Goal: Task Accomplishment & Management: Use online tool/utility

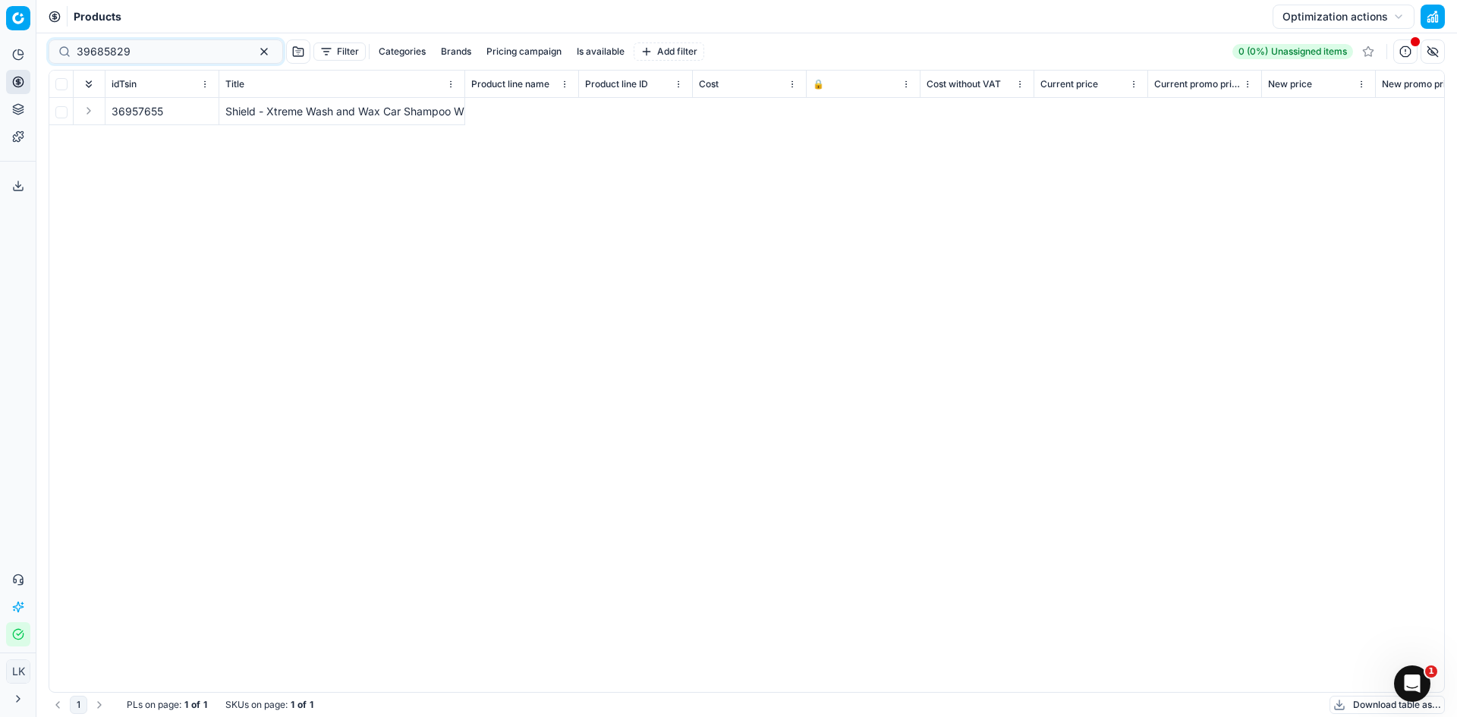
scroll to position [0, 1790]
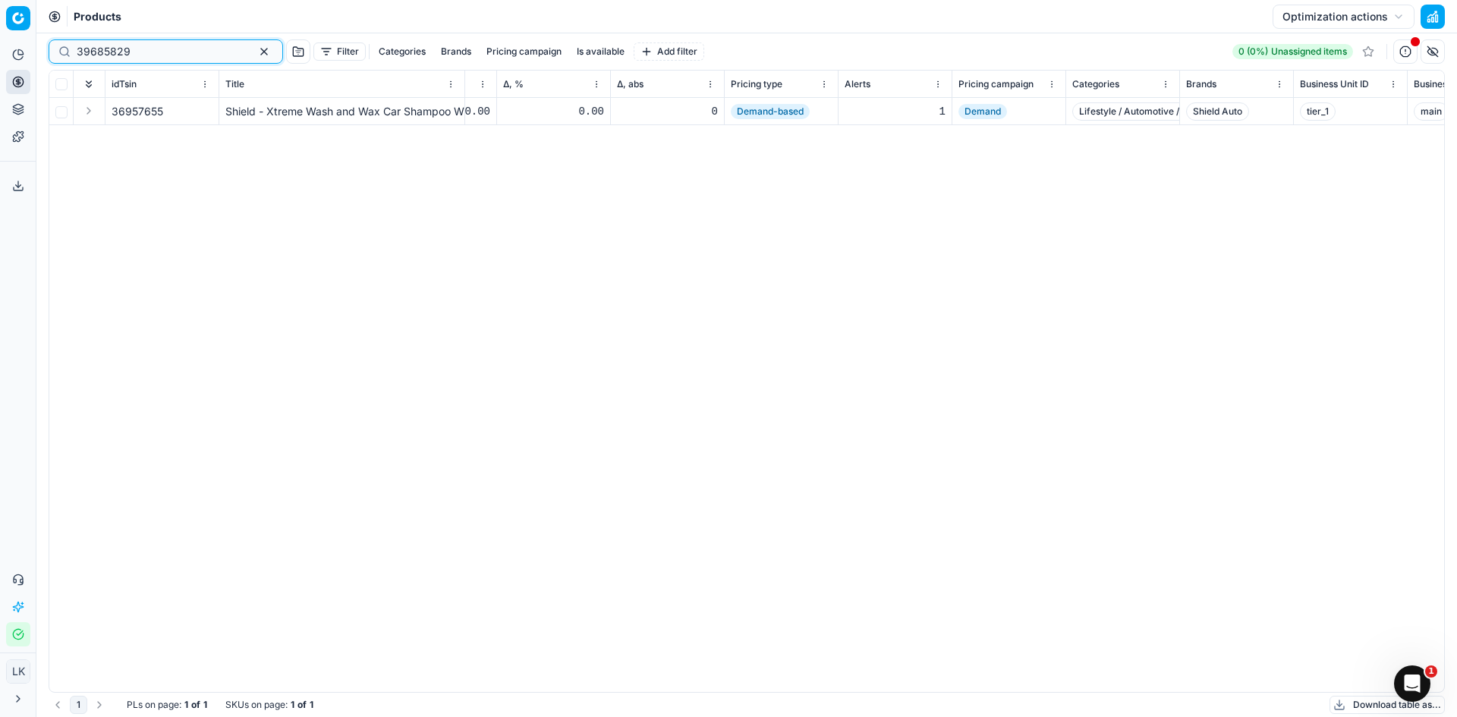
click at [255, 51] on button "button" at bounding box center [264, 52] width 18 height 18
click at [24, 80] on button "Pricing" at bounding box center [18, 82] width 24 height 24
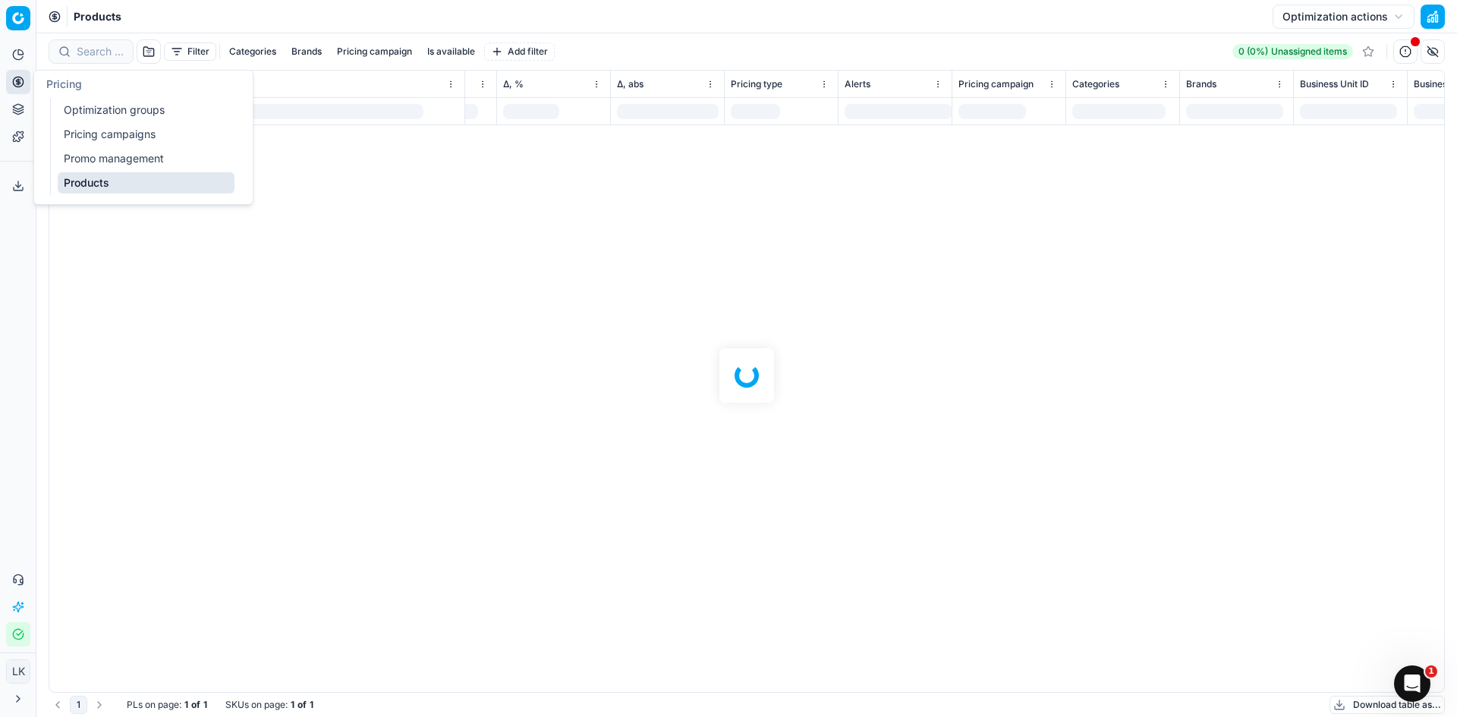
click at [15, 80] on icon at bounding box center [18, 82] width 12 height 12
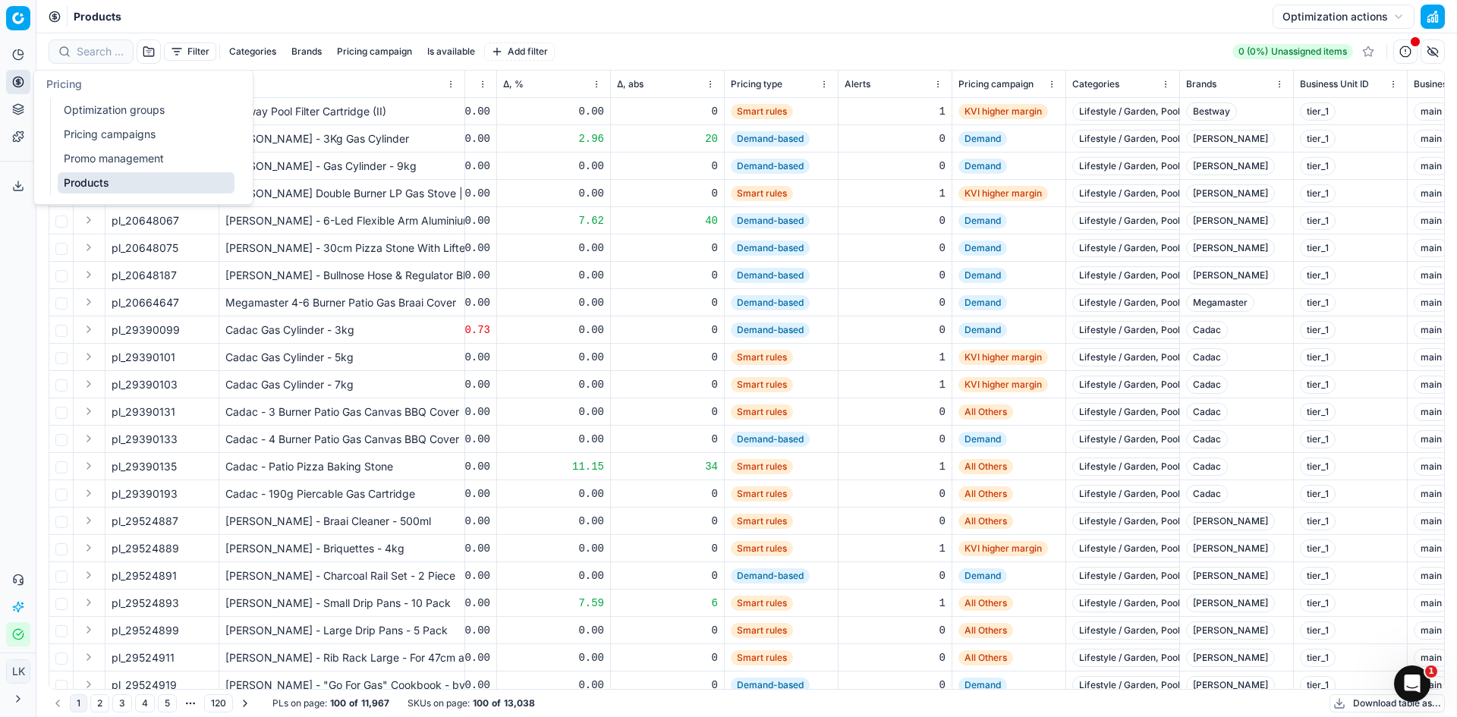
click at [128, 112] on link "Optimization groups" at bounding box center [146, 109] width 177 height 21
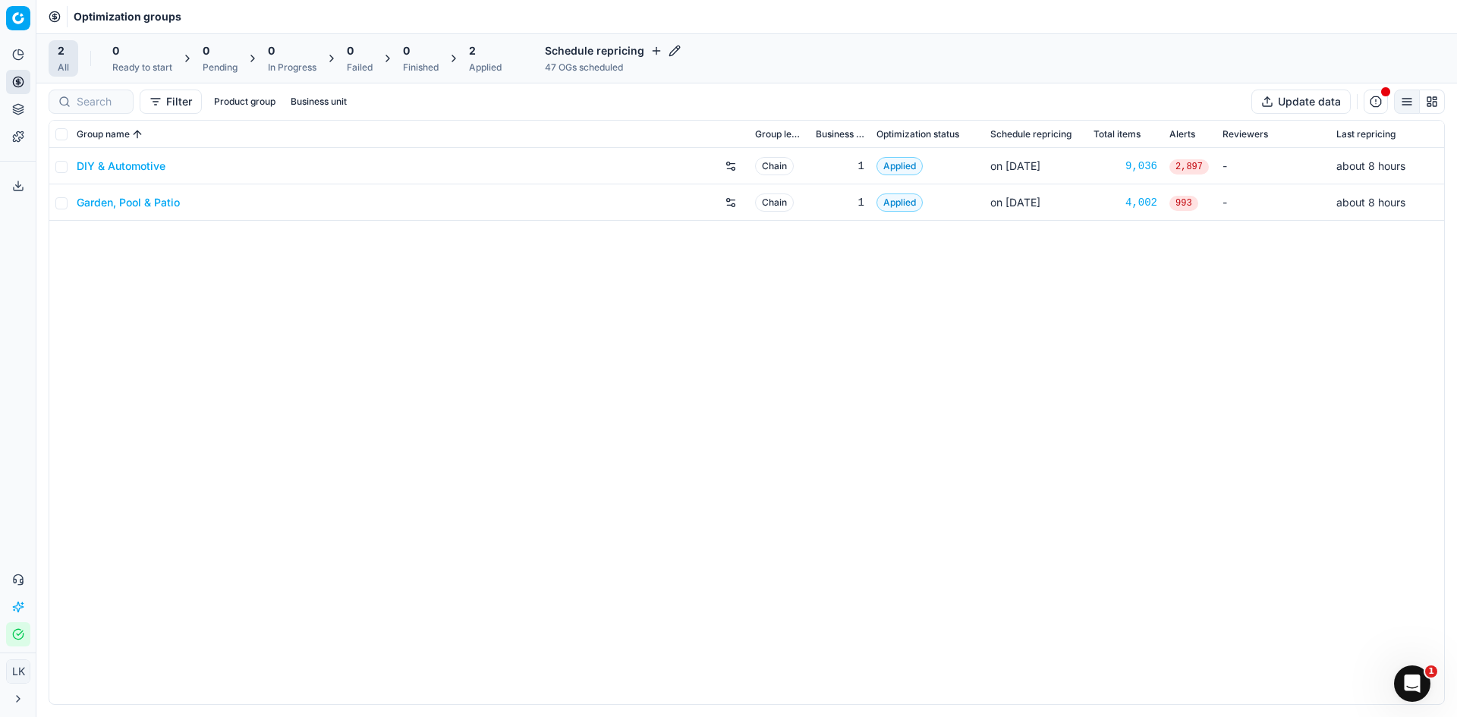
click at [562, 307] on div "DIY & Automotive Chain 1 Applied on [DATE] 9,036 2,897 - about 8 hours Garden, …" at bounding box center [746, 426] width 1395 height 556
click at [152, 164] on link "DIY & Automotive" at bounding box center [121, 166] width 89 height 15
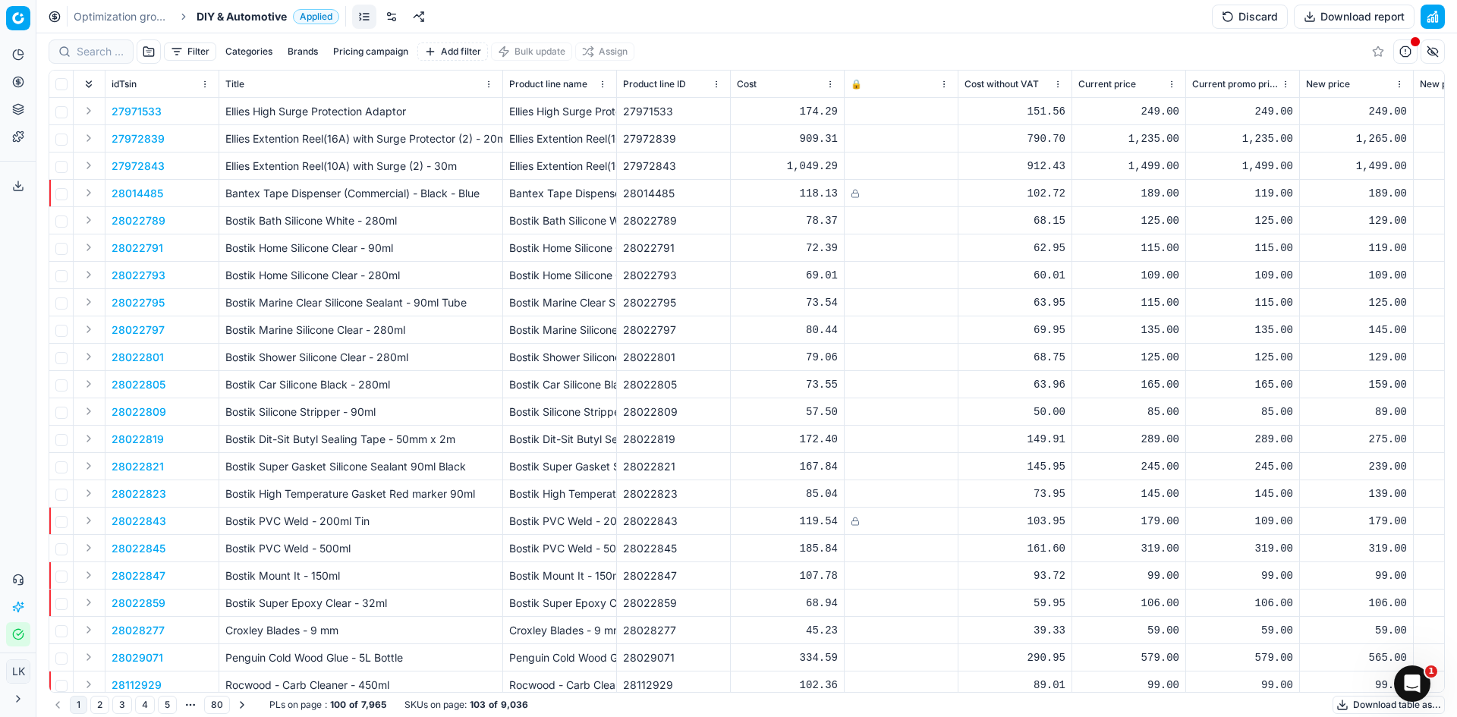
click at [307, 50] on button "Brands" at bounding box center [303, 52] width 43 height 18
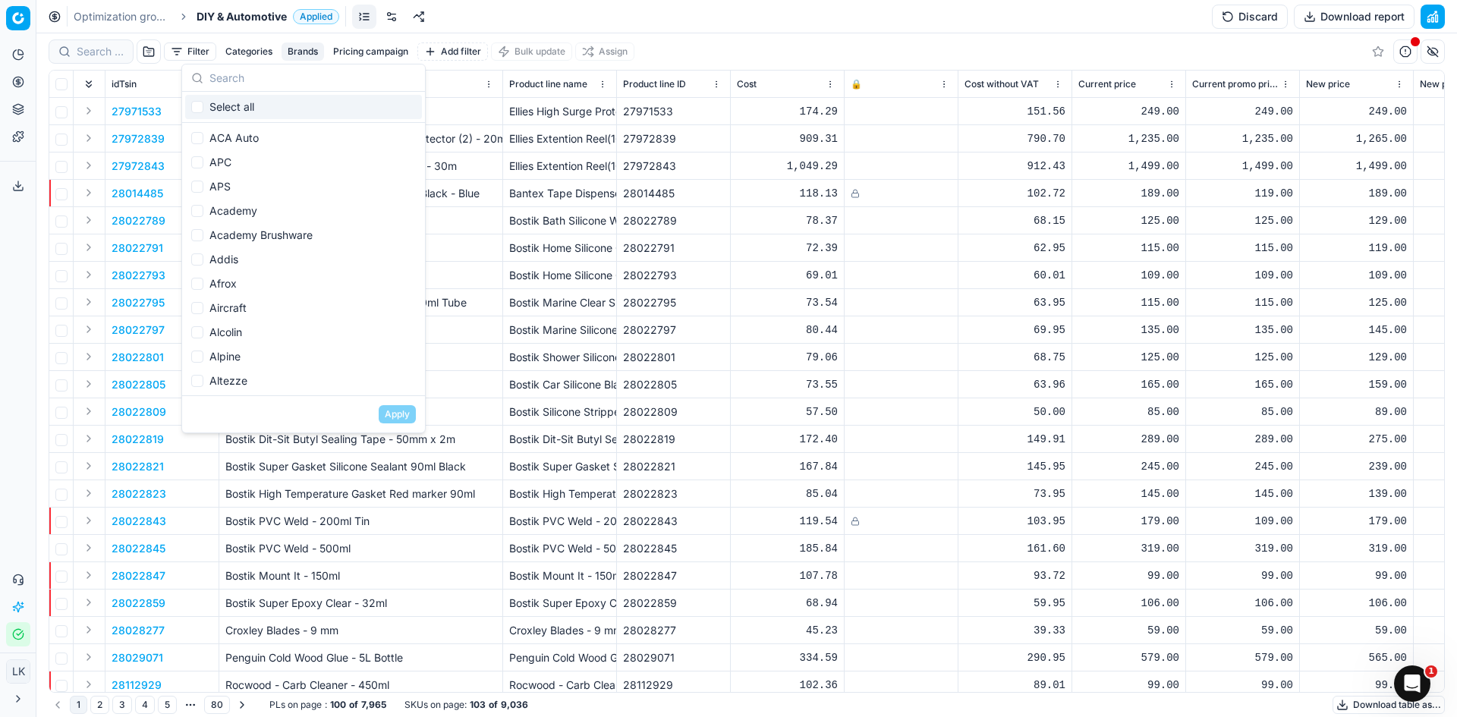
click at [274, 82] on input "text" at bounding box center [313, 78] width 206 height 30
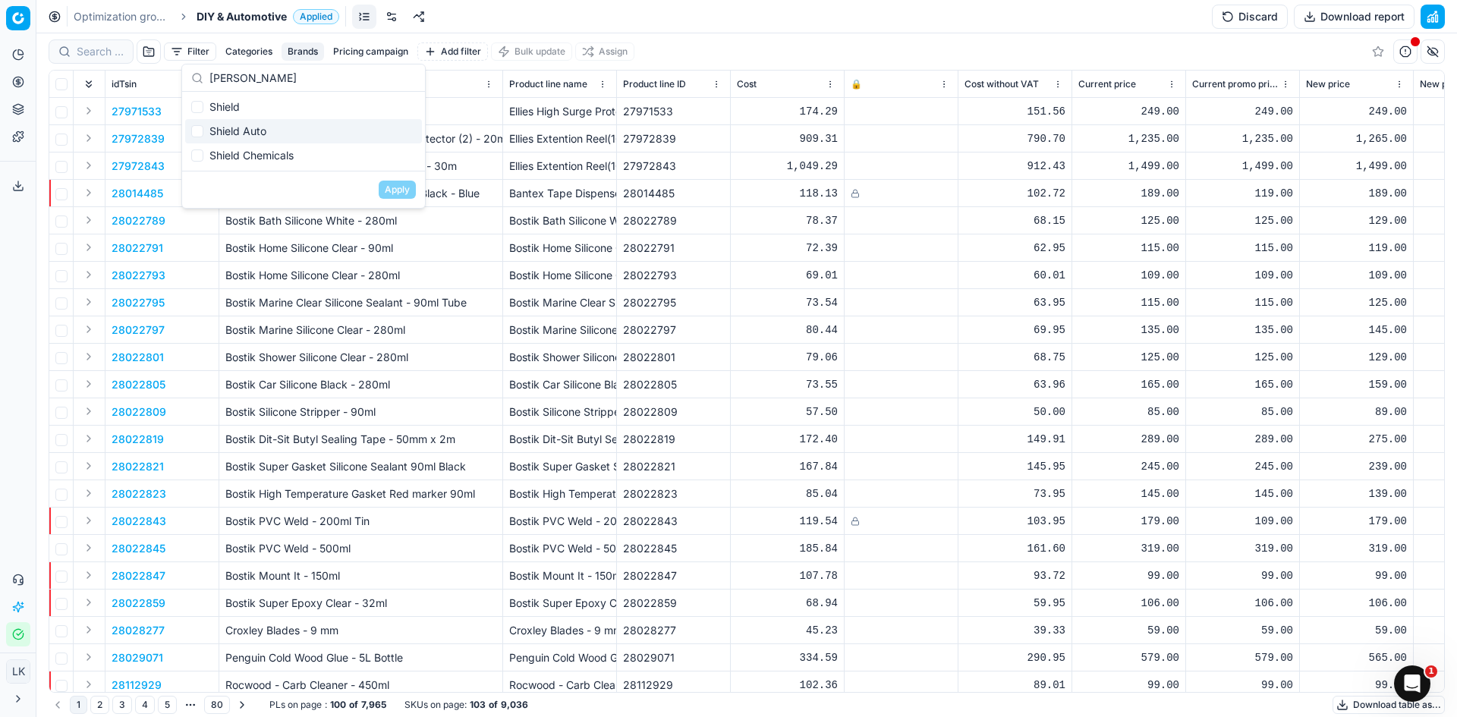
type input "[PERSON_NAME]"
click at [219, 132] on div "Shield Auto" at bounding box center [303, 131] width 237 height 24
checkbox input "true"
click at [402, 187] on button "Apply" at bounding box center [397, 190] width 37 height 18
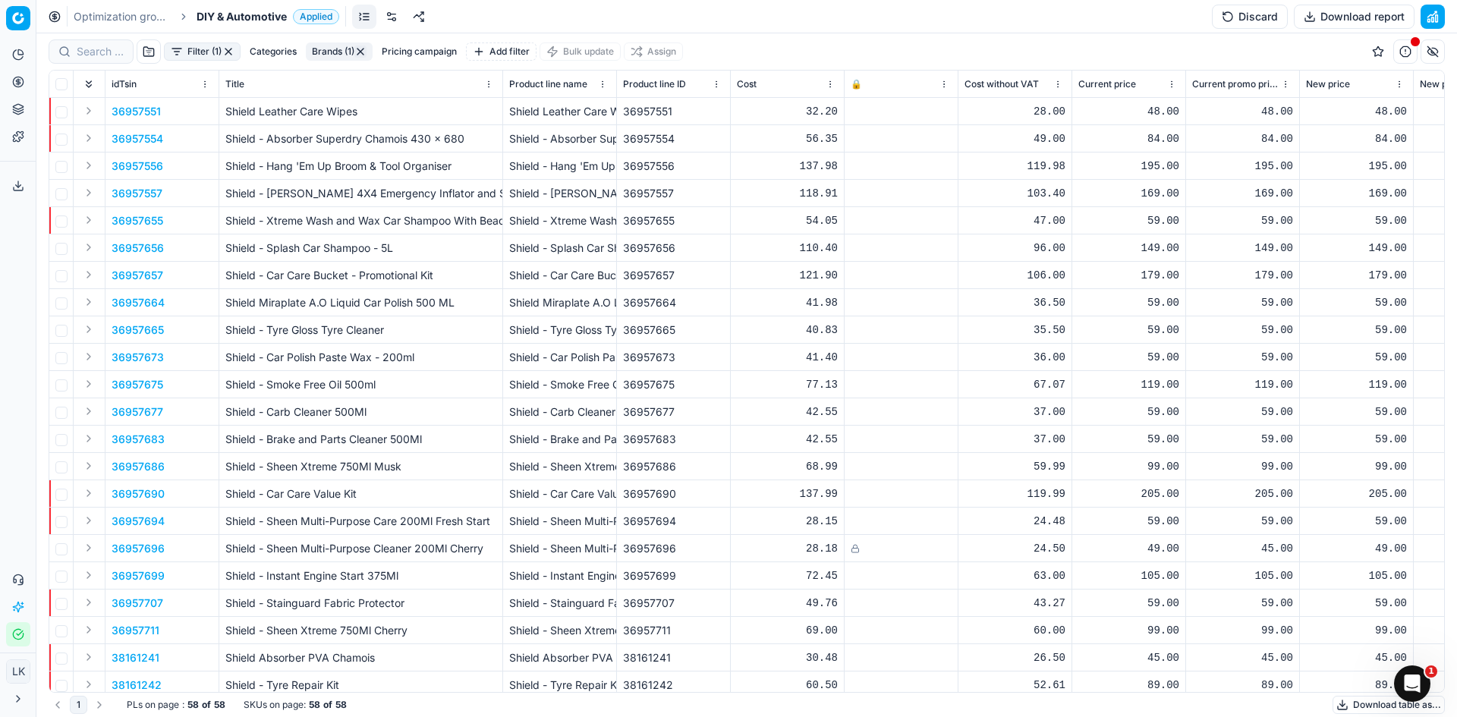
click at [326, 52] on button "Brands (1)" at bounding box center [339, 52] width 67 height 18
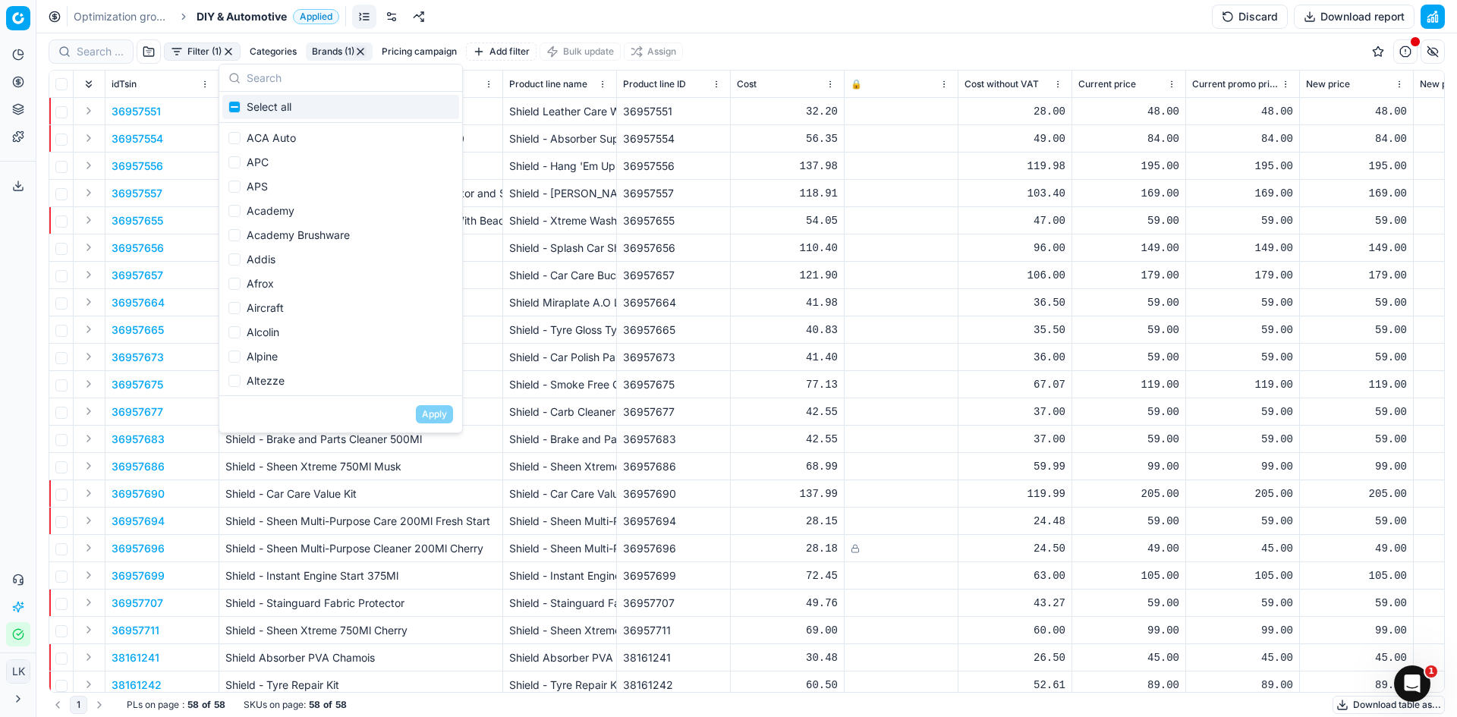
click at [327, 82] on input "text" at bounding box center [350, 78] width 206 height 30
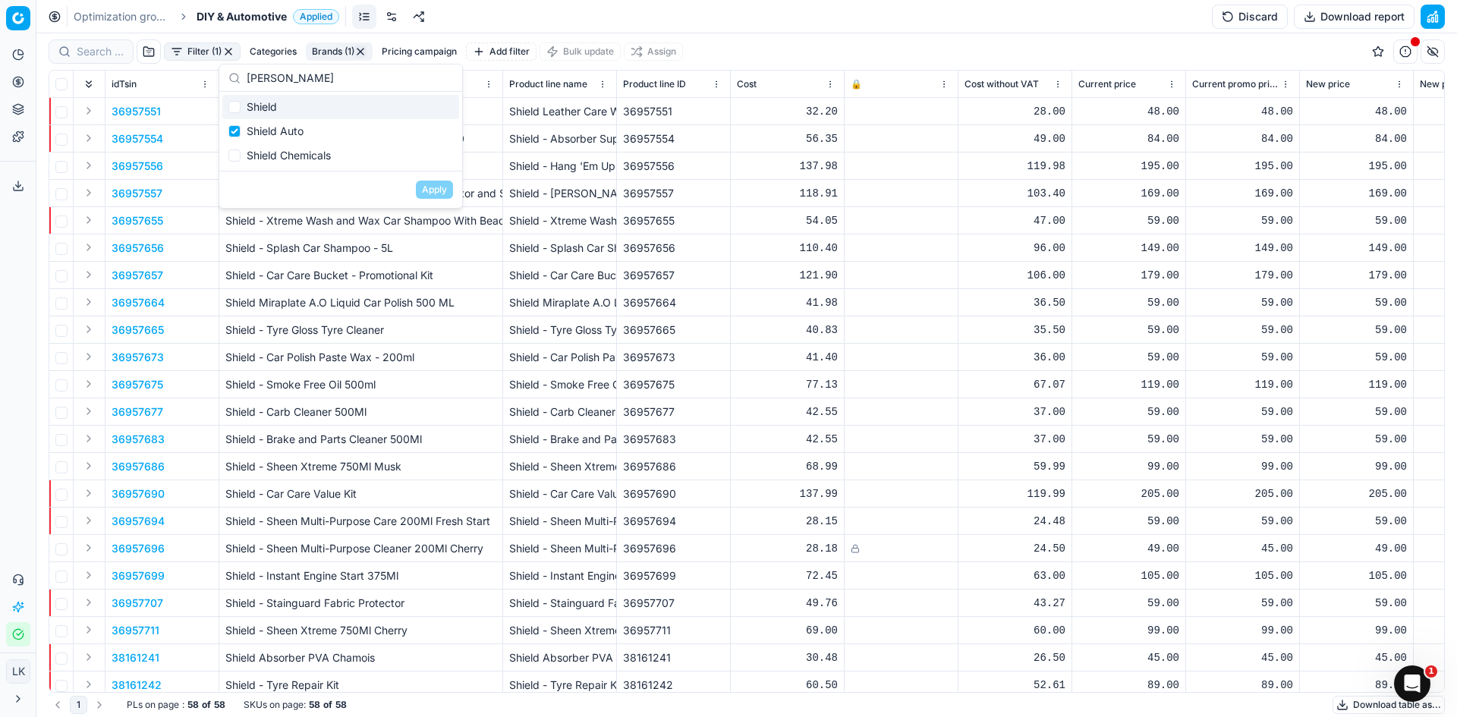
type input "[PERSON_NAME]"
click at [236, 104] on input "Suggestions" at bounding box center [234, 107] width 12 height 12
checkbox input "true"
click at [234, 150] on input "Suggestions" at bounding box center [234, 156] width 12 height 12
checkbox input "true"
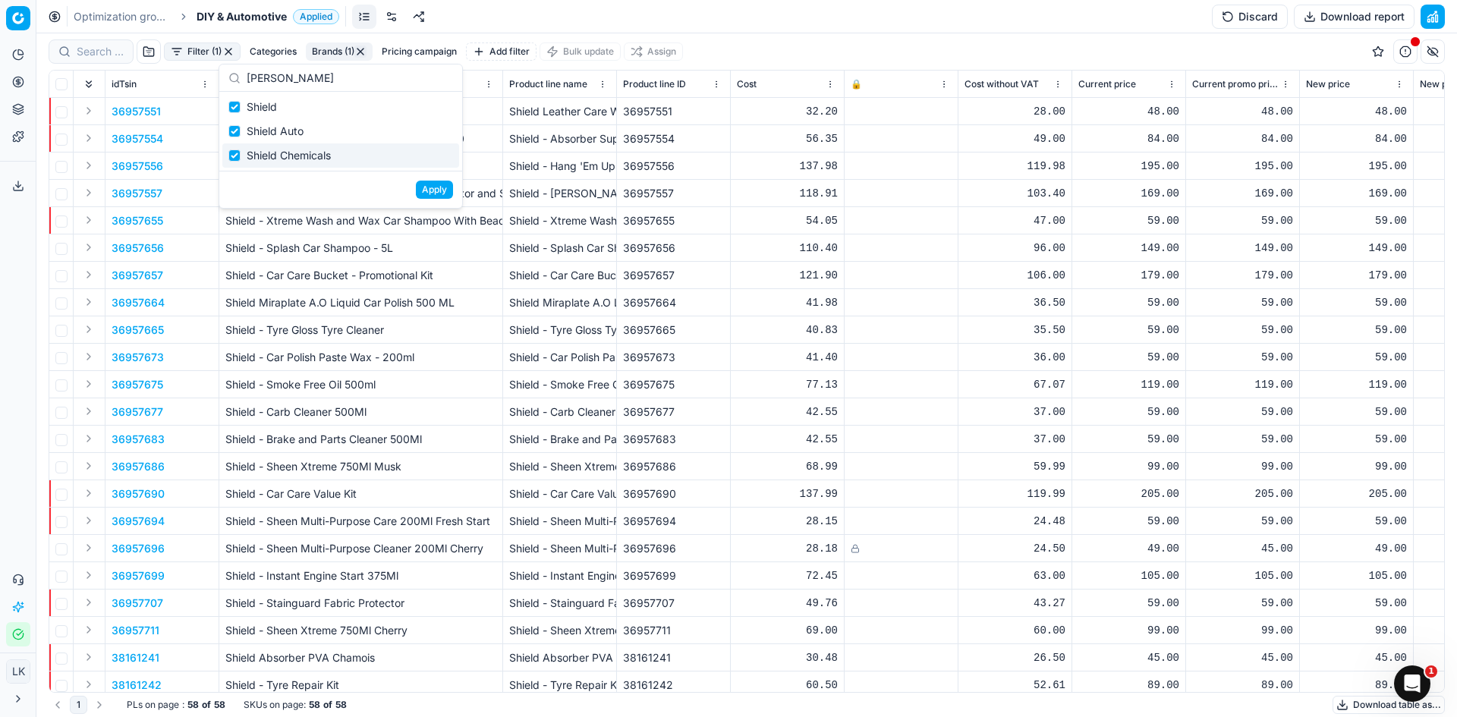
click at [442, 191] on button "Apply" at bounding box center [434, 190] width 37 height 18
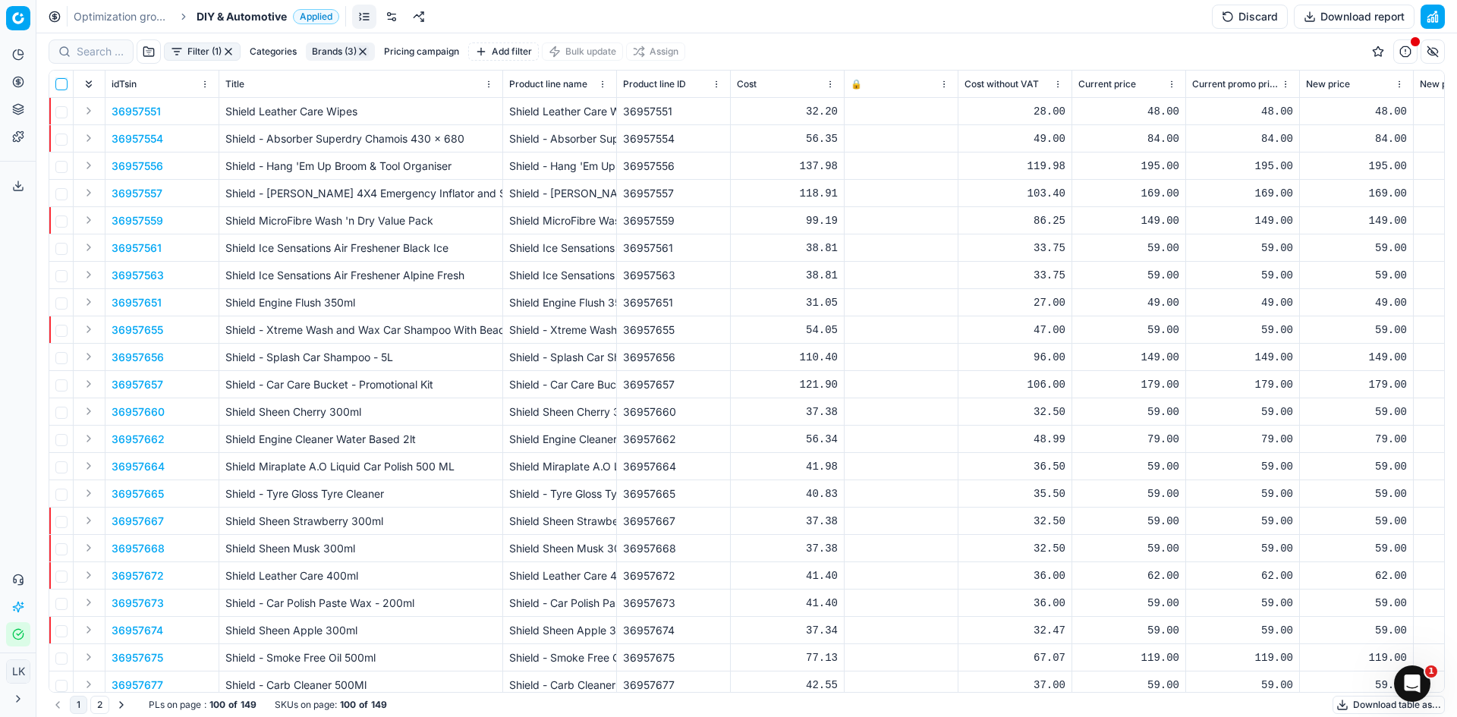
click at [58, 86] on input "checkbox" at bounding box center [61, 84] width 12 height 12
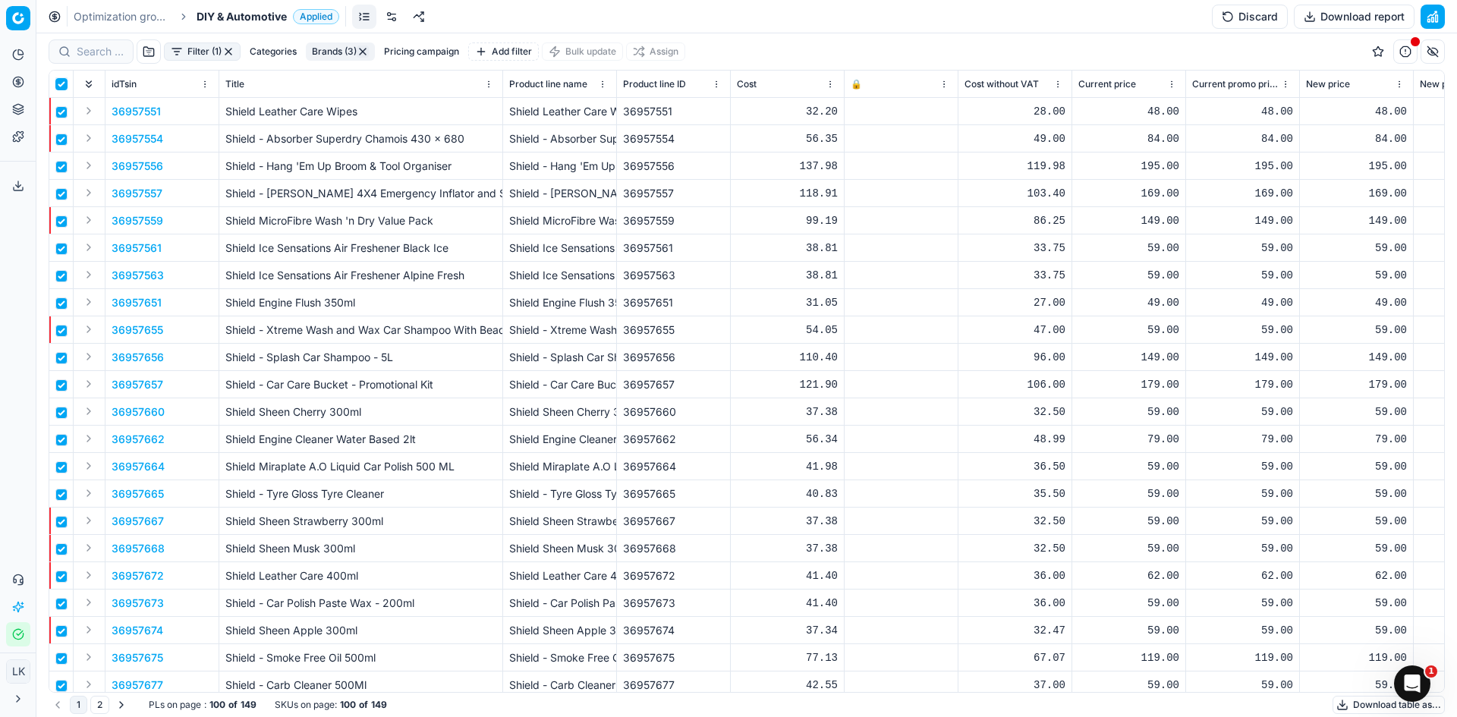
checkbox input "true"
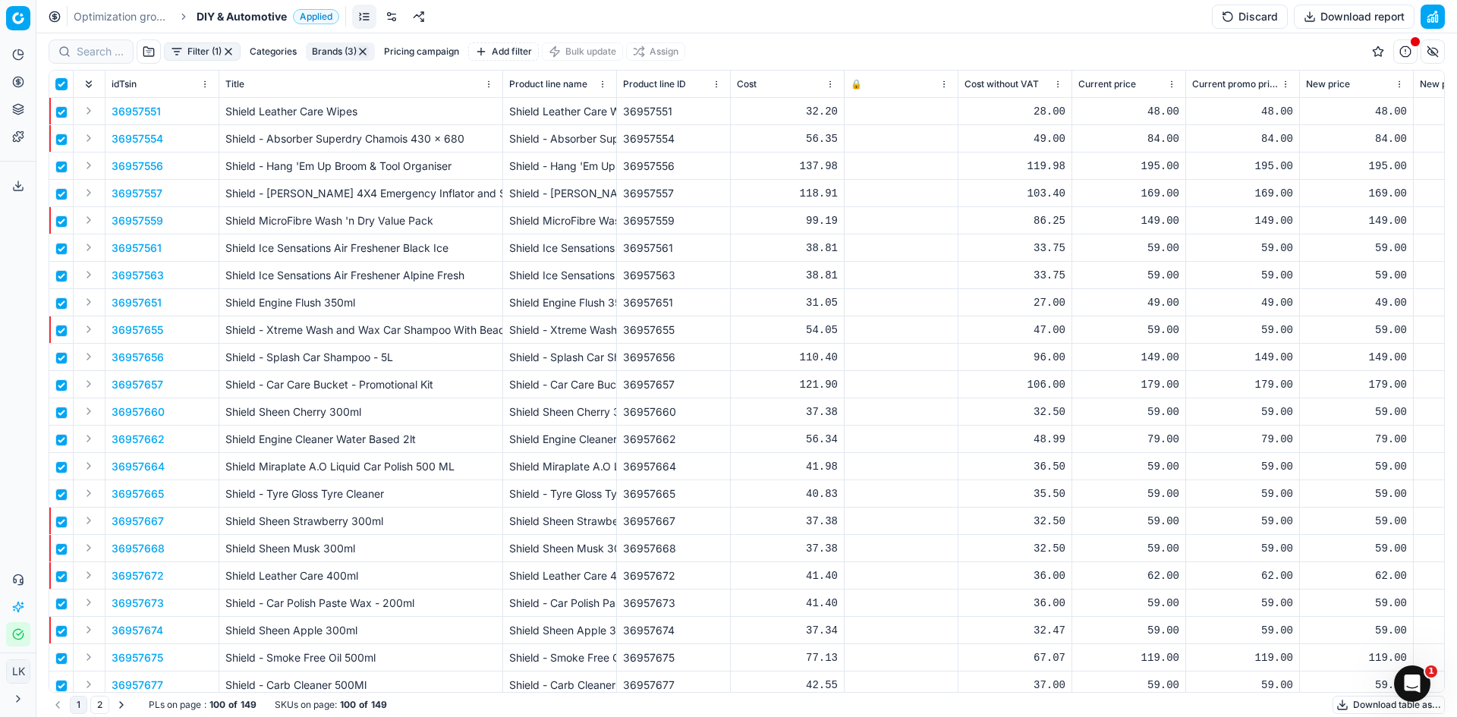
checkbox input "true"
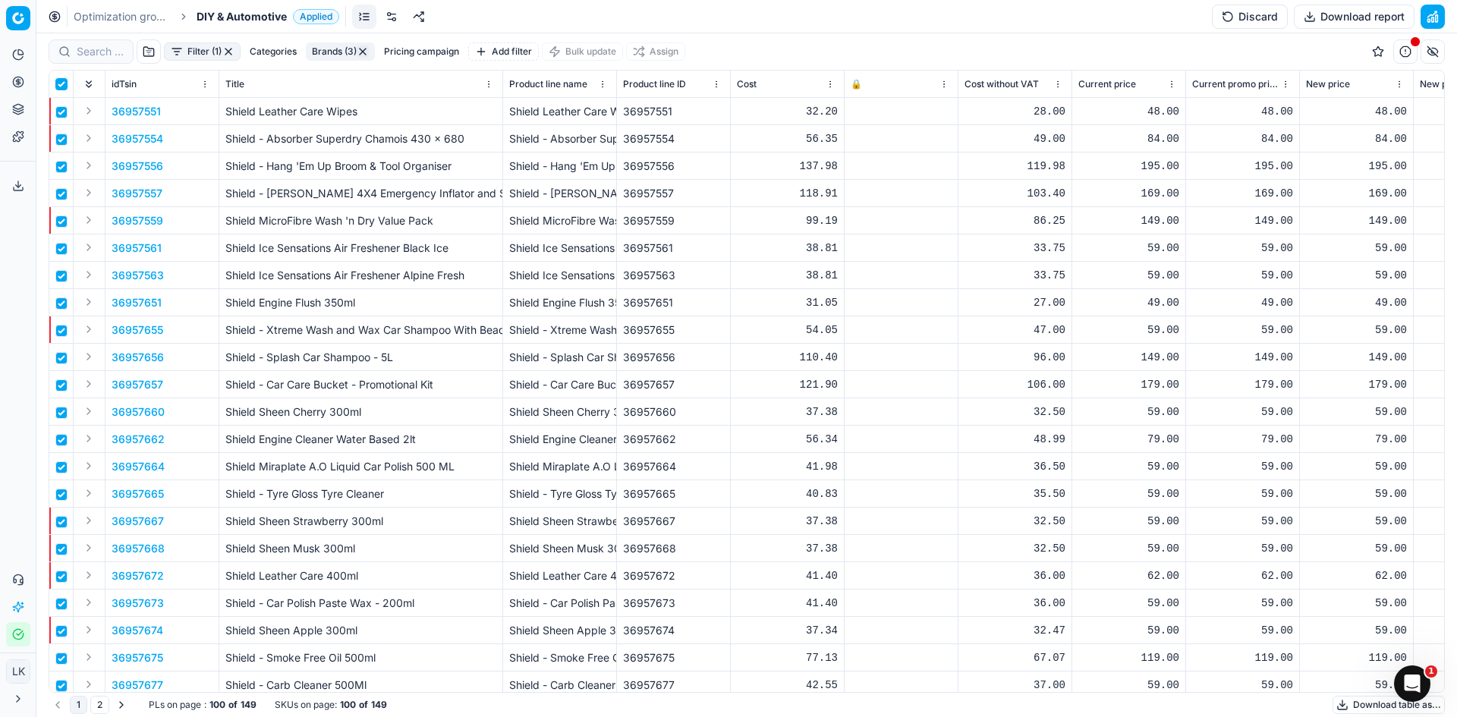
checkbox input "true"
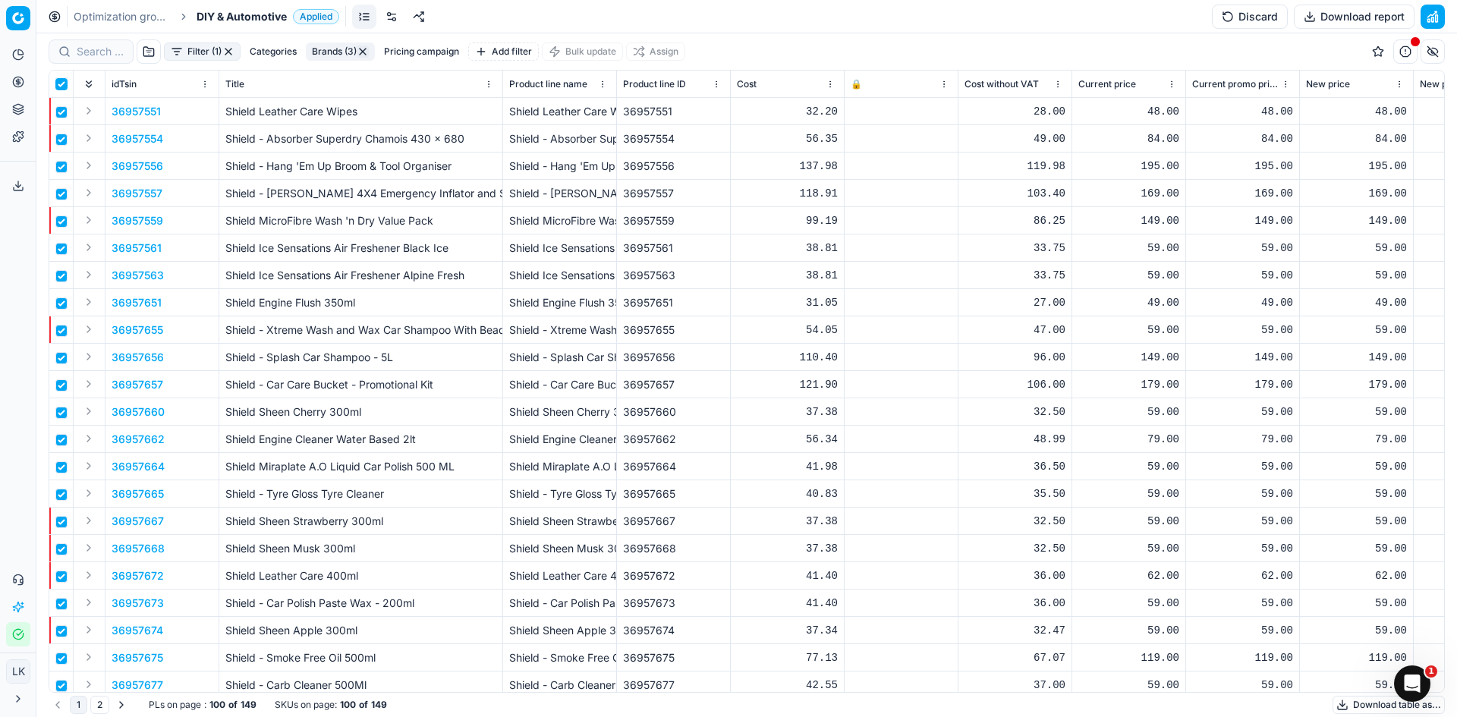
checkbox input "true"
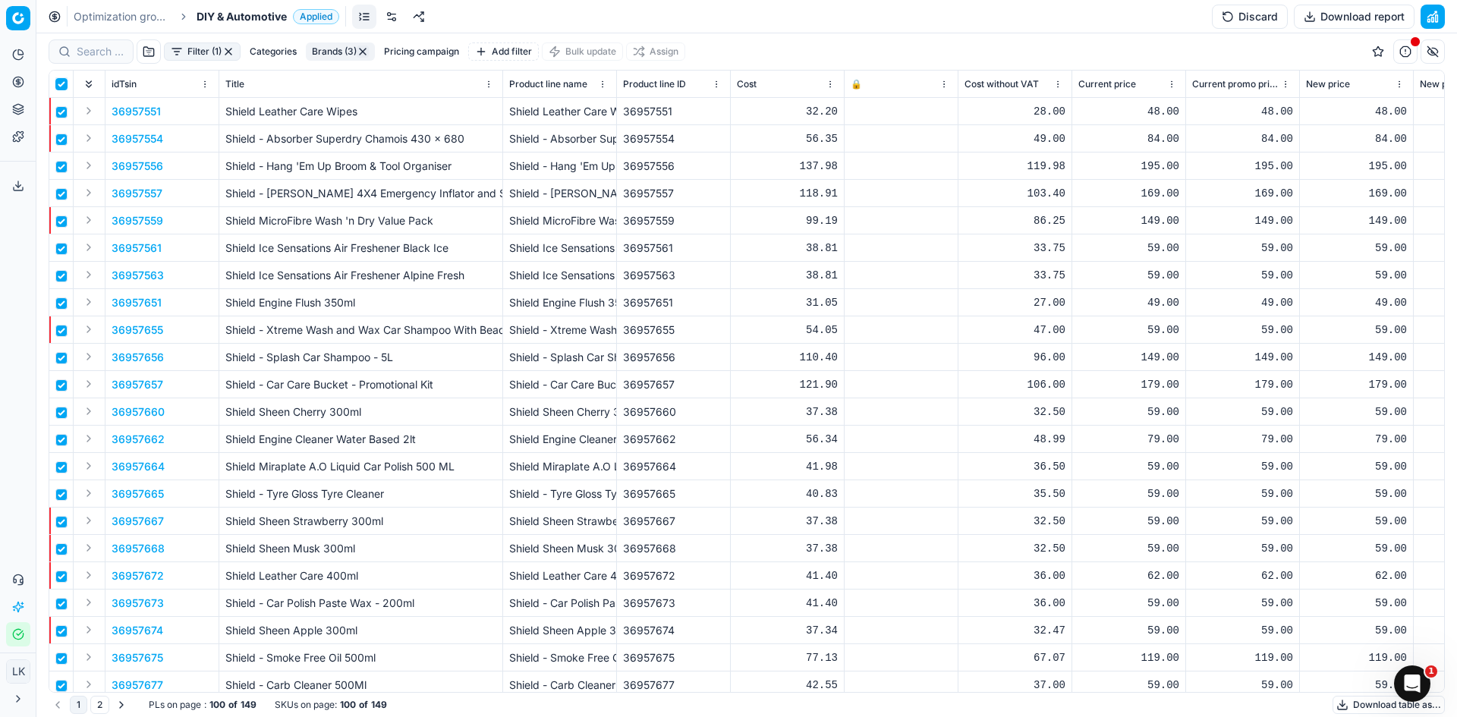
checkbox input "true"
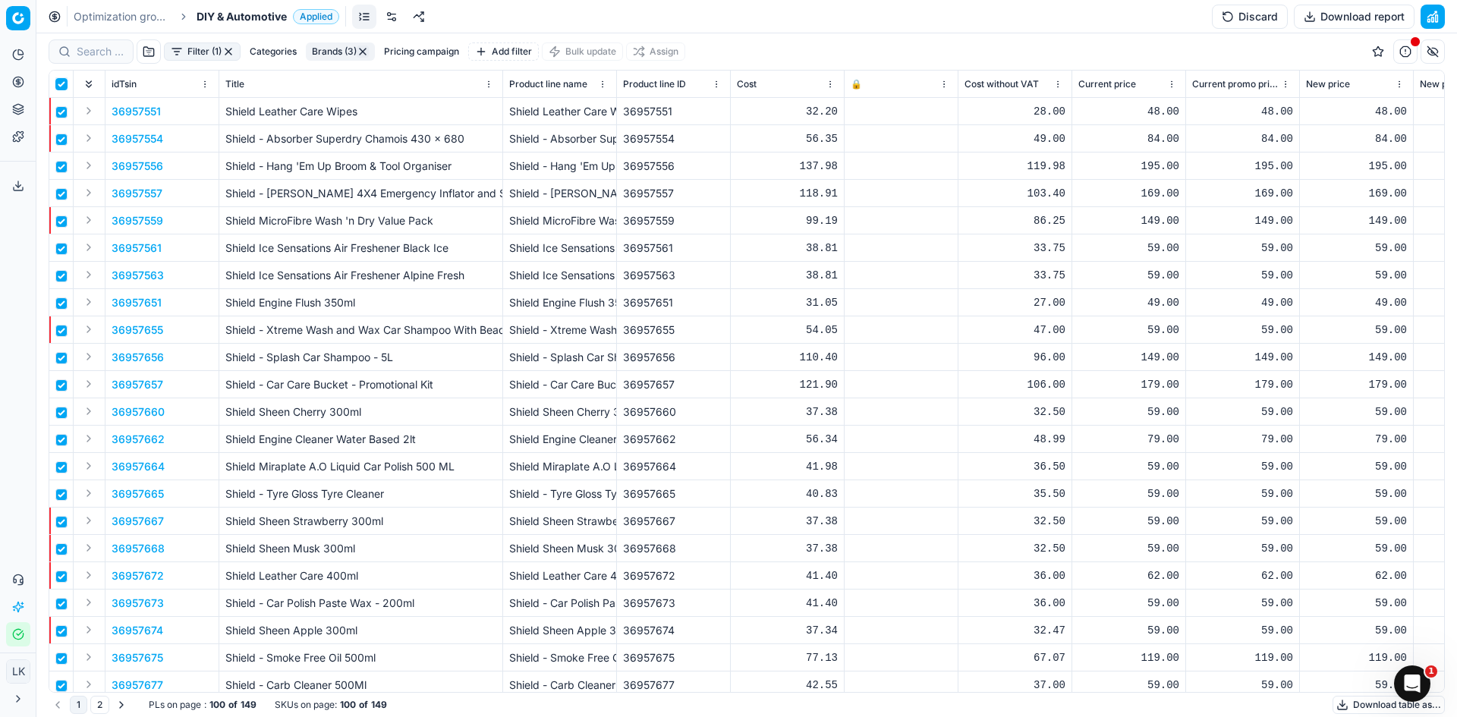
checkbox input "true"
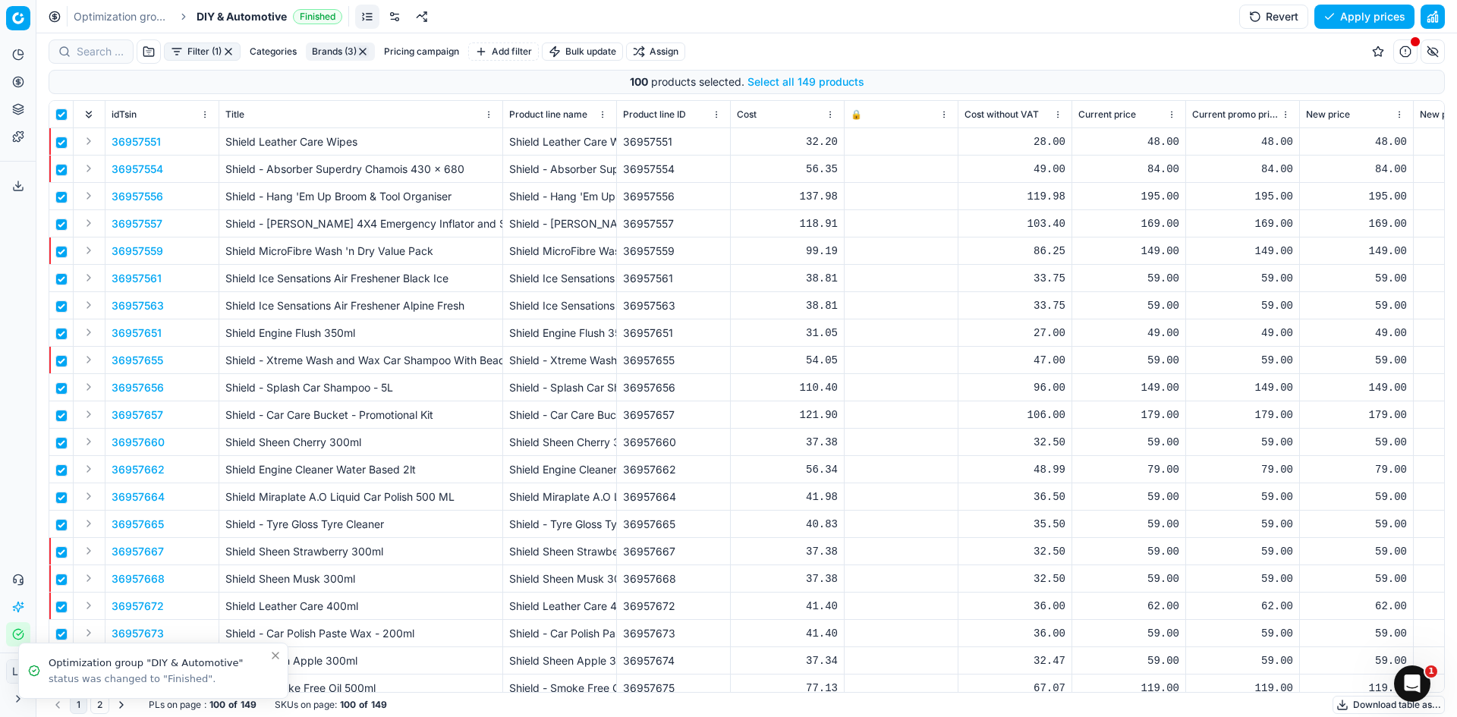
click at [660, 49] on html "Pricing platform Analytics Pricing Product portfolio Templates Export service 0…" at bounding box center [728, 358] width 1457 height 717
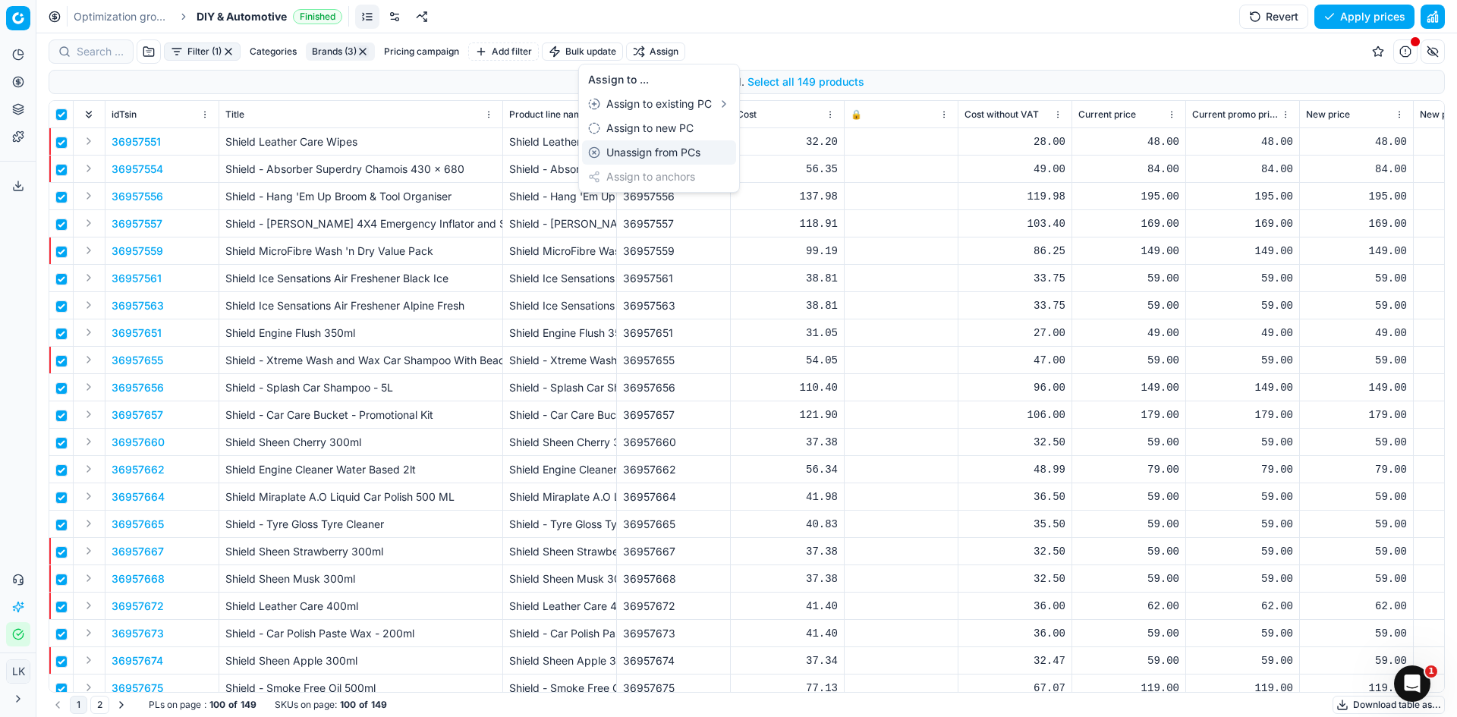
click at [655, 154] on div "Unassign from PCs" at bounding box center [659, 152] width 154 height 24
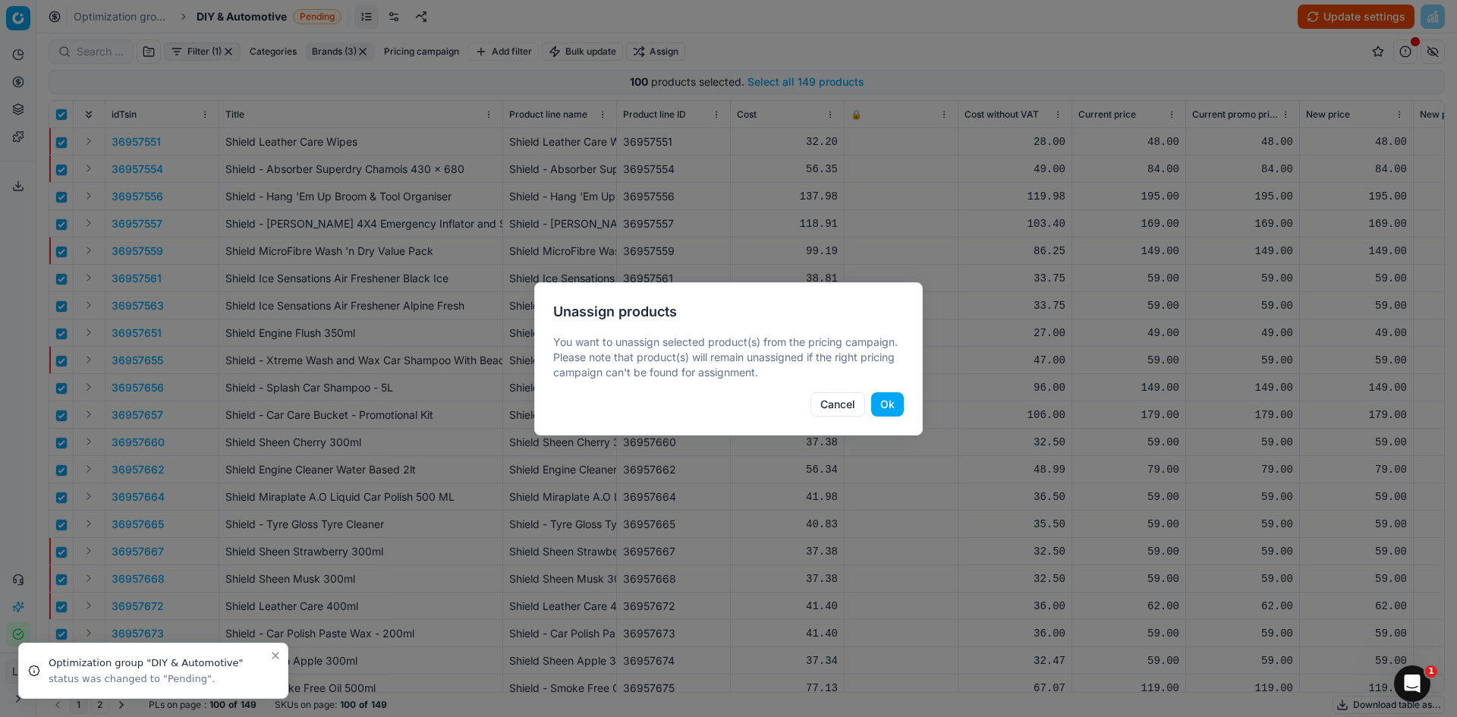
click at [894, 402] on button "Ok" at bounding box center [887, 404] width 33 height 24
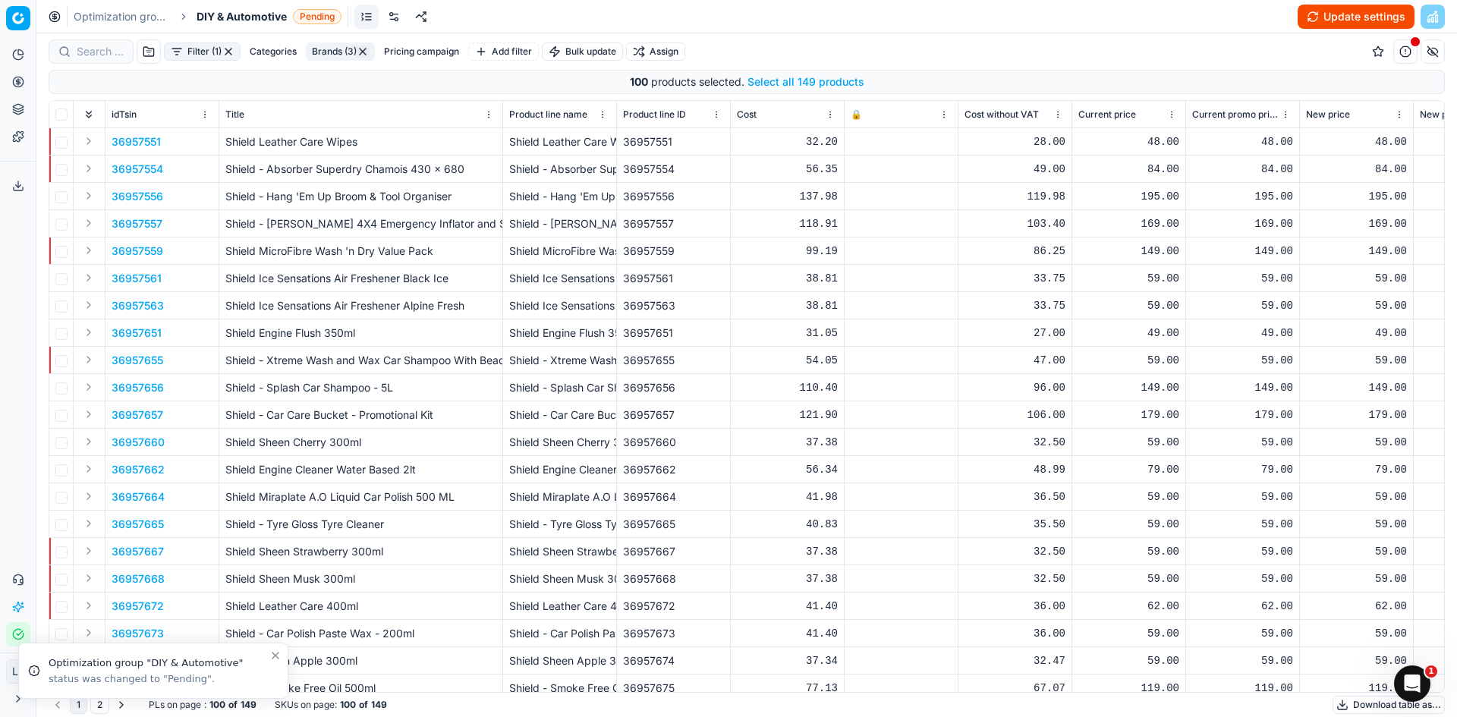
checkbox input "false"
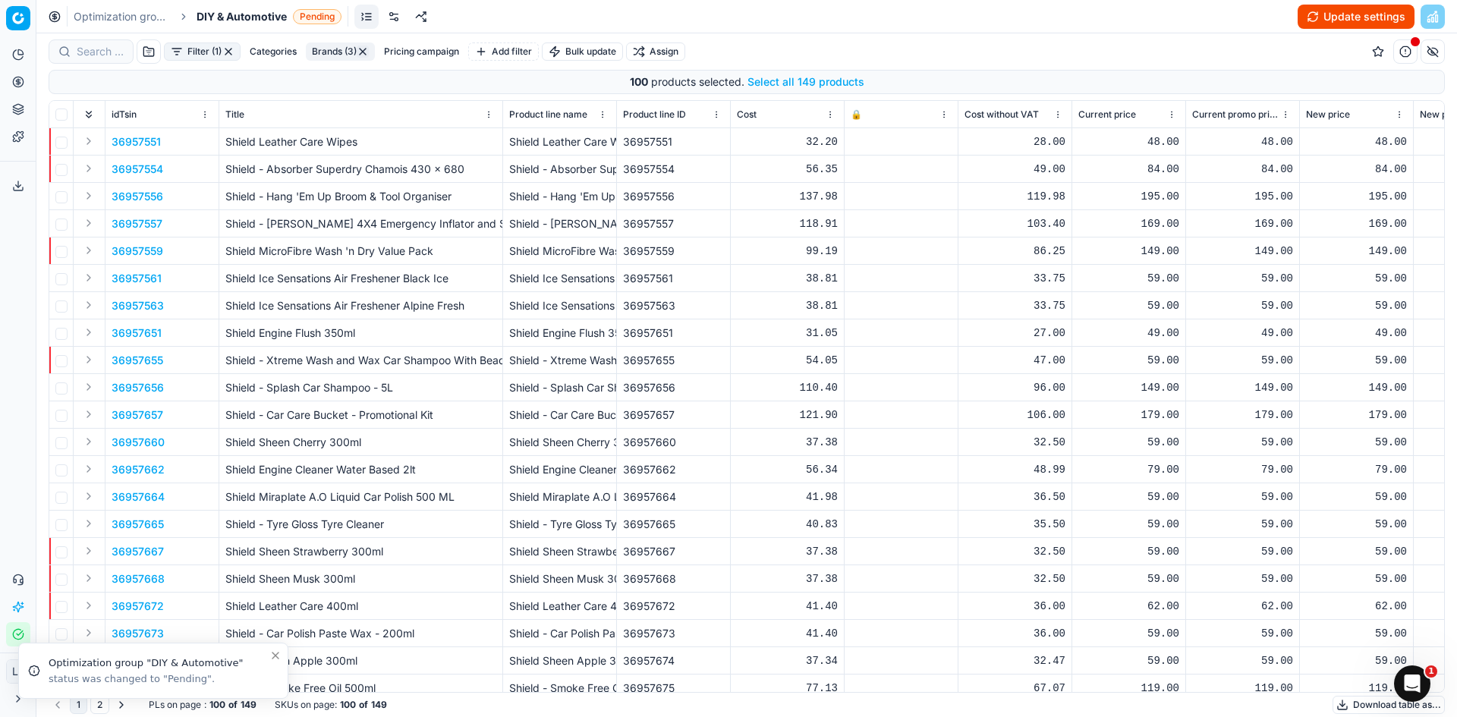
checkbox input "false"
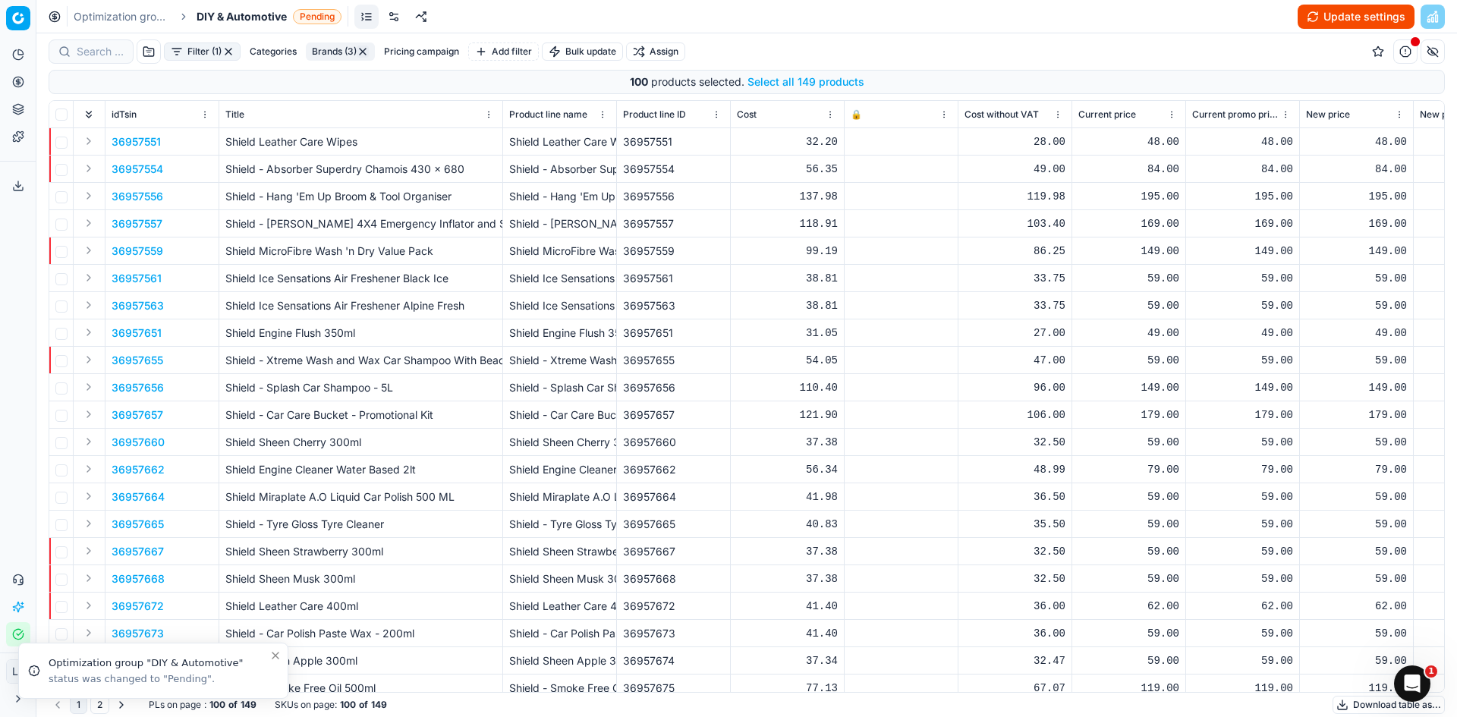
checkbox input "false"
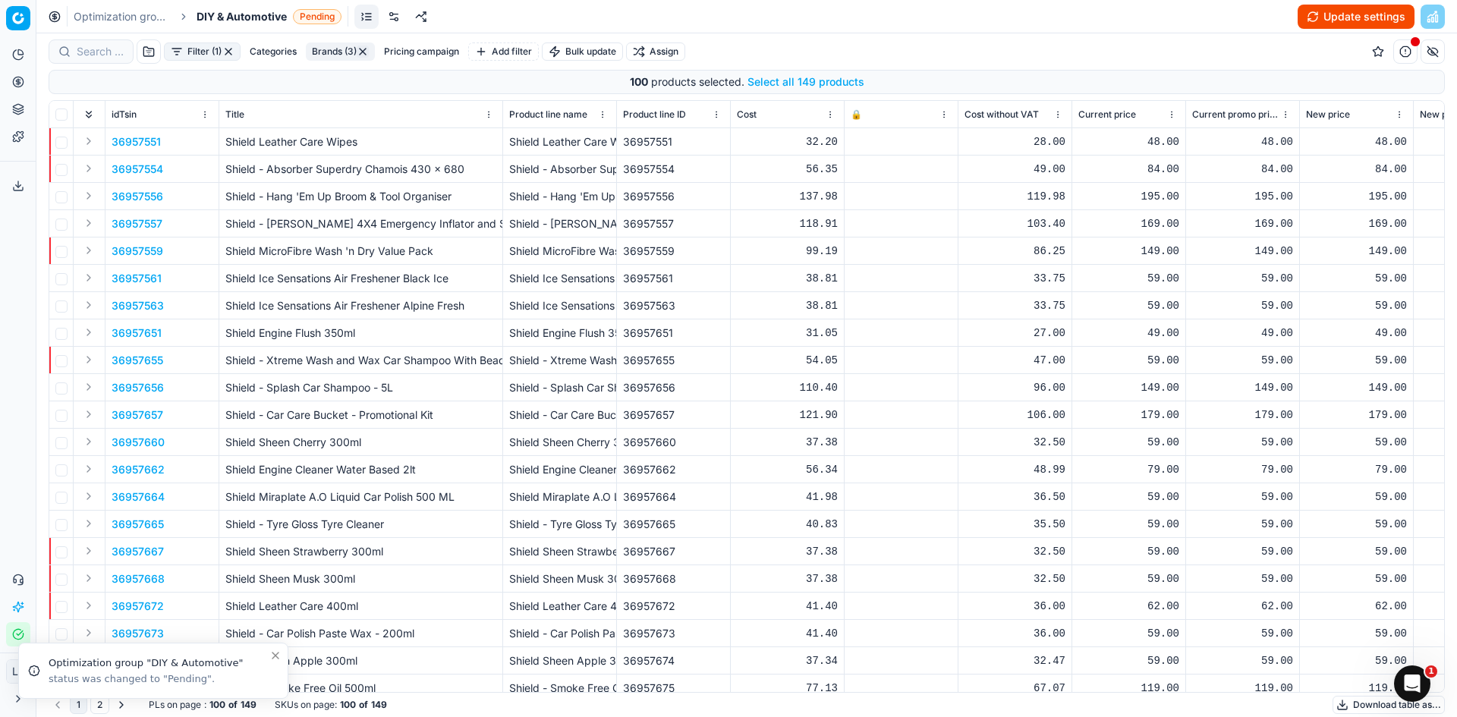
checkbox input "false"
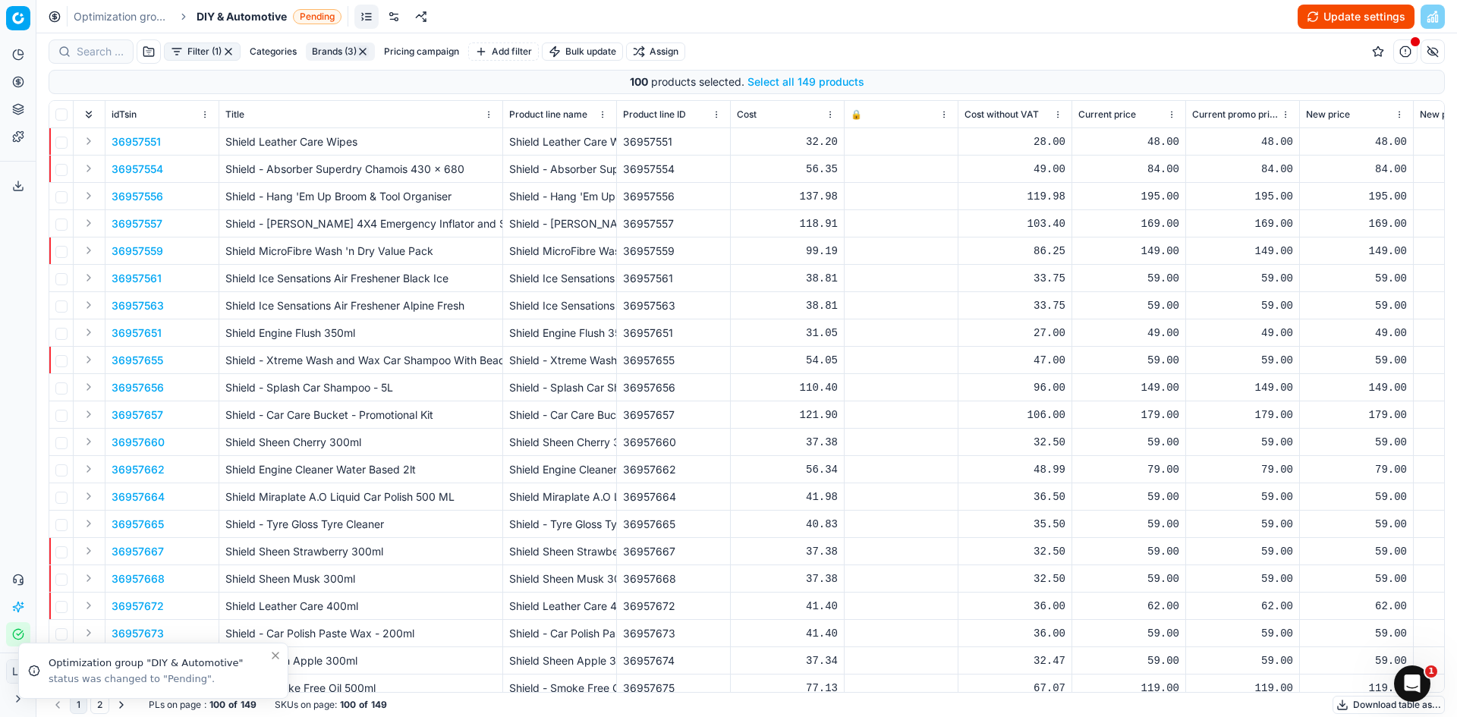
checkbox input "false"
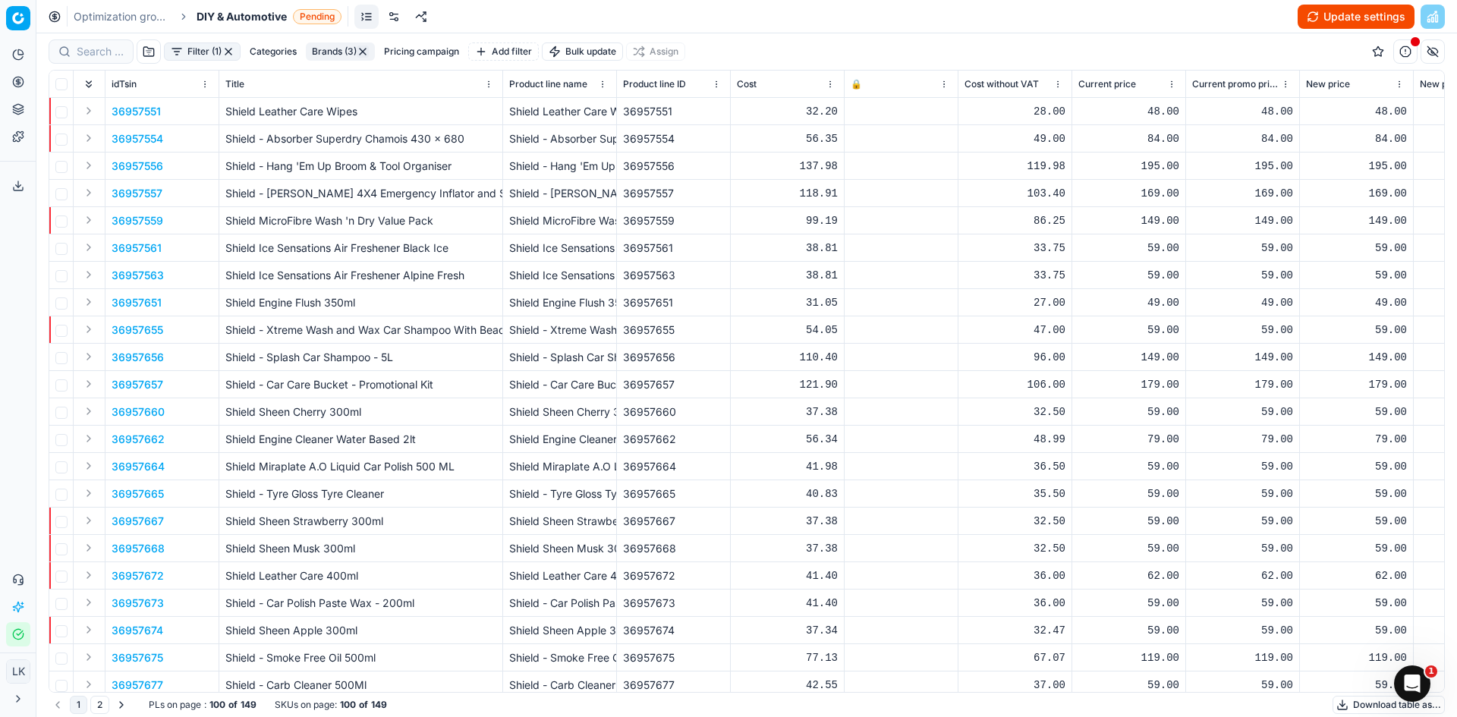
click at [316, 17] on span "Pending" at bounding box center [317, 16] width 49 height 15
click at [449, 70] on span "Pending" at bounding box center [455, 71] width 49 height 15
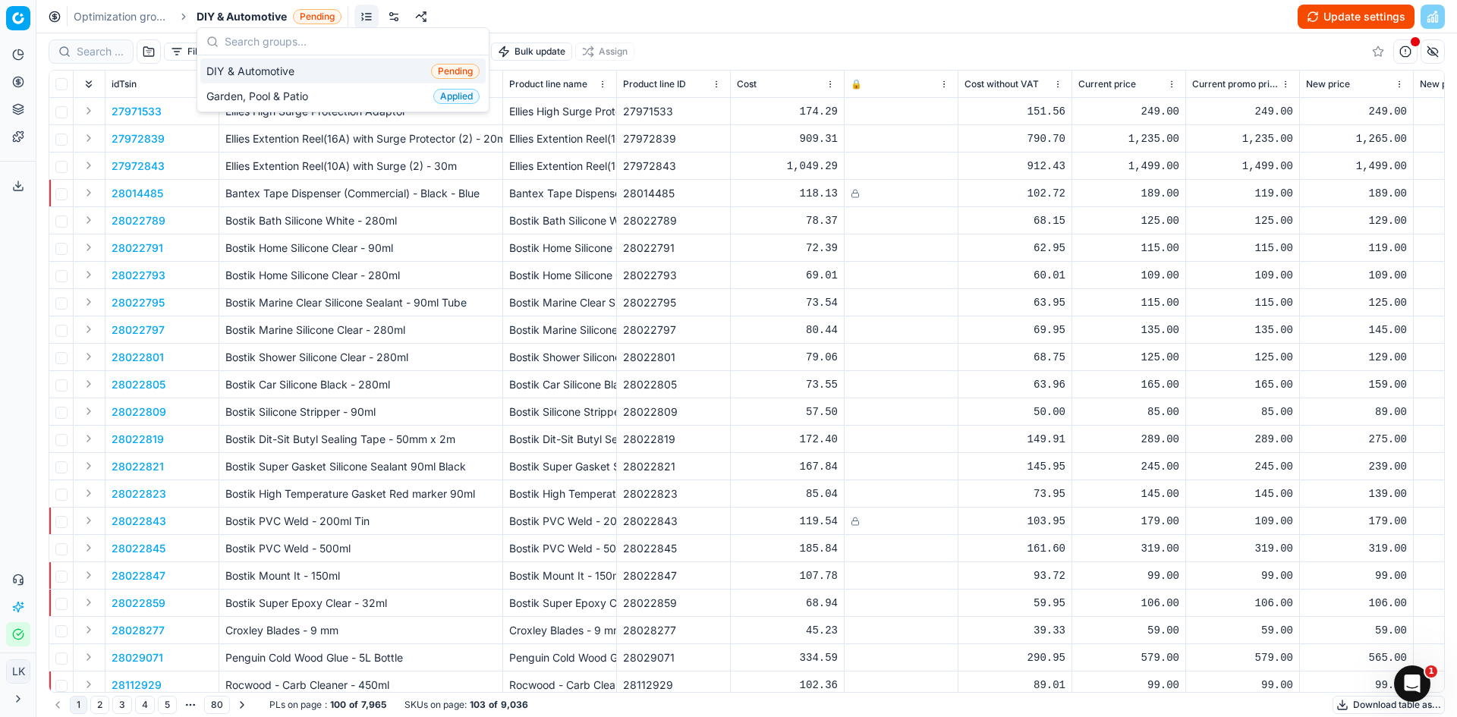
click at [1372, 17] on button "Update settings" at bounding box center [1356, 17] width 117 height 24
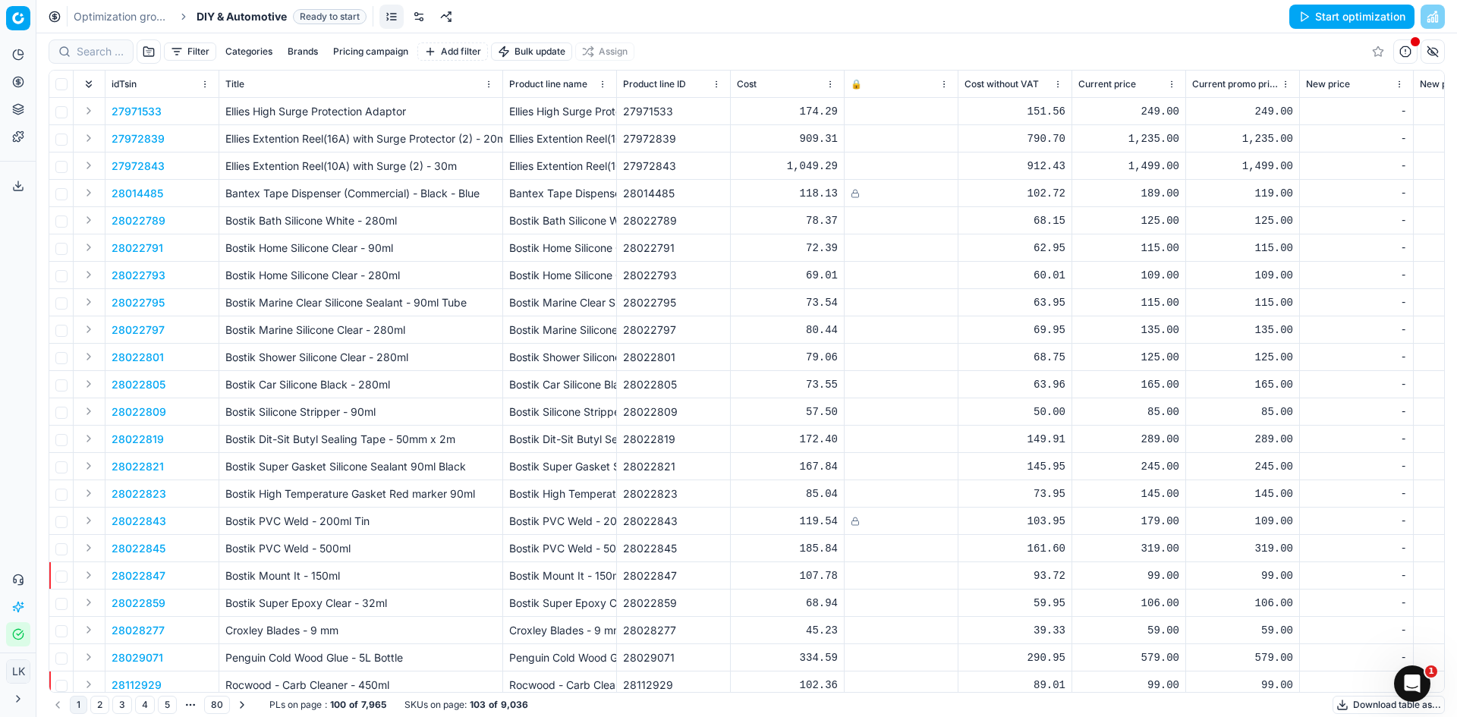
click at [1331, 20] on button "Start optimization" at bounding box center [1352, 17] width 125 height 24
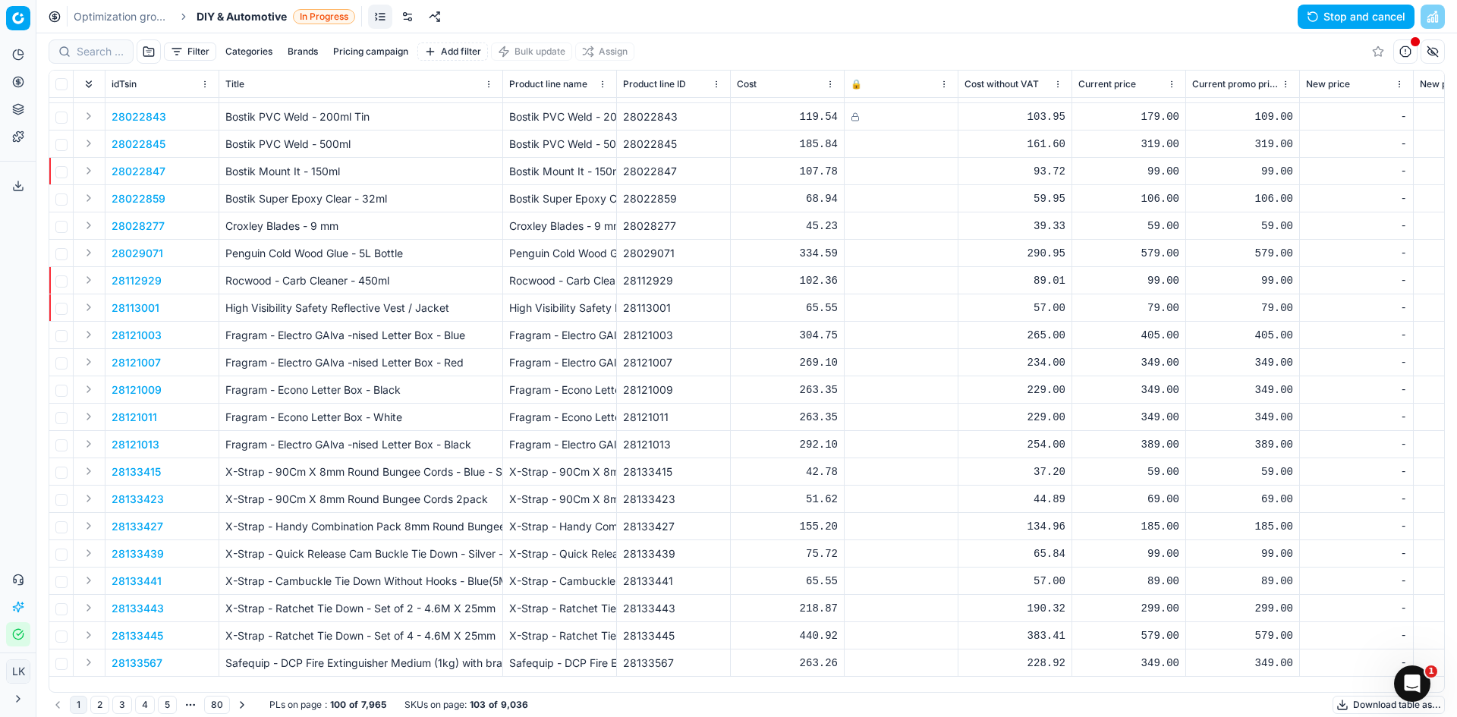
scroll to position [228, 0]
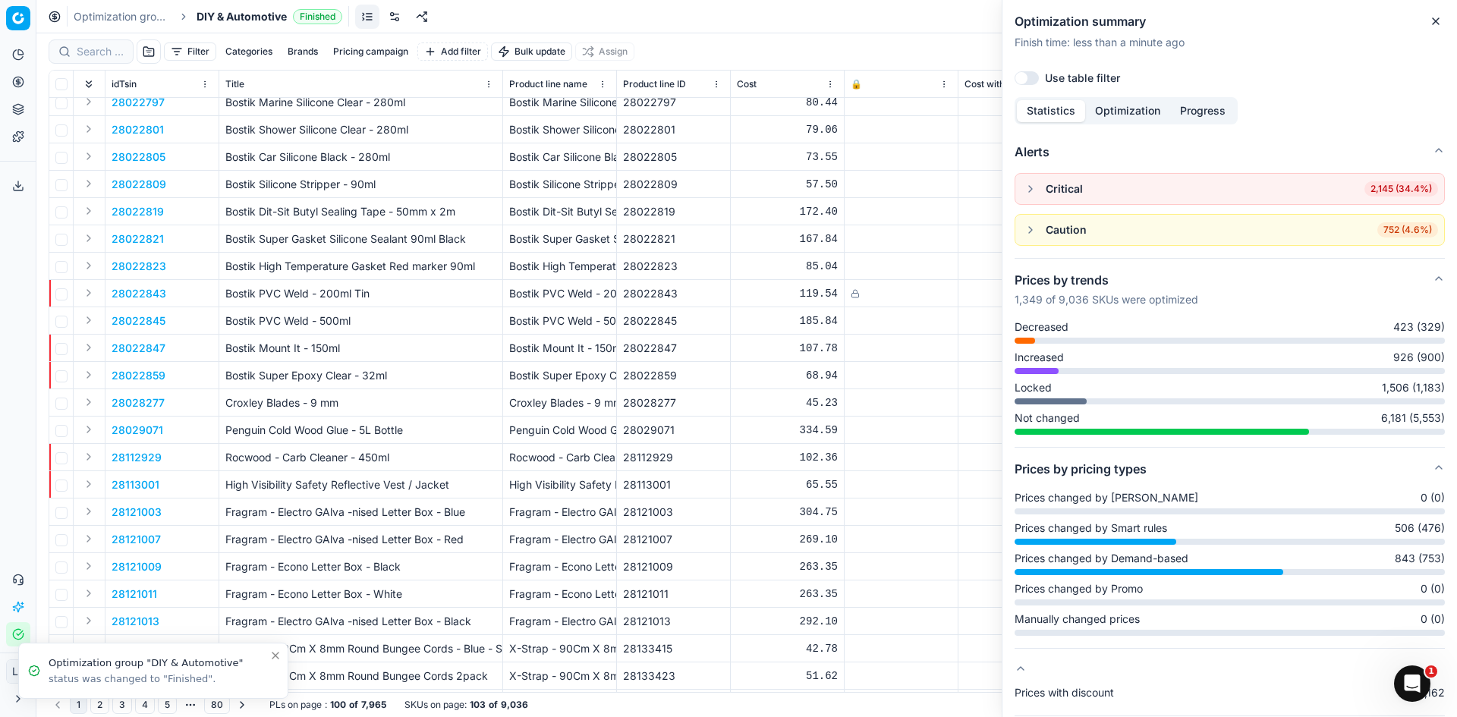
click at [900, 25] on div "Optimization groups DIY & Automotive Finished Revert Apply prices" at bounding box center [746, 16] width 1421 height 33
click at [1435, 21] on icon "button" at bounding box center [1436, 21] width 12 height 12
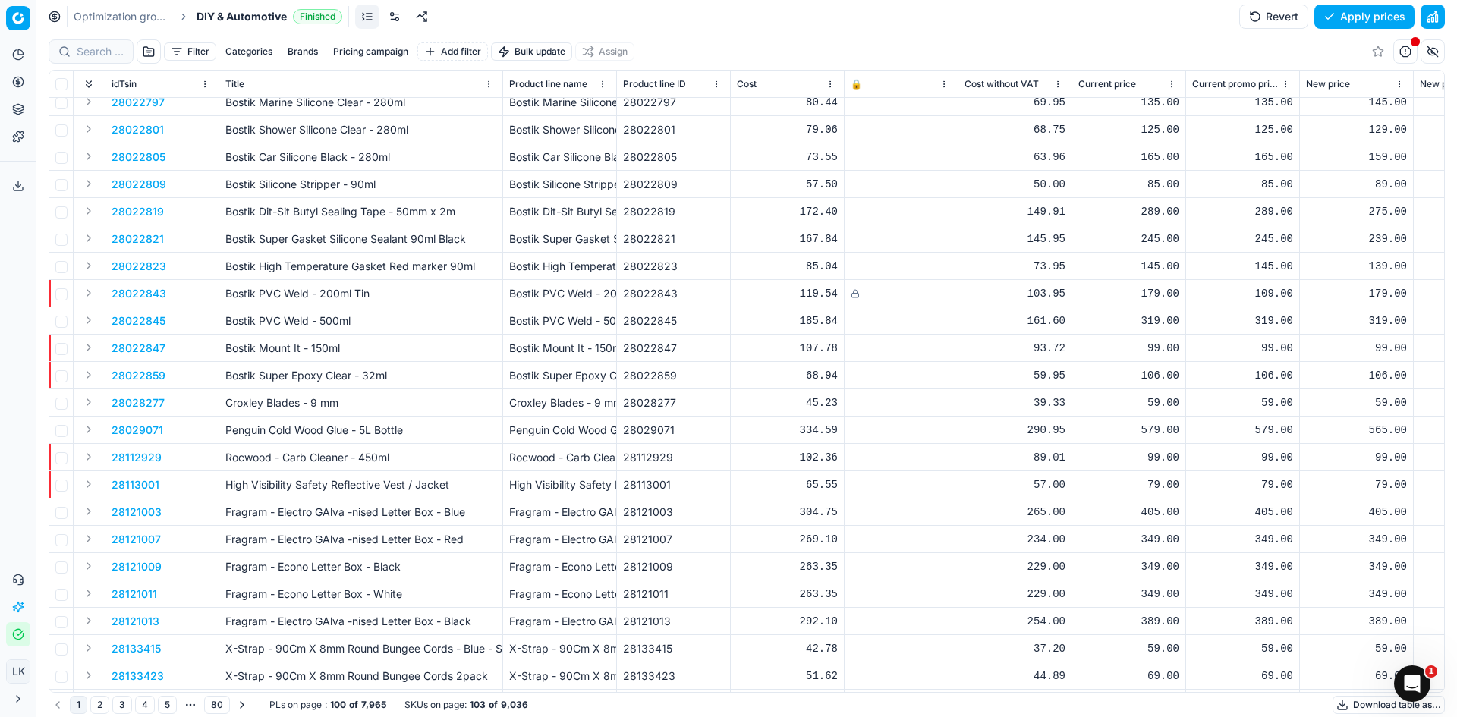
scroll to position [0, 0]
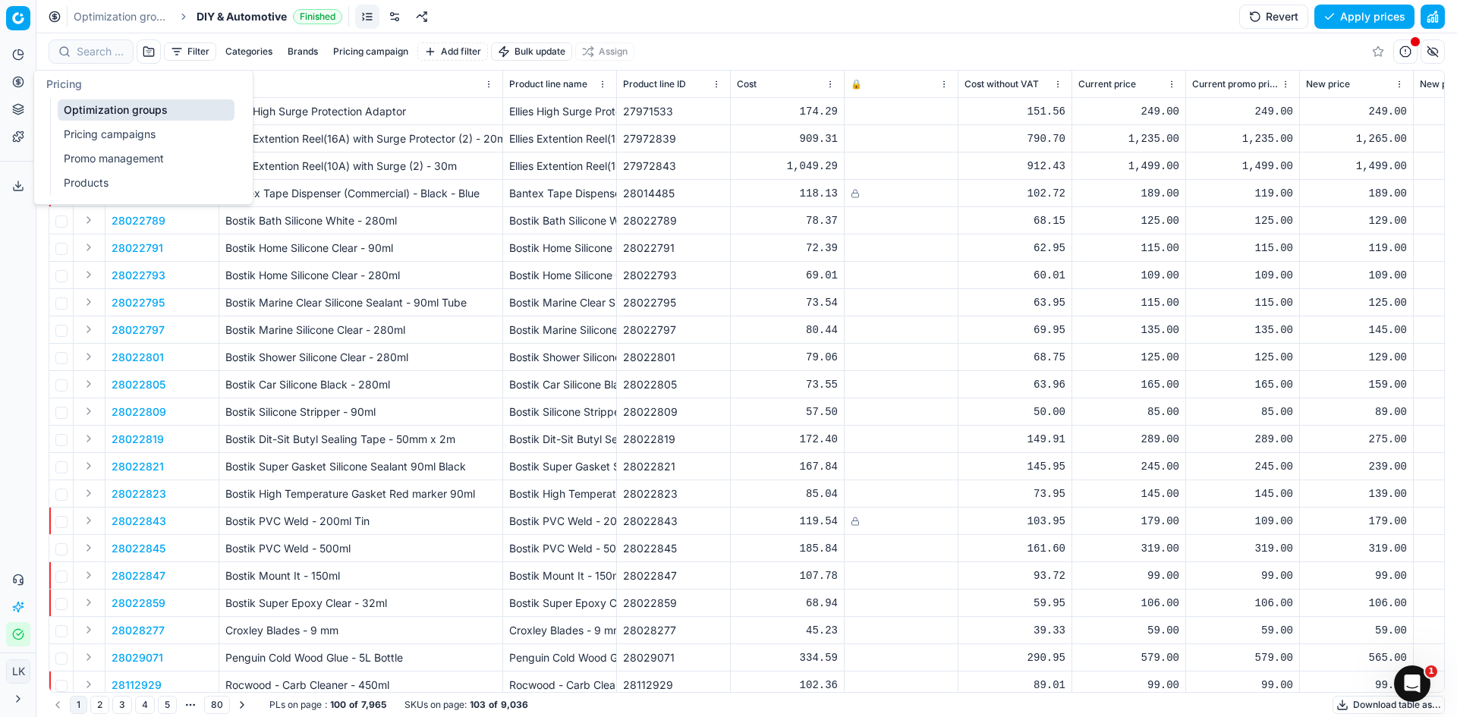
click at [93, 112] on link "Optimization groups" at bounding box center [146, 109] width 177 height 21
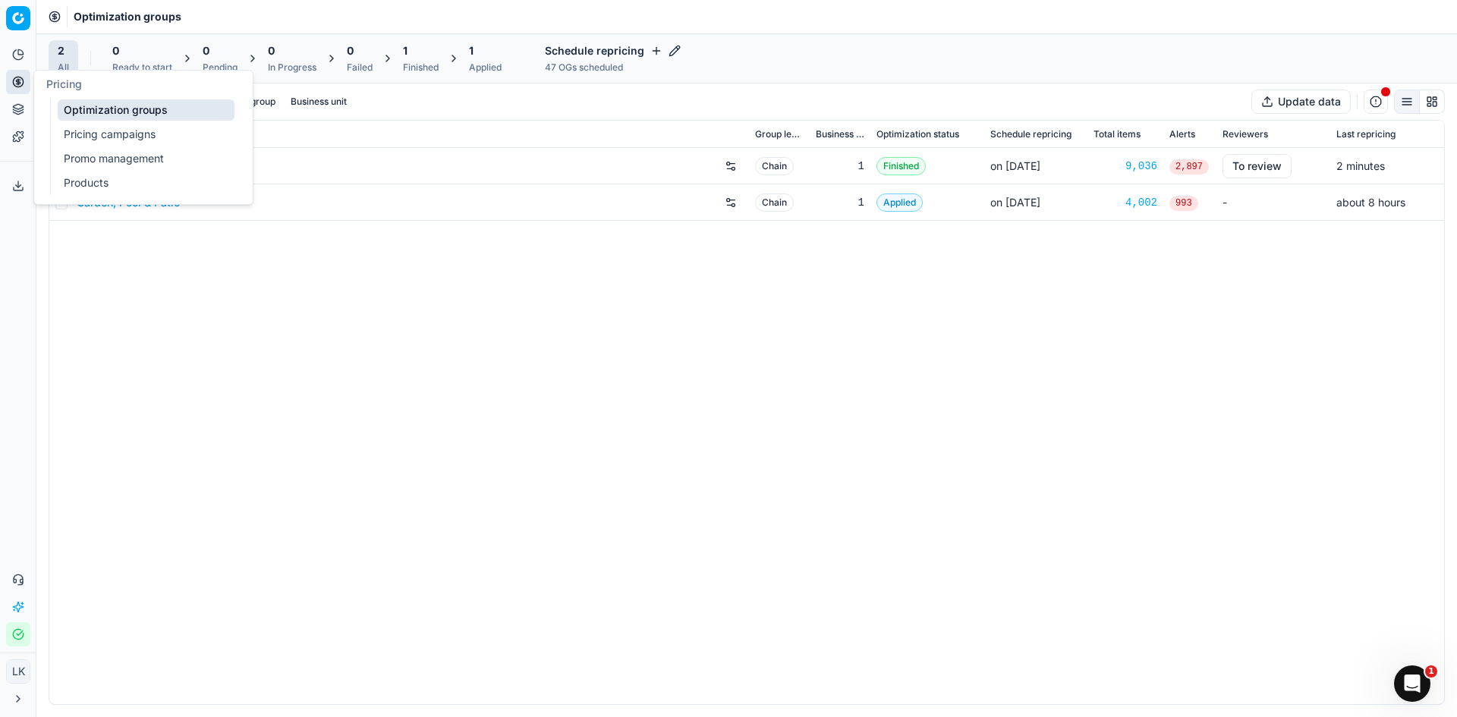
click at [645, 373] on div "DIY & Automotive Chain 1 Finished on [DATE] 9,036 2,897 To review 2 minutes Gar…" at bounding box center [746, 426] width 1395 height 556
click at [149, 167] on link "DIY & Automotive" at bounding box center [121, 166] width 89 height 15
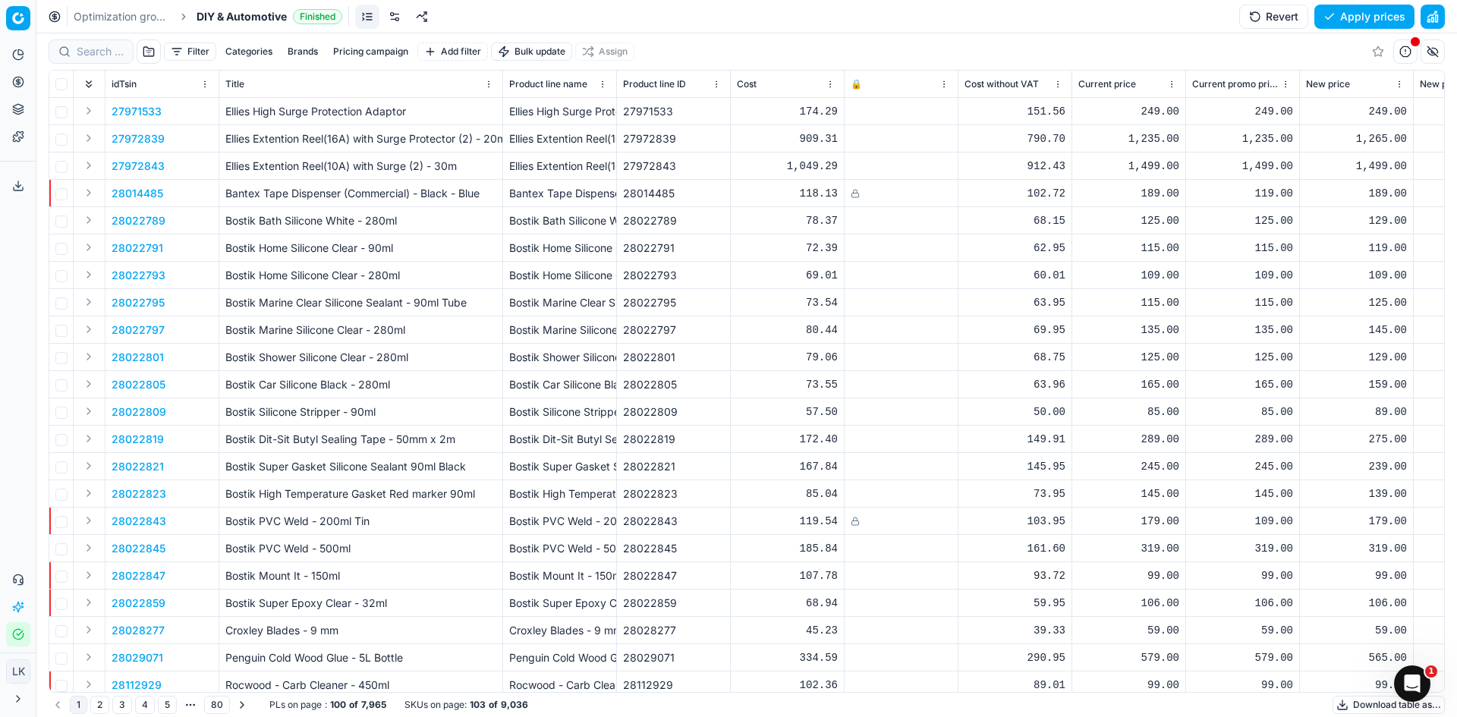
click at [286, 54] on button "Brands" at bounding box center [303, 52] width 43 height 18
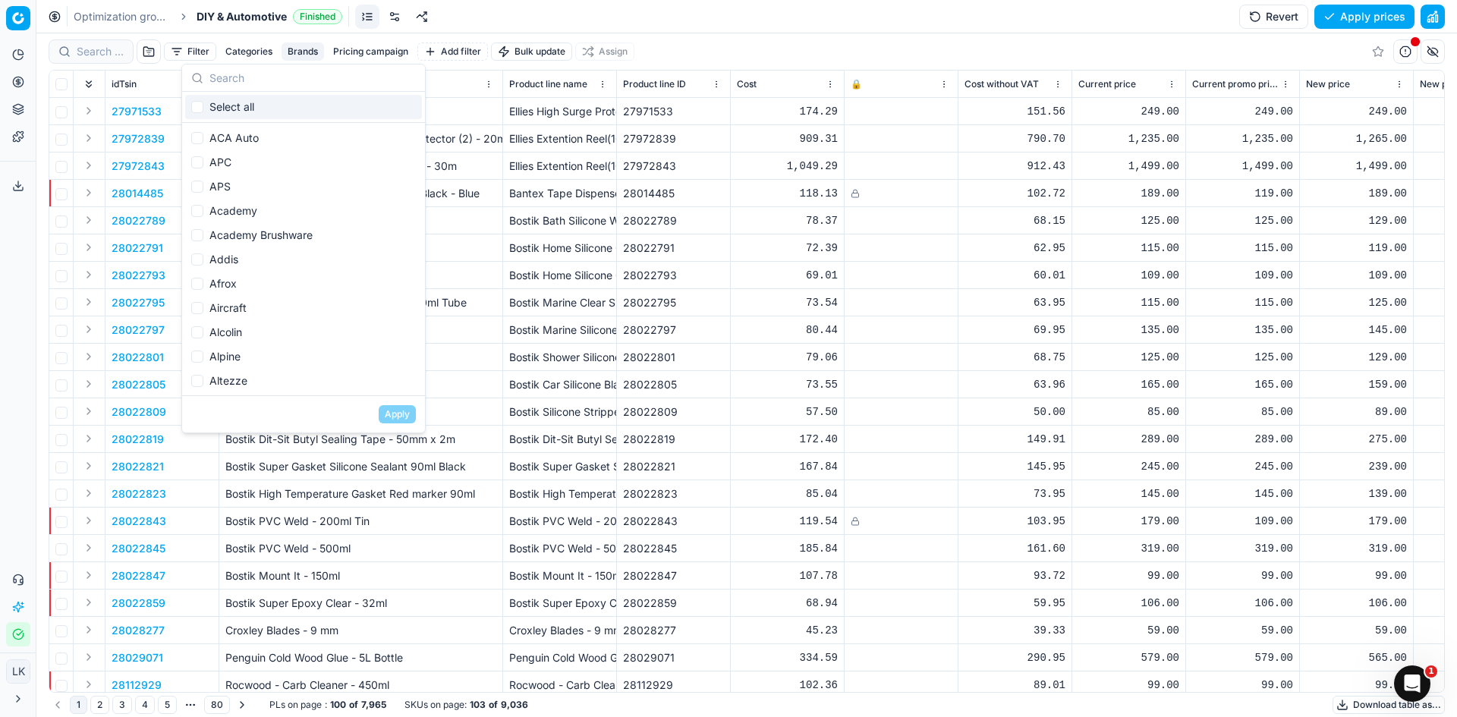
click at [337, 83] on input "text" at bounding box center [313, 78] width 206 height 30
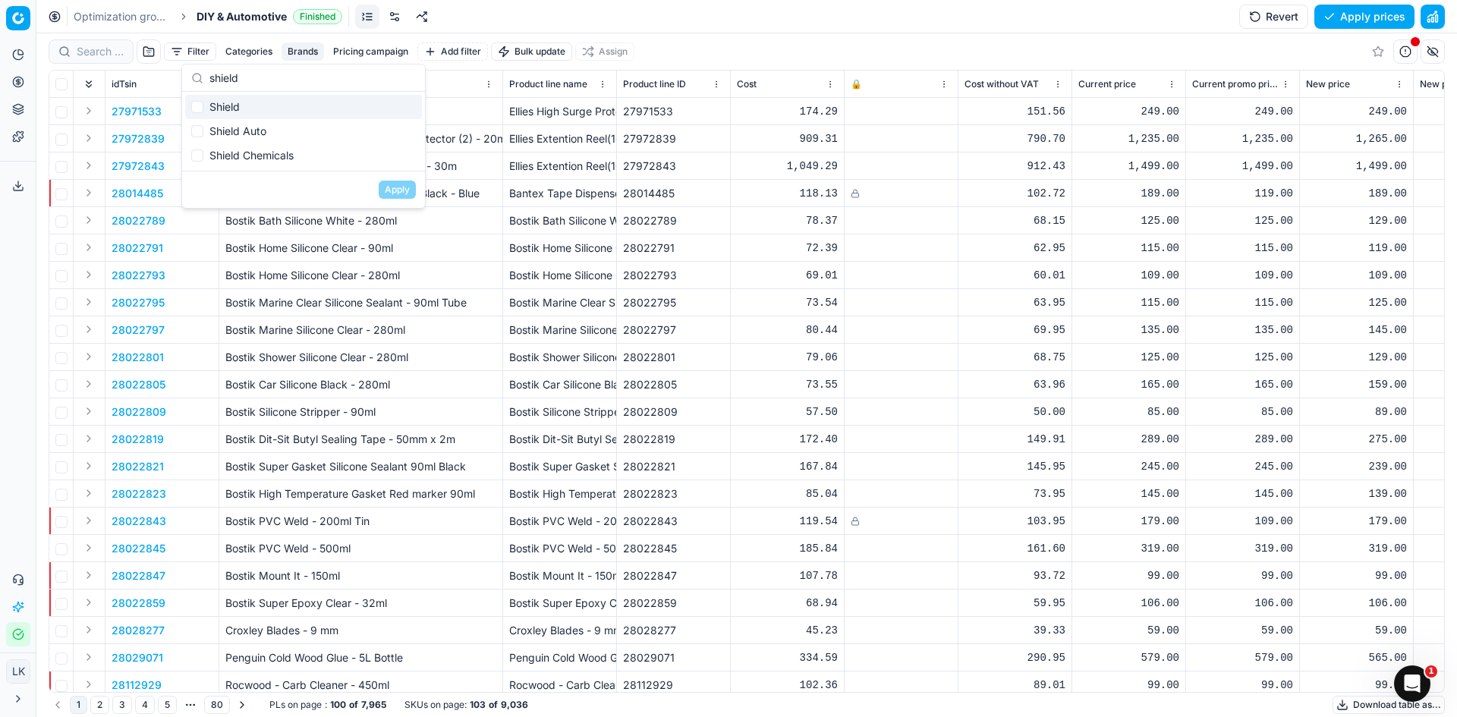
type input "shield"
click at [201, 106] on input "Suggestions" at bounding box center [197, 107] width 12 height 12
checkbox input "true"
click at [197, 127] on input "Suggestions" at bounding box center [197, 131] width 12 height 12
checkbox input "true"
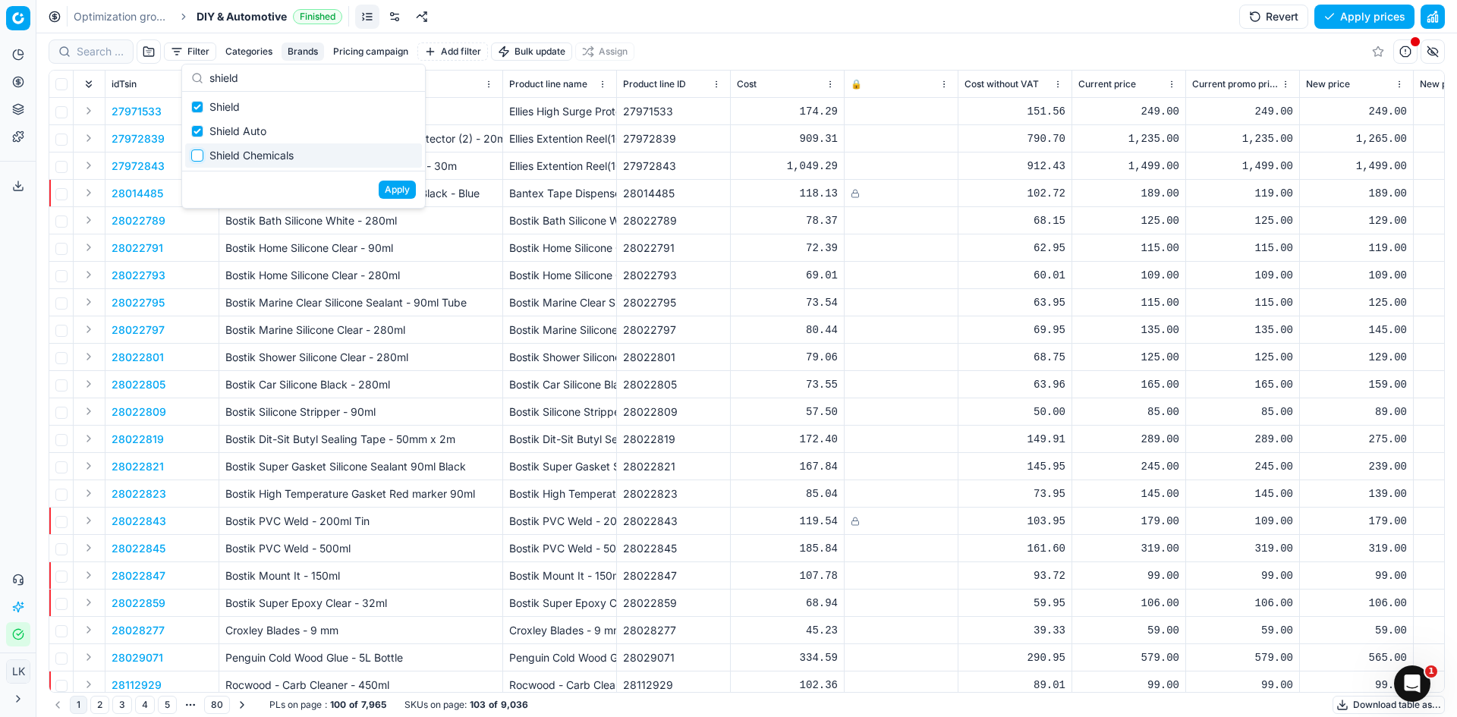
click at [197, 152] on input "Suggestions" at bounding box center [197, 156] width 12 height 12
checkbox input "true"
click at [402, 187] on button "Apply" at bounding box center [397, 190] width 37 height 18
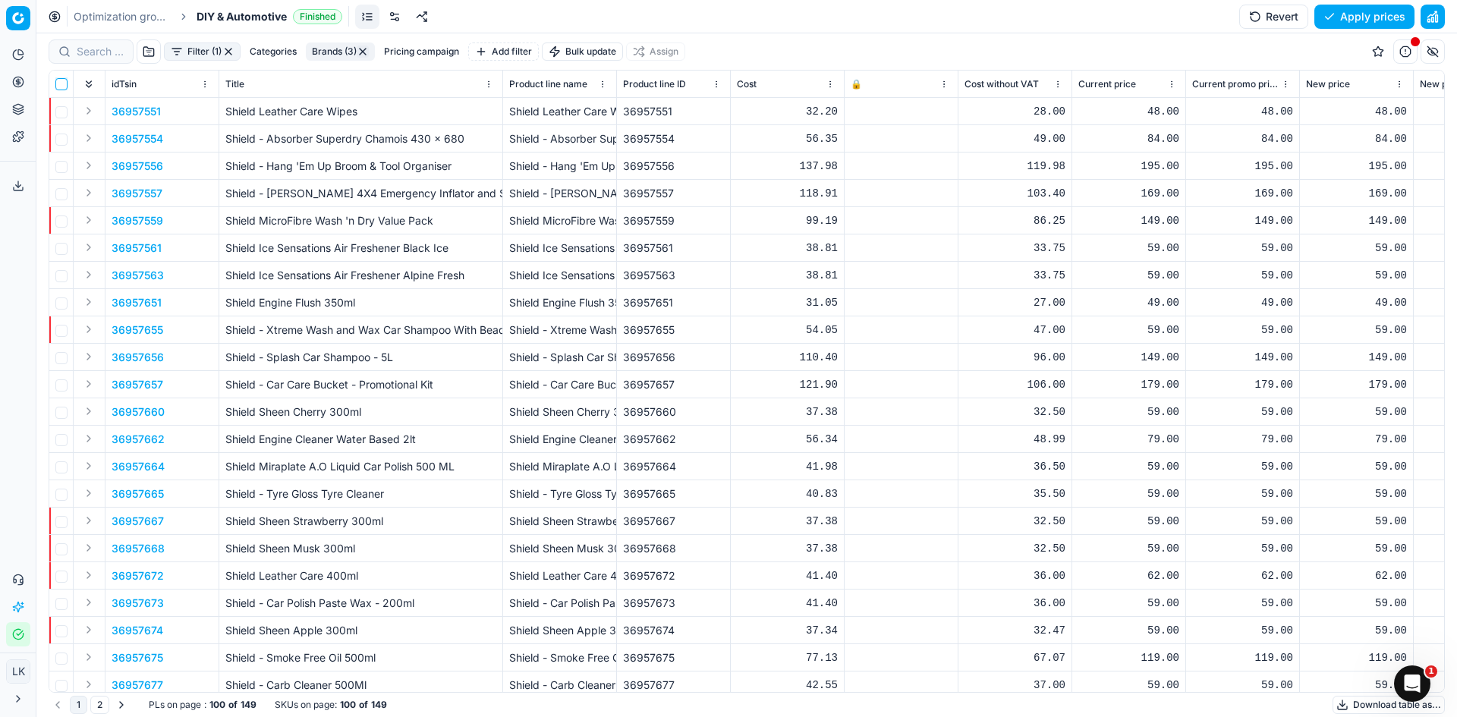
click at [58, 81] on input "checkbox" at bounding box center [61, 84] width 12 height 12
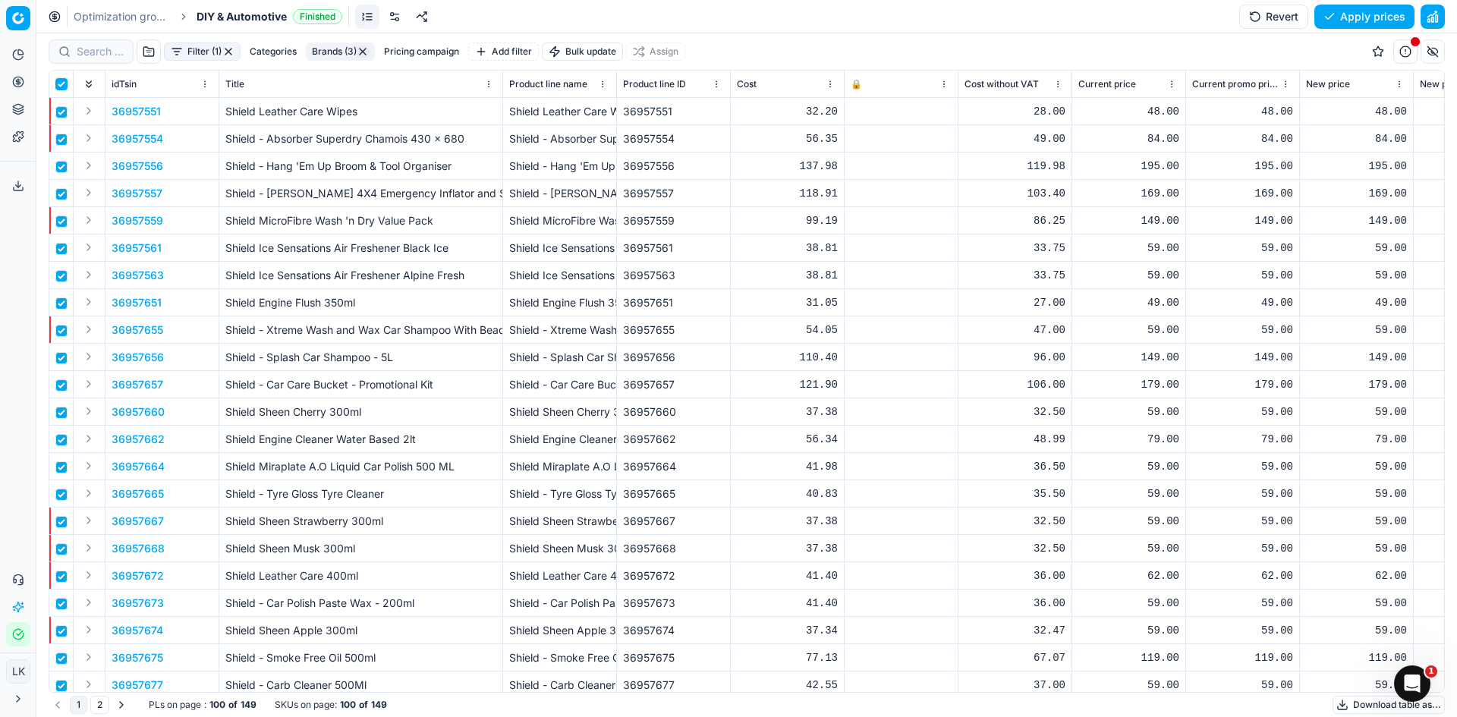
checkbox input "true"
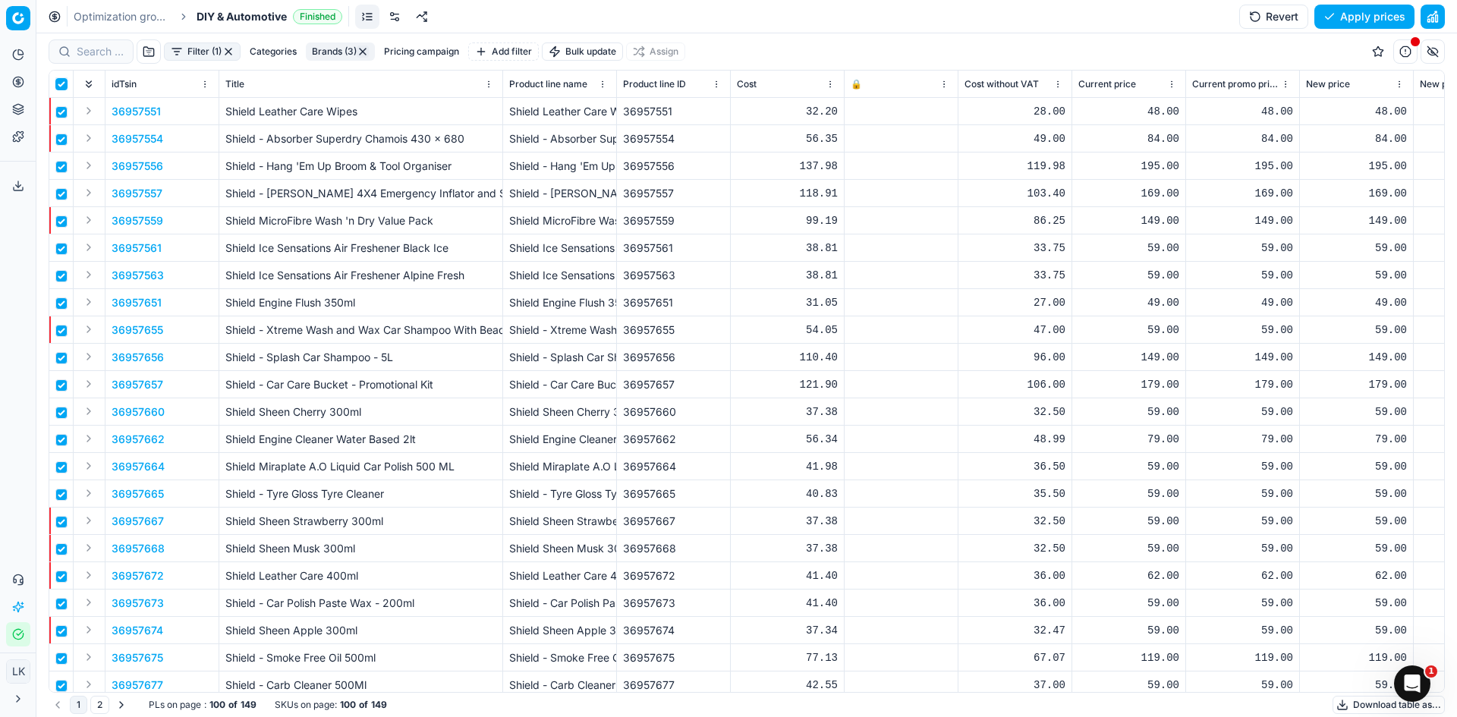
checkbox input "true"
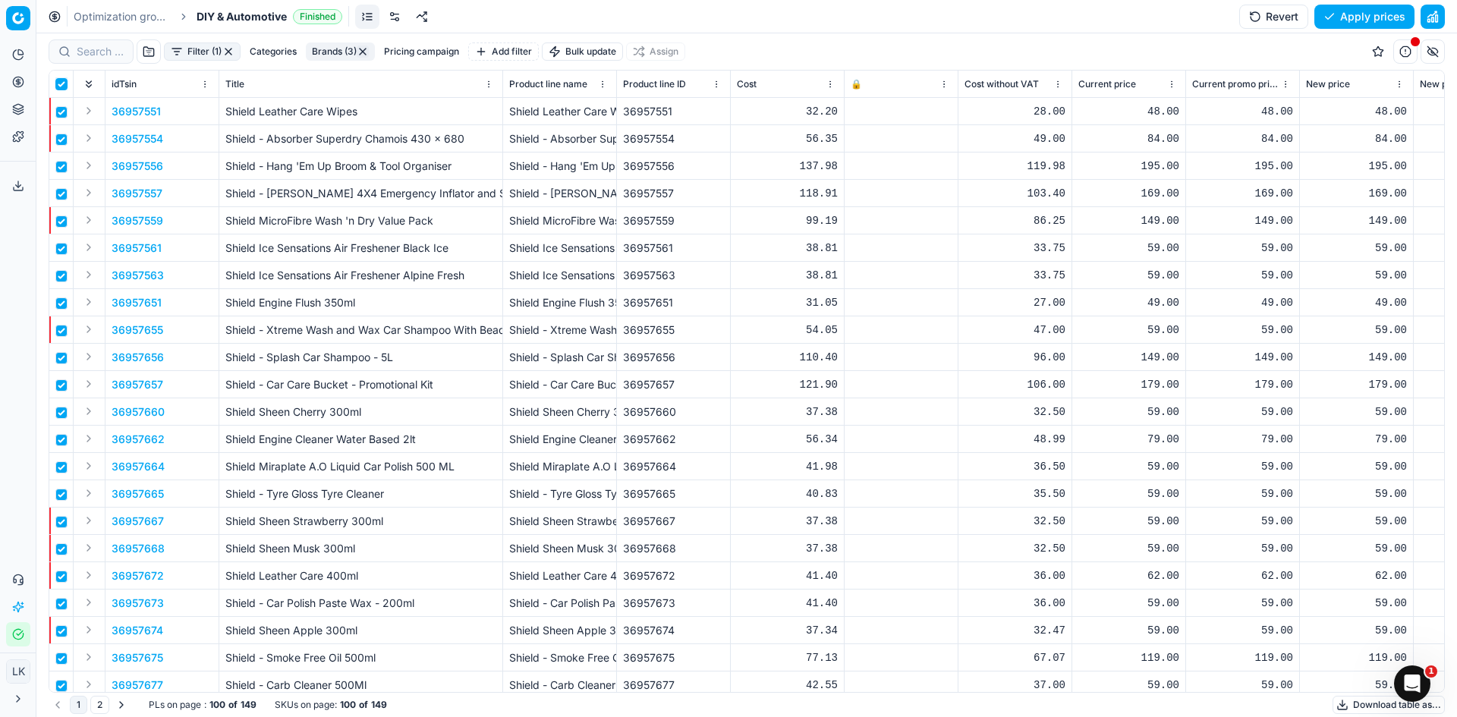
checkbox input "true"
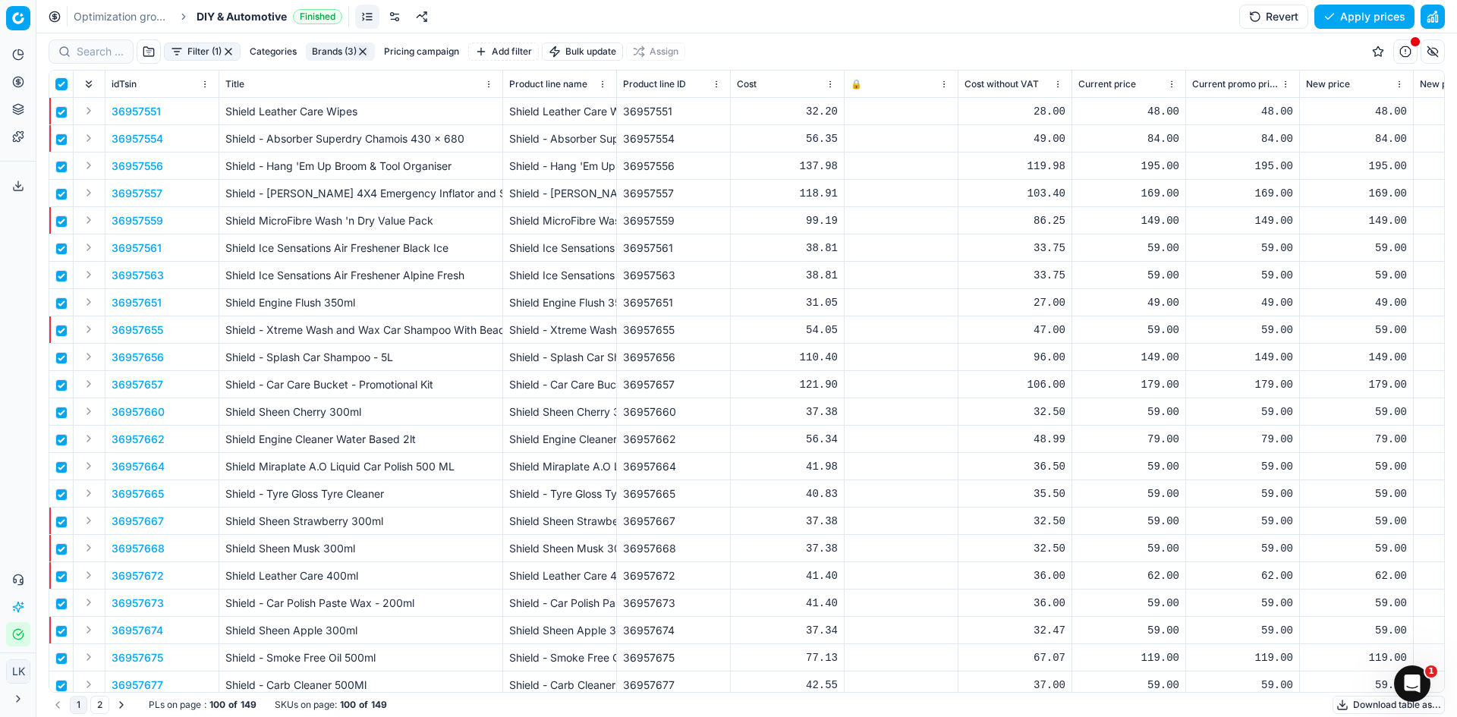
checkbox input "true"
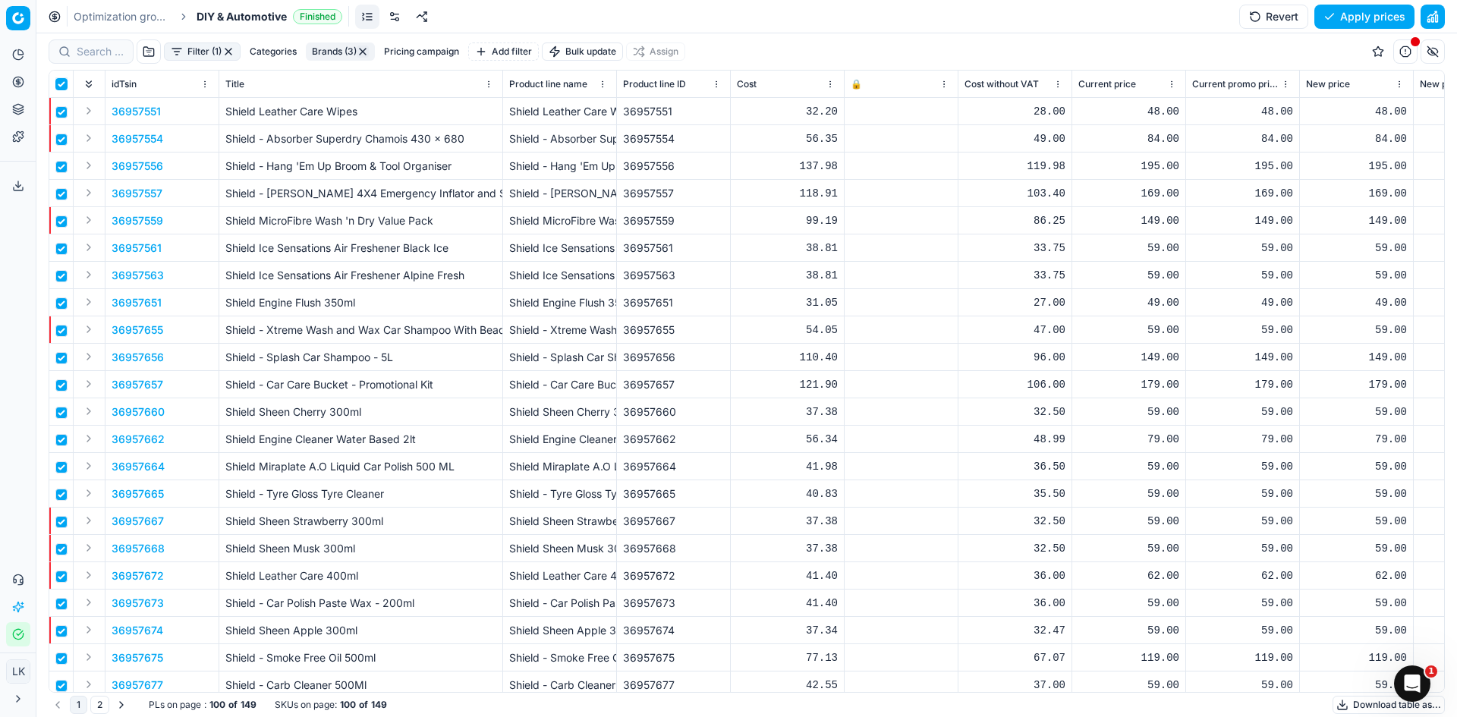
checkbox input "true"
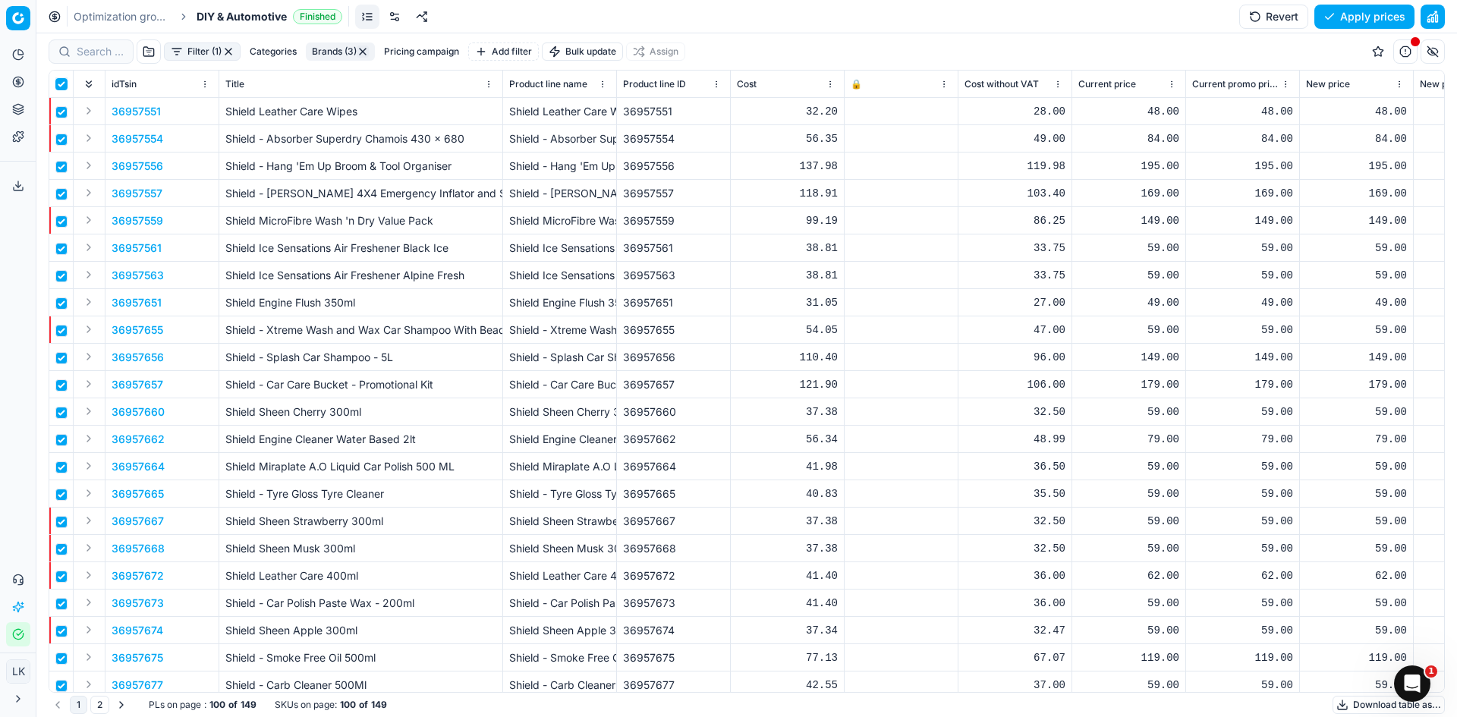
checkbox input "true"
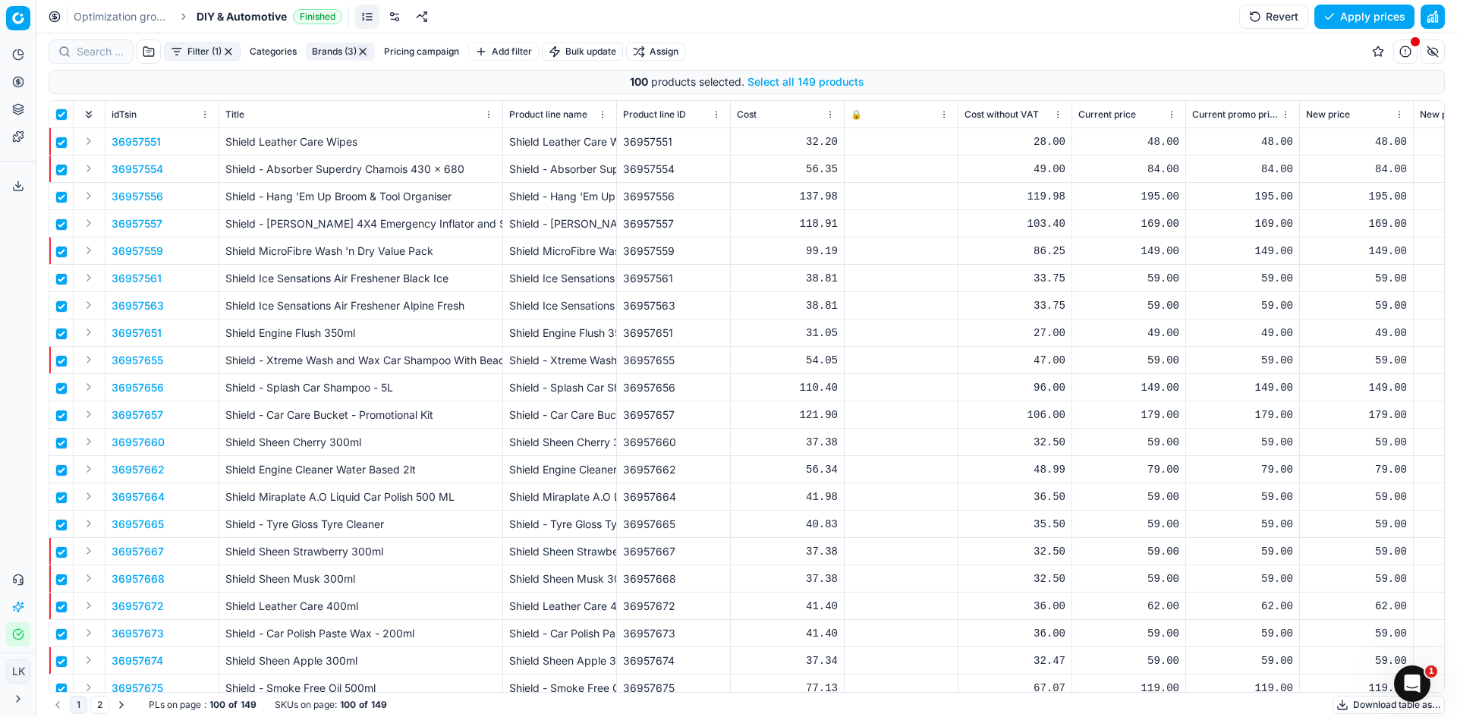
click at [668, 54] on html "Pricing platform Analytics Pricing Product portfolio Templates Export service 0…" at bounding box center [728, 358] width 1457 height 717
click at [597, 157] on div "Unassign from PCs" at bounding box center [659, 152] width 154 height 24
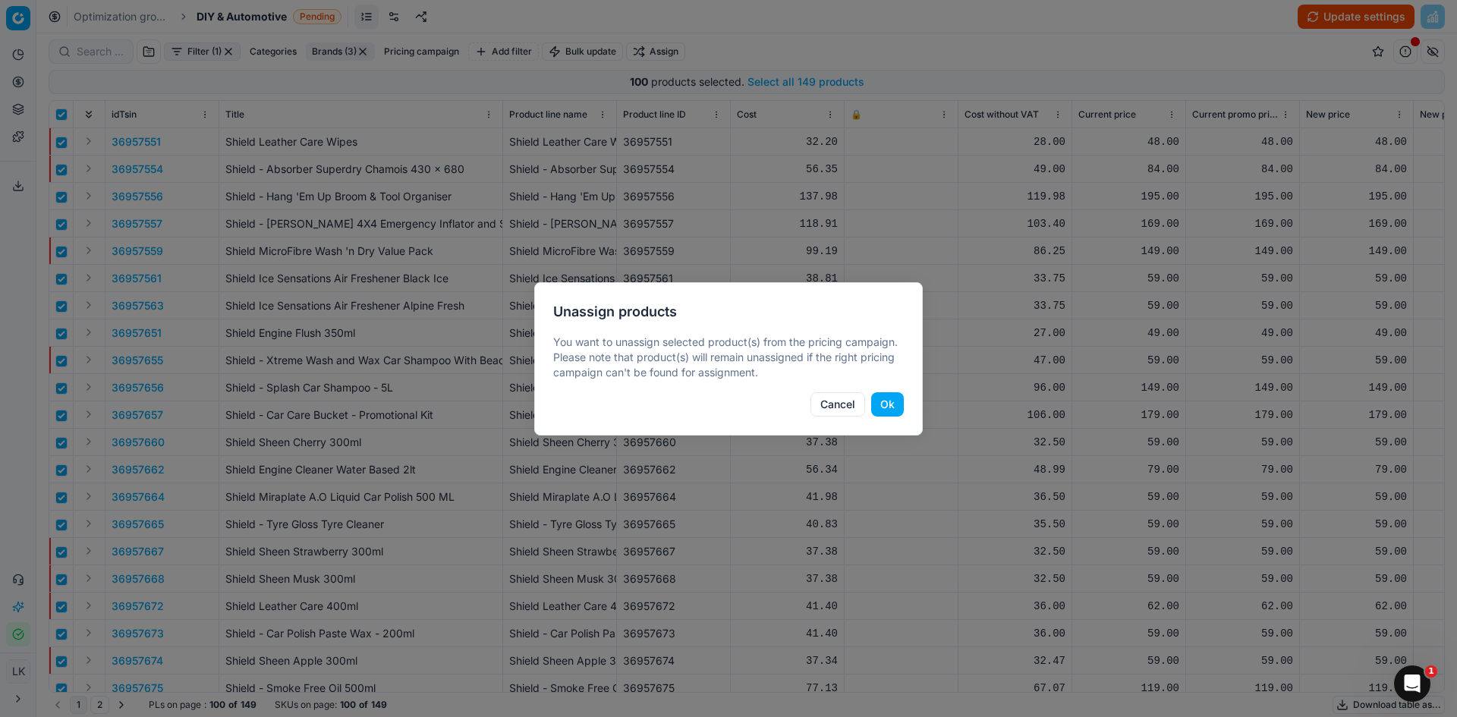
click at [885, 403] on button "Ok" at bounding box center [887, 404] width 33 height 24
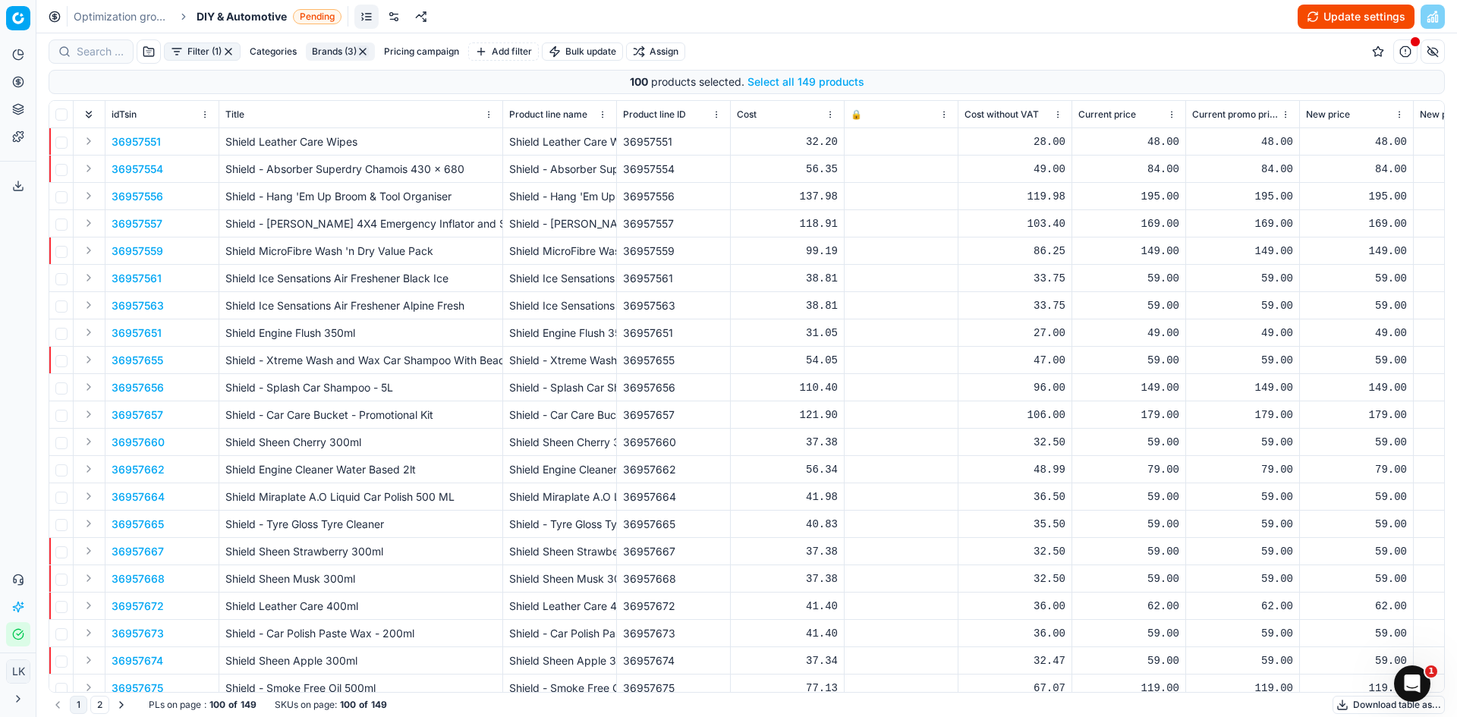
checkbox input "false"
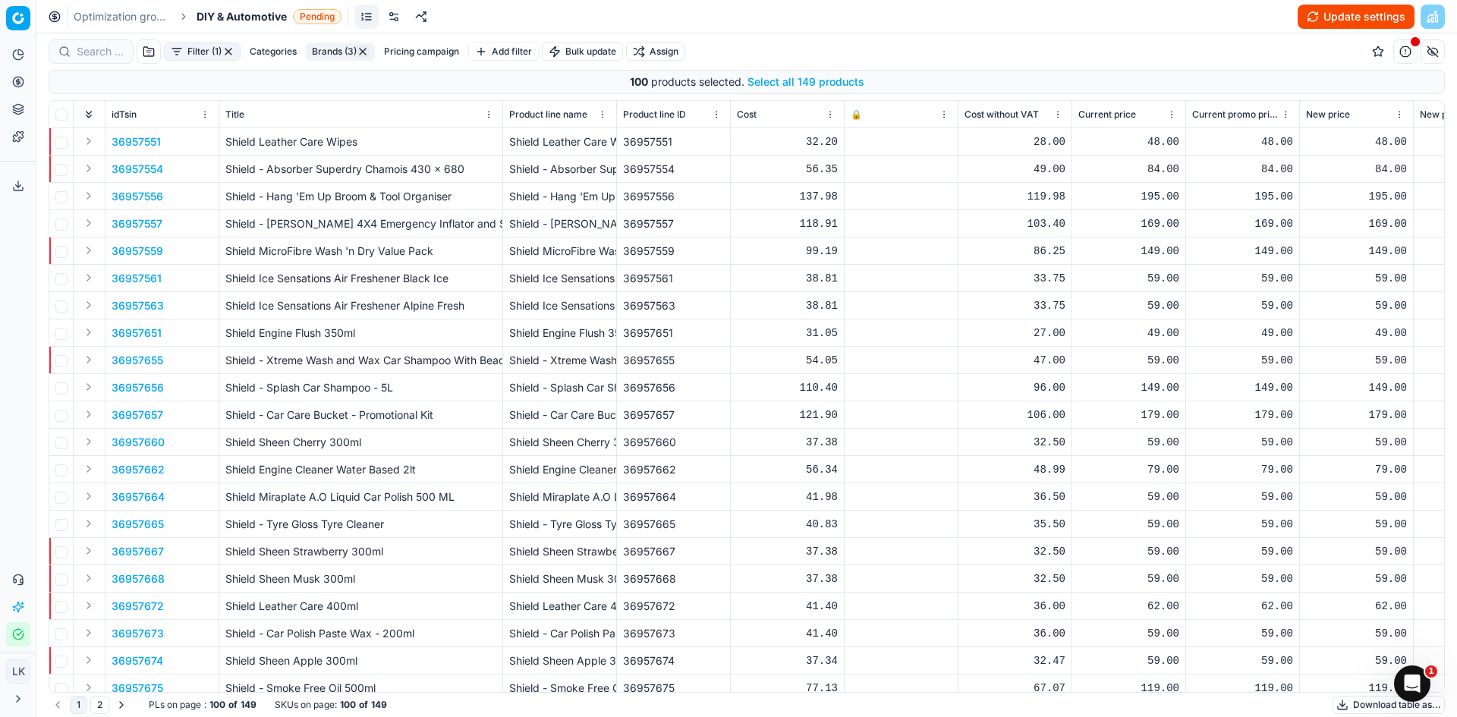
checkbox input "false"
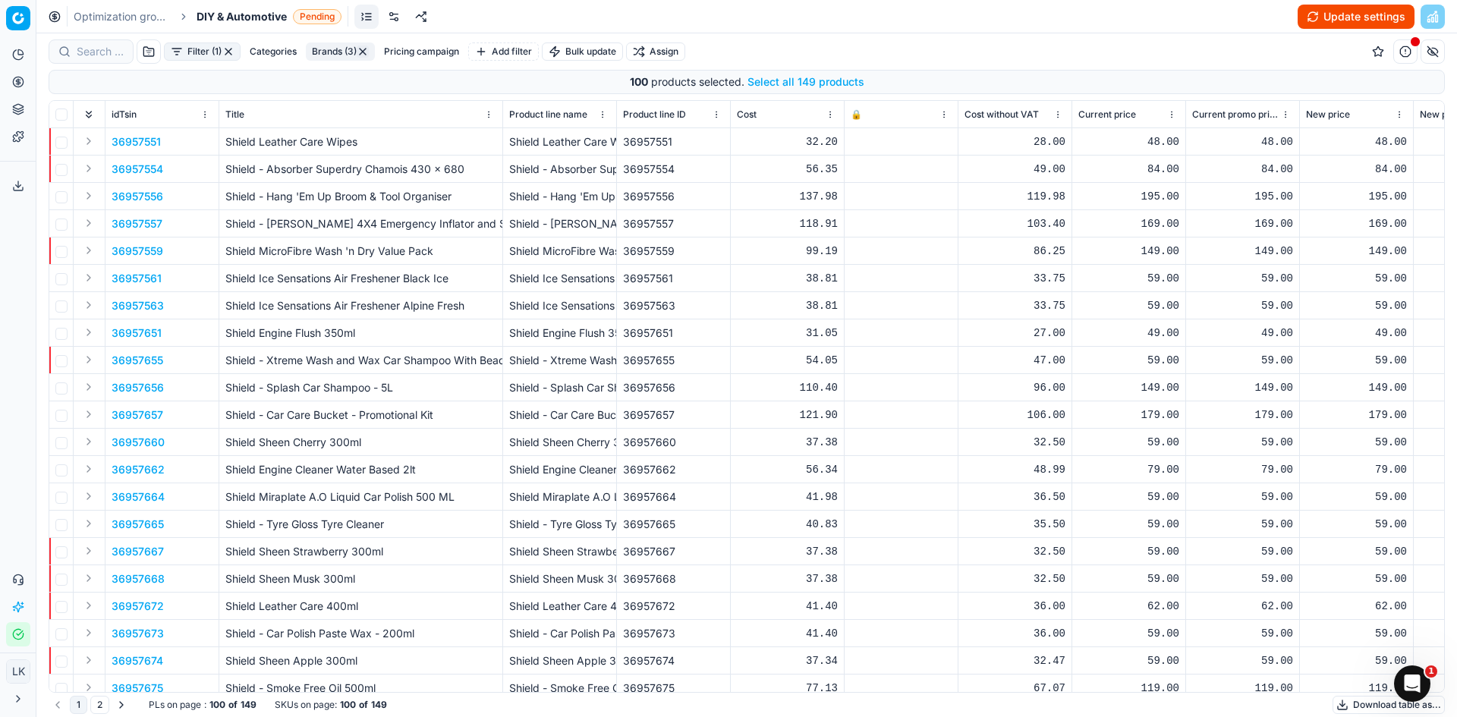
checkbox input "false"
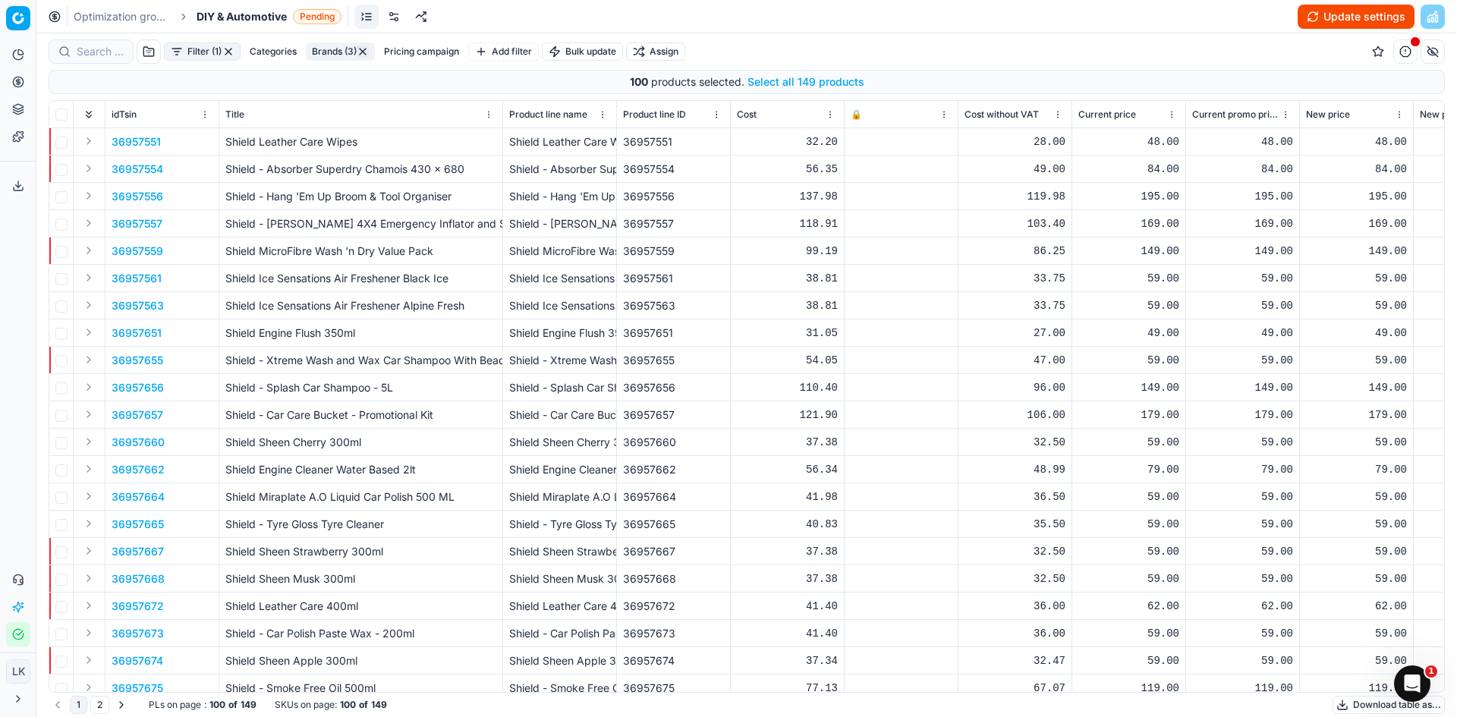
checkbox input "false"
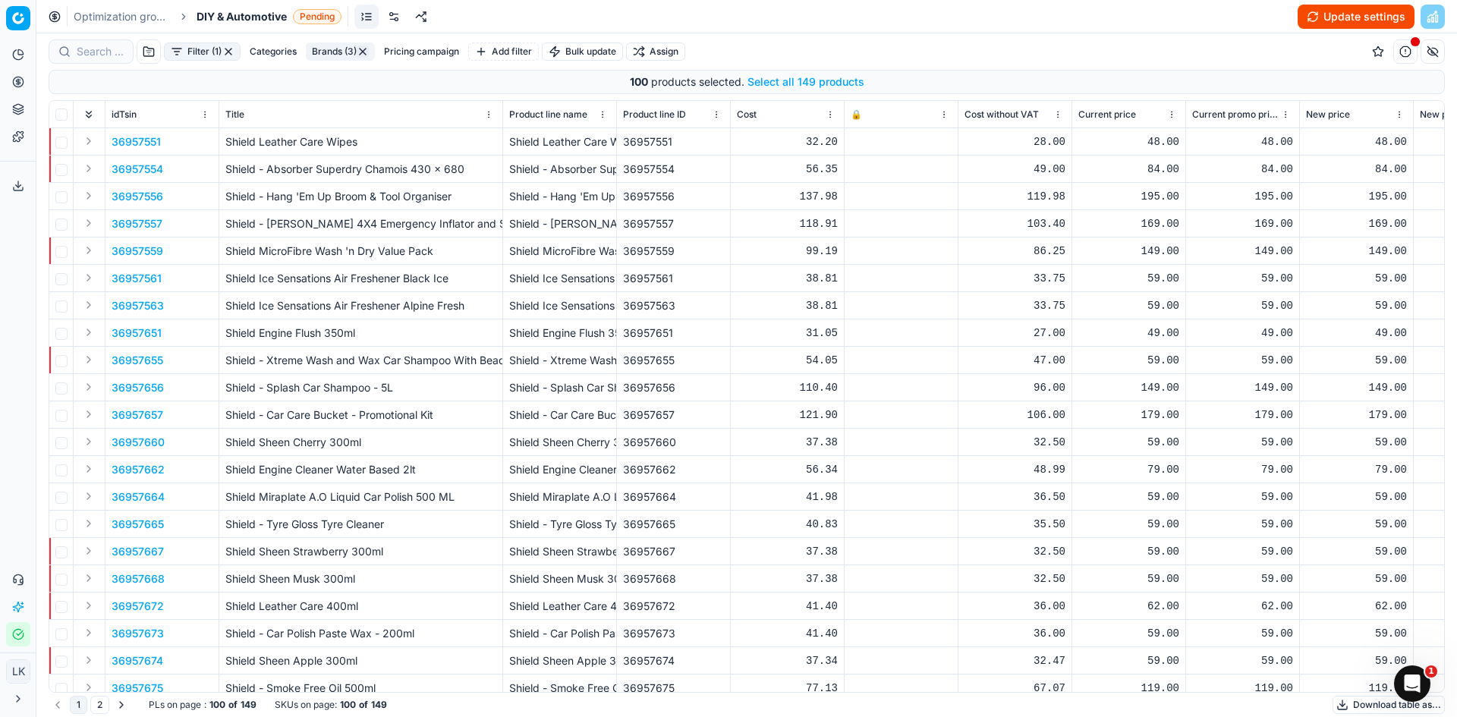
checkbox input "false"
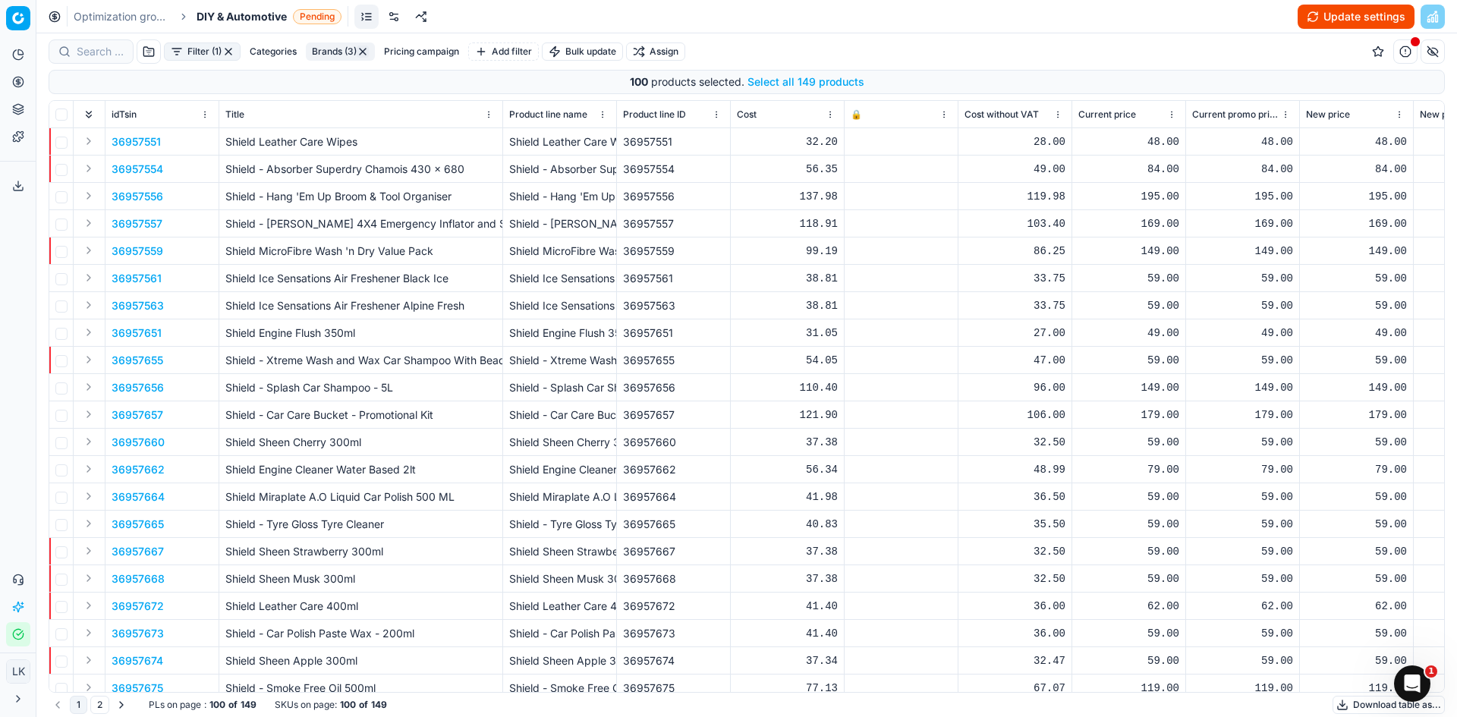
checkbox input "false"
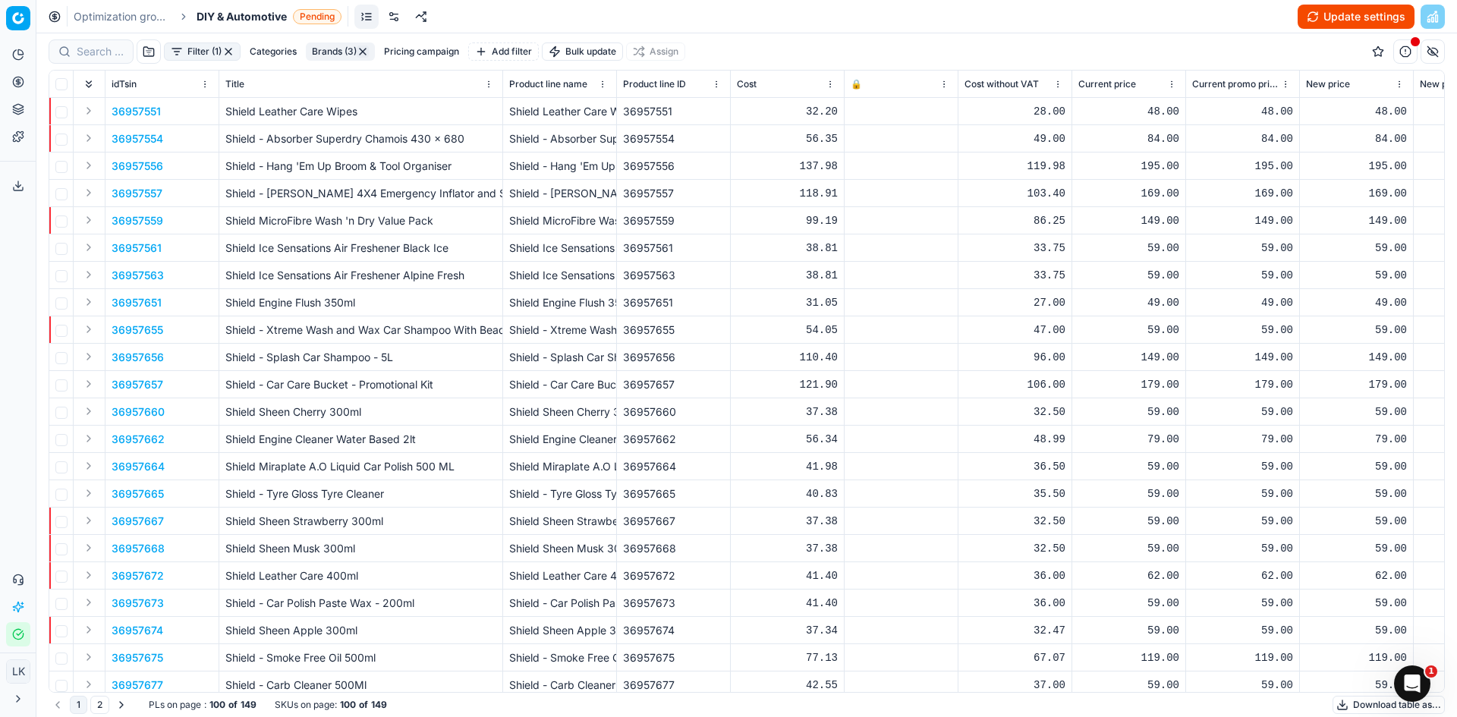
click at [391, 17] on link at bounding box center [394, 17] width 24 height 24
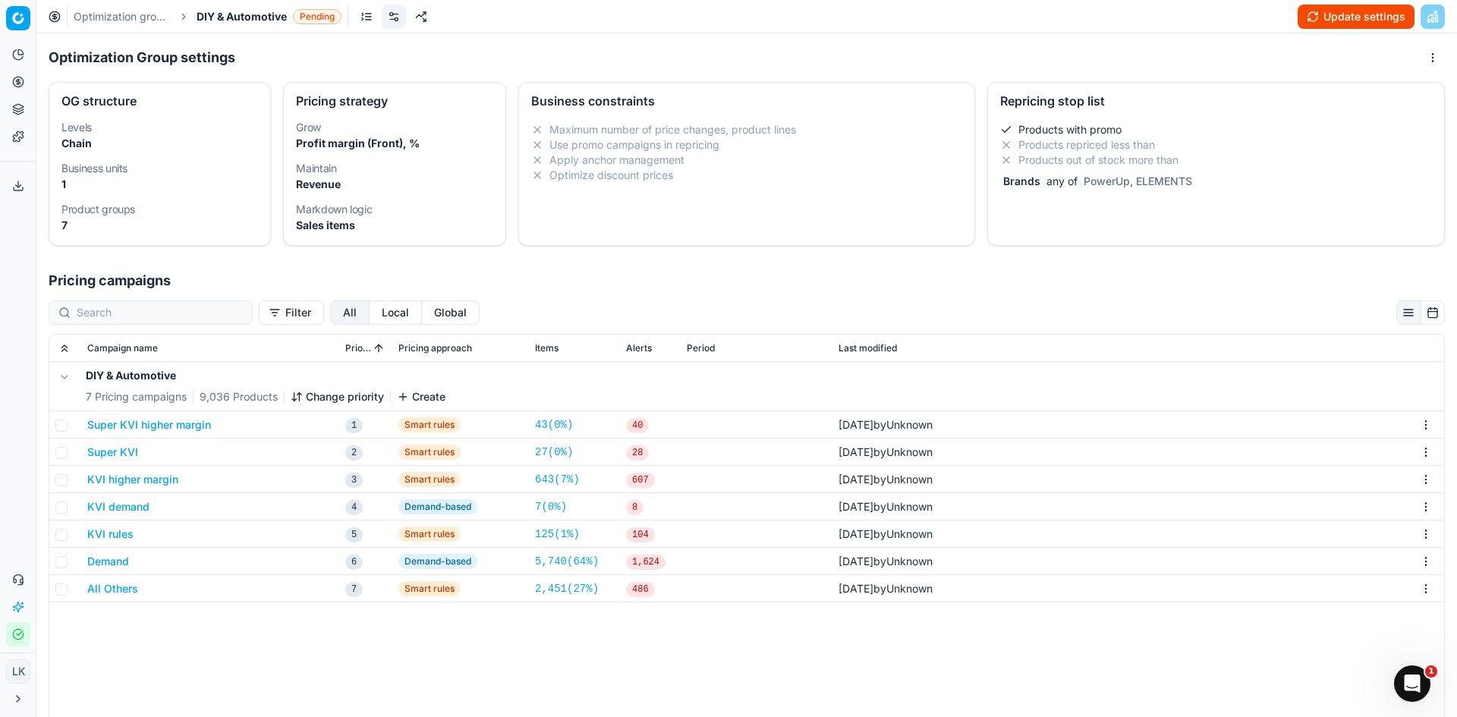
click at [1271, 151] on li "Products repriced less than" at bounding box center [1216, 144] width 432 height 15
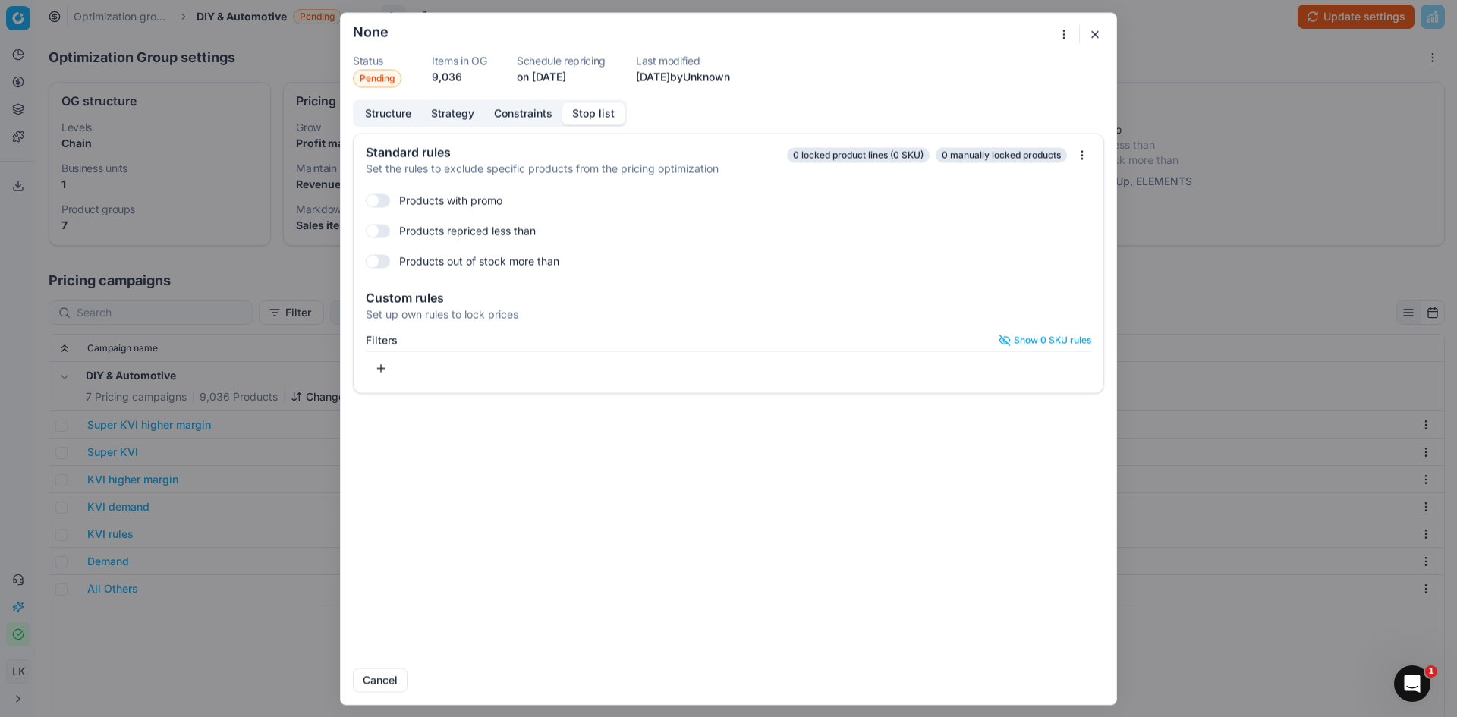
checkbox input "true"
click at [1101, 29] on button "button" at bounding box center [1095, 34] width 18 height 18
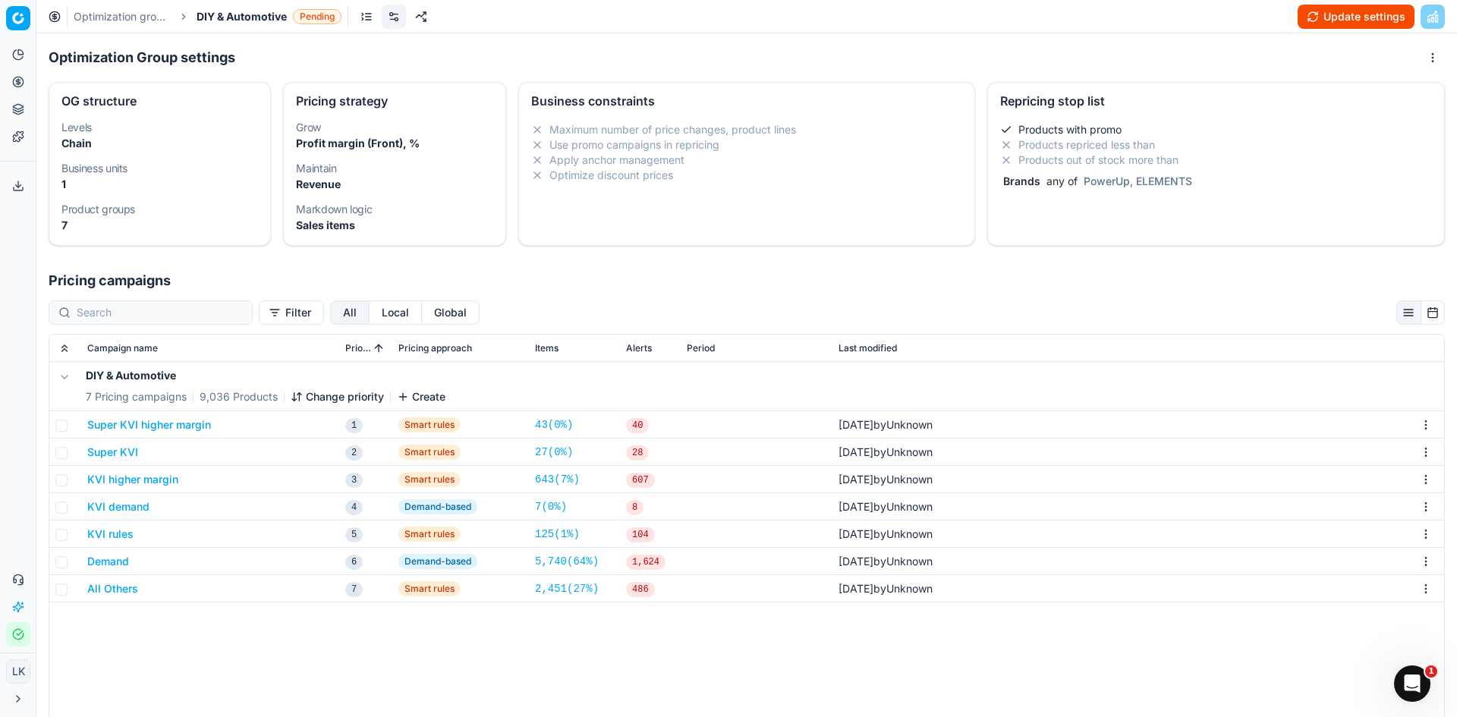
click at [1223, 148] on li "Products repriced less than" at bounding box center [1216, 144] width 432 height 15
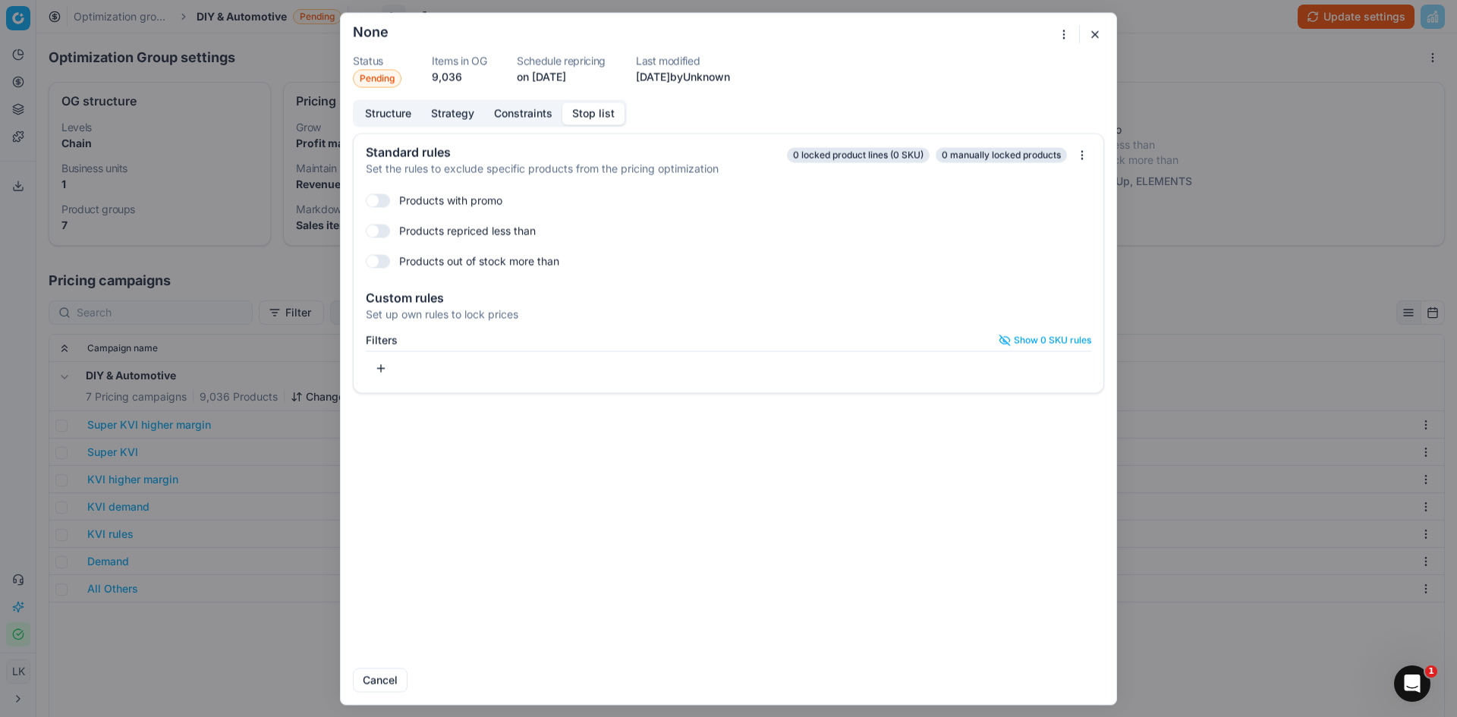
checkbox input "true"
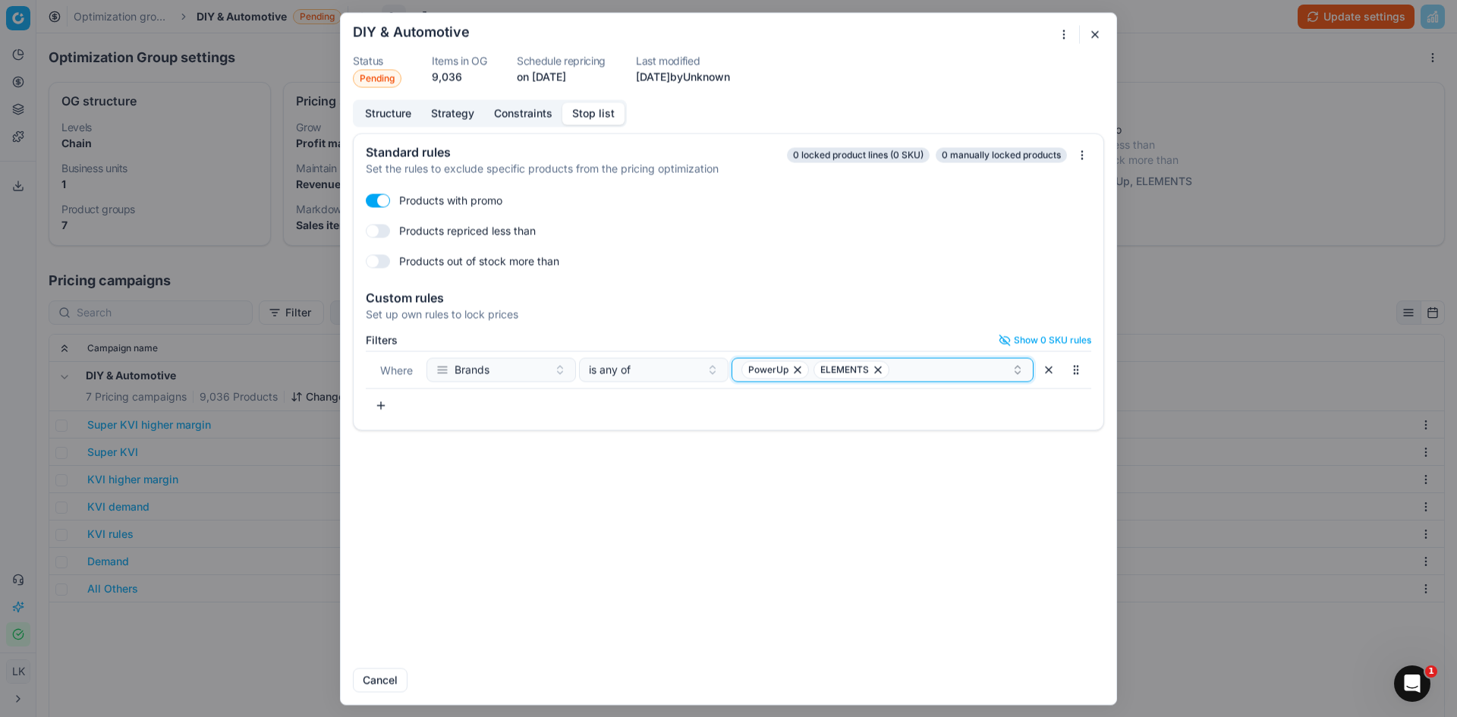
click at [940, 372] on div "PowerUp ELEMENTS" at bounding box center [877, 370] width 270 height 18
type input "shield"
click at [779, 424] on div "Shield" at bounding box center [884, 428] width 296 height 24
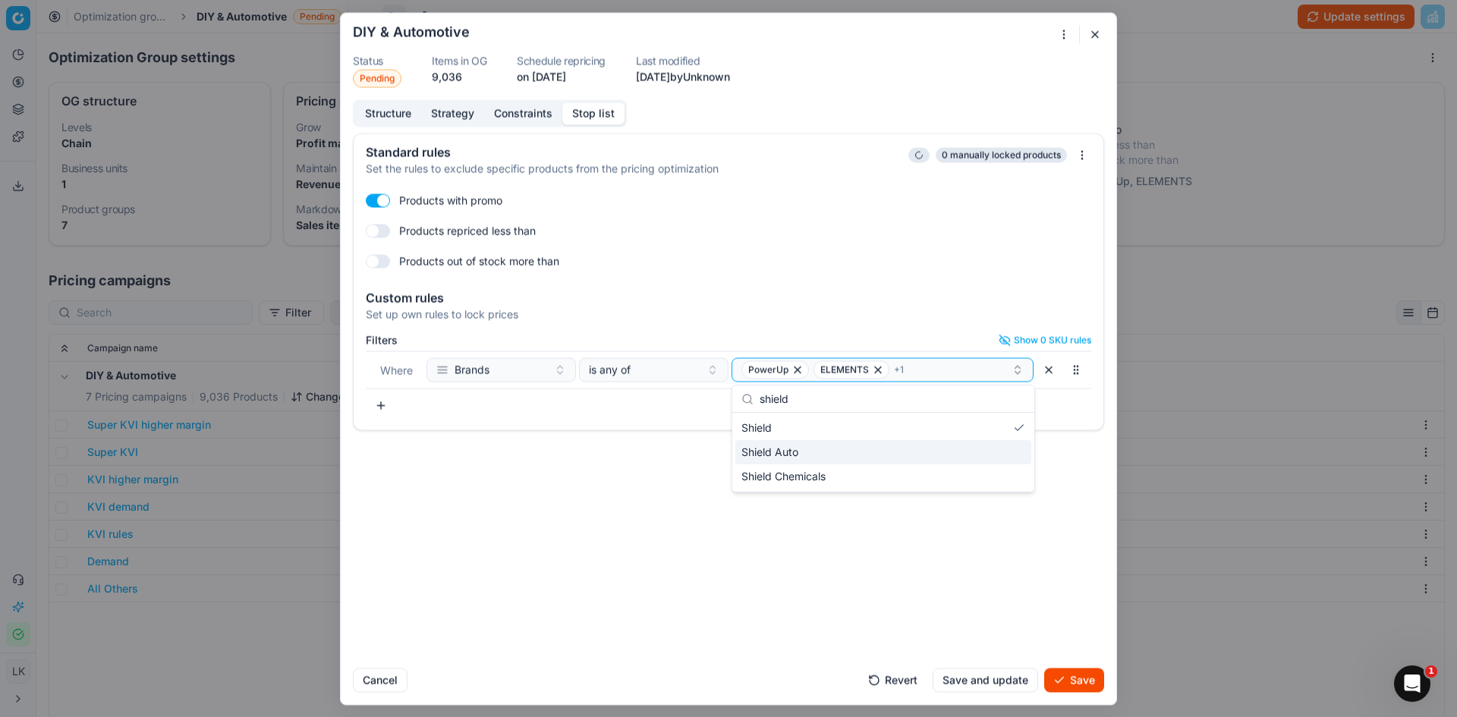
click at [800, 451] on div "Shield Auto" at bounding box center [884, 452] width 296 height 24
click at [796, 469] on span "Shield Chemicals" at bounding box center [784, 476] width 84 height 15
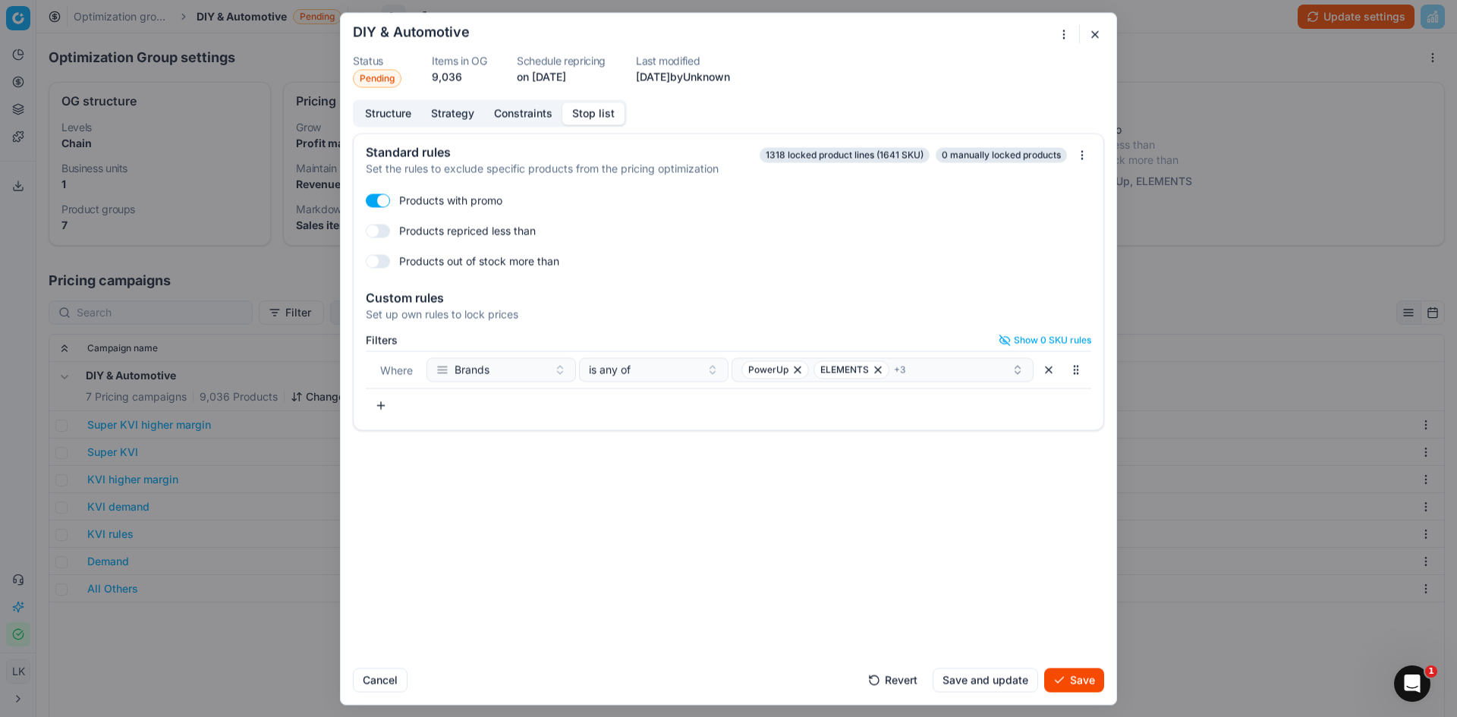
click at [1005, 682] on button "Save and update" at bounding box center [986, 680] width 106 height 24
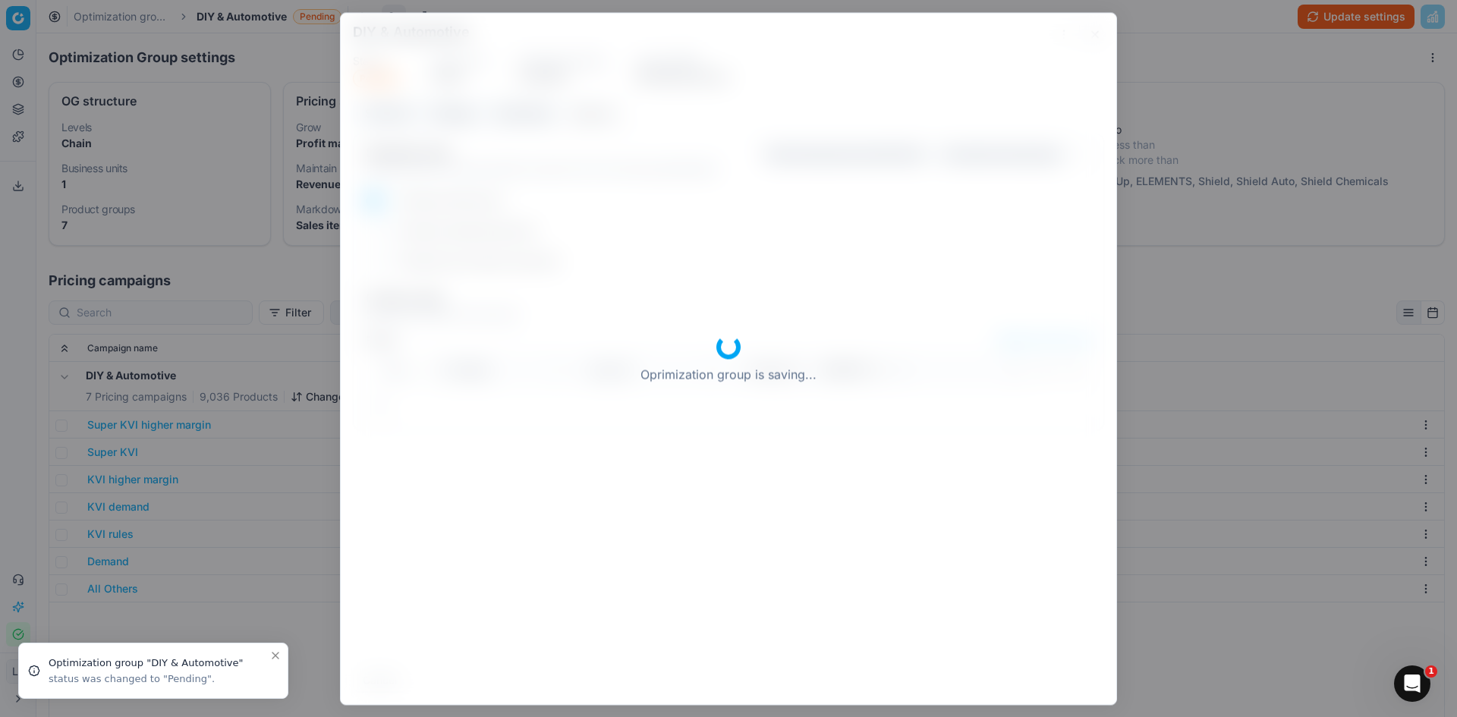
click at [1074, 679] on div "Oprimization group is saving..." at bounding box center [729, 359] width 776 height 692
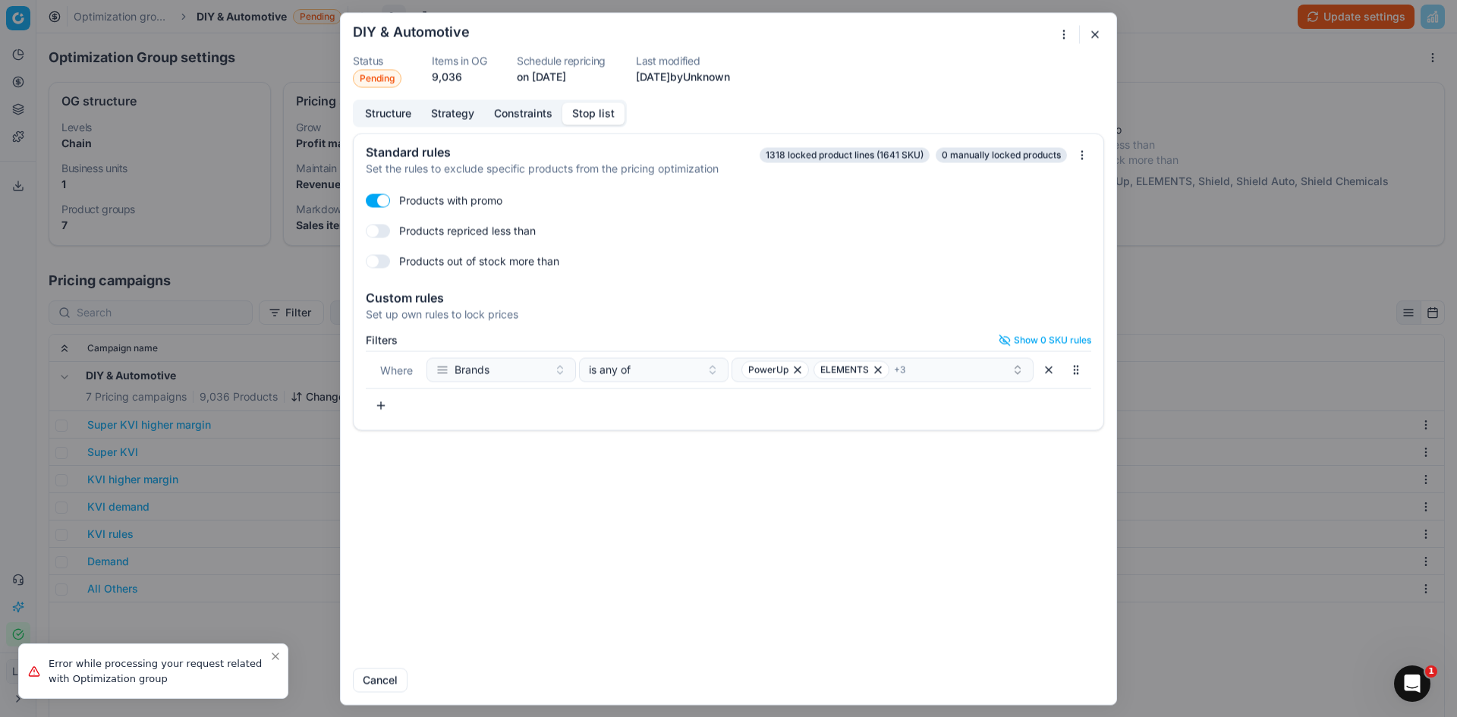
click at [1094, 39] on button "button" at bounding box center [1095, 34] width 18 height 18
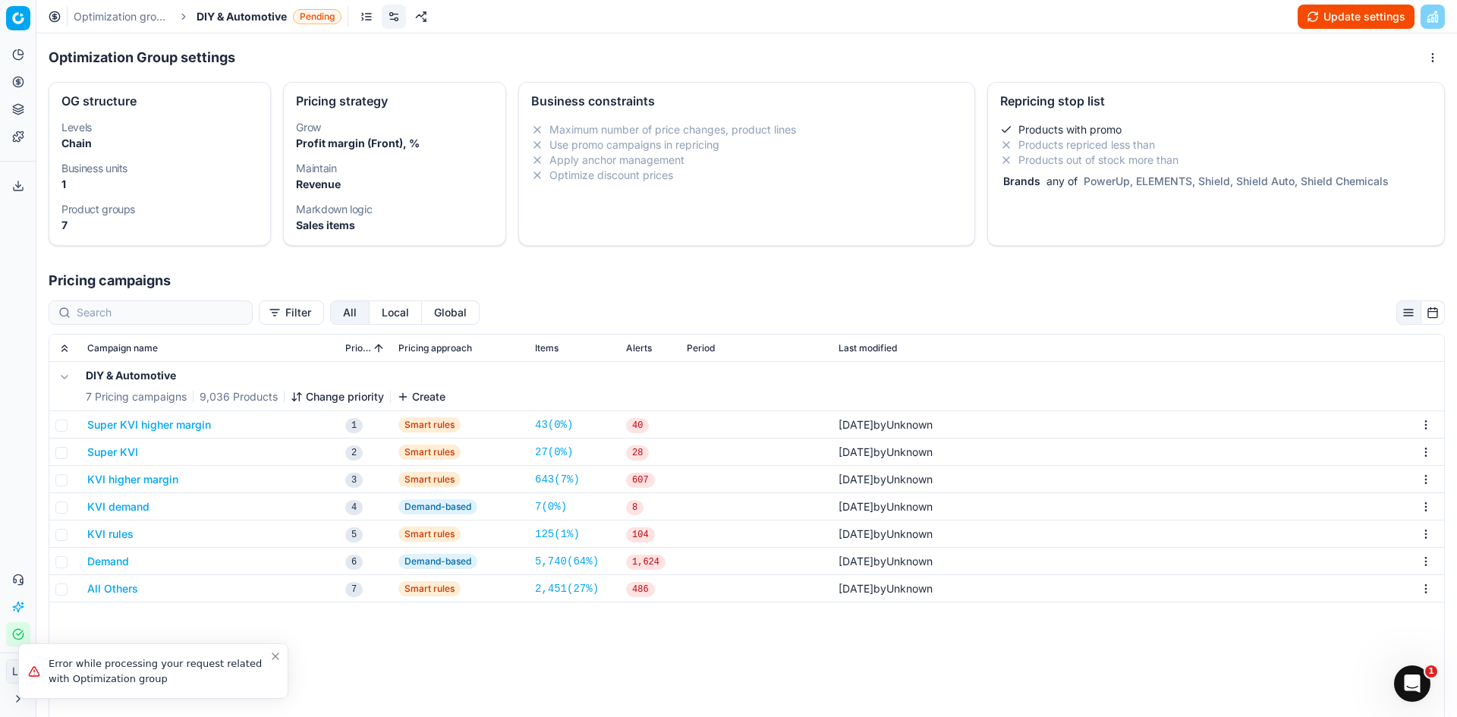
click at [1253, 28] on div "Optimization groups DIY & Automotive Pending Update settings" at bounding box center [746, 16] width 1421 height 33
click at [1335, 20] on button "Update settings" at bounding box center [1356, 17] width 117 height 24
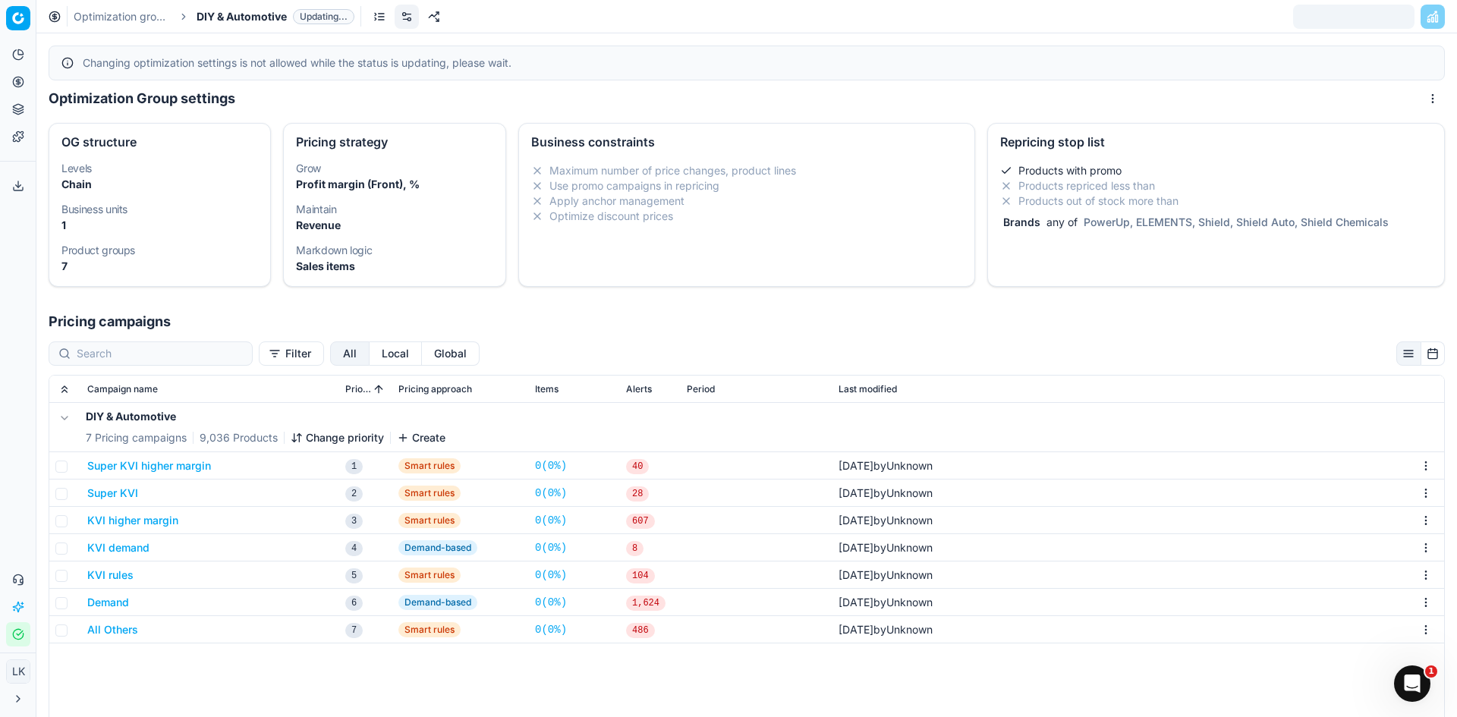
click at [821, 333] on div "Filter All Local Global Campaign name Priority Pricing approach Items Alerts Pe…" at bounding box center [746, 662] width 1421 height 660
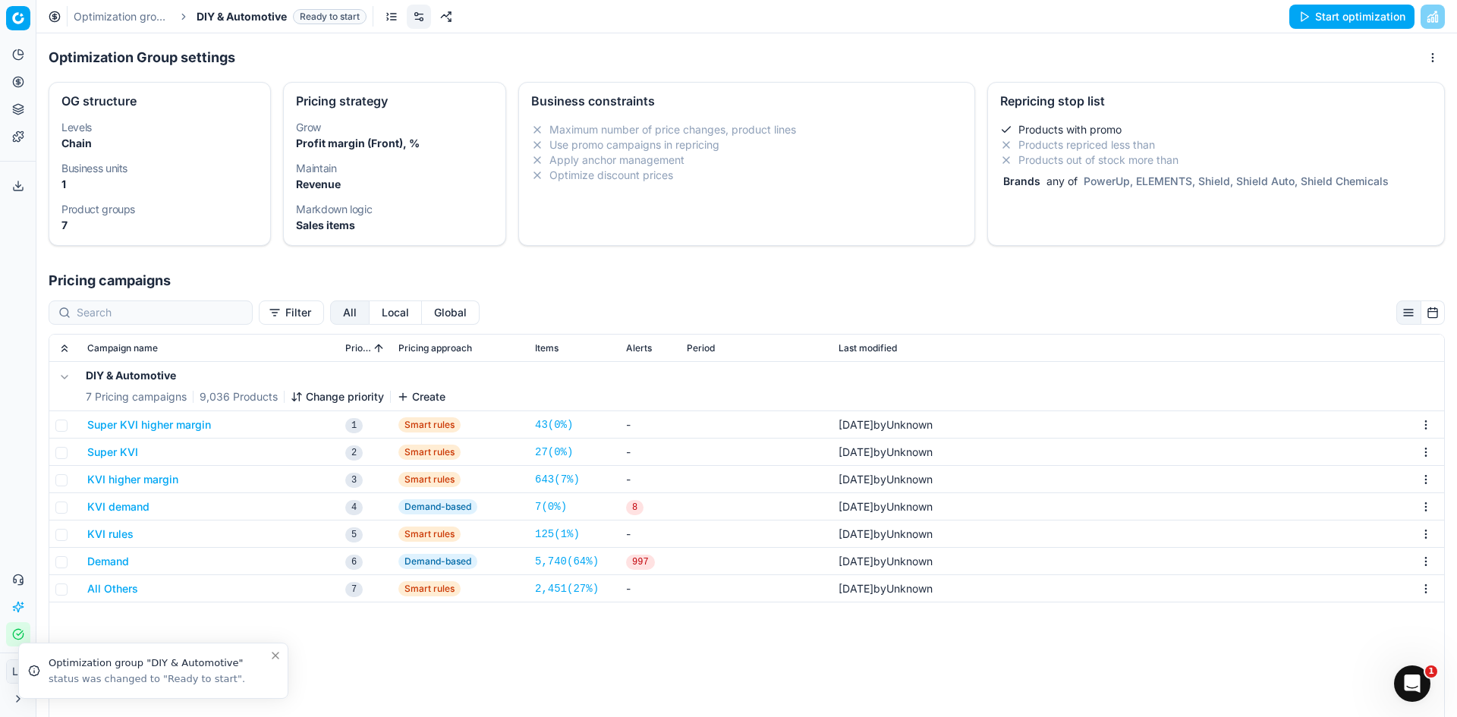
click at [528, 661] on div "DIY & Automotive 7 Pricing campaigns 9,036 Products Change priority Create Supe…" at bounding box center [746, 630] width 1395 height 536
click at [1320, 30] on div "Optimization groups DIY & Automotive Ready to start Start optimization" at bounding box center [746, 16] width 1421 height 33
click at [1318, 16] on button "Start optimization" at bounding box center [1352, 17] width 125 height 24
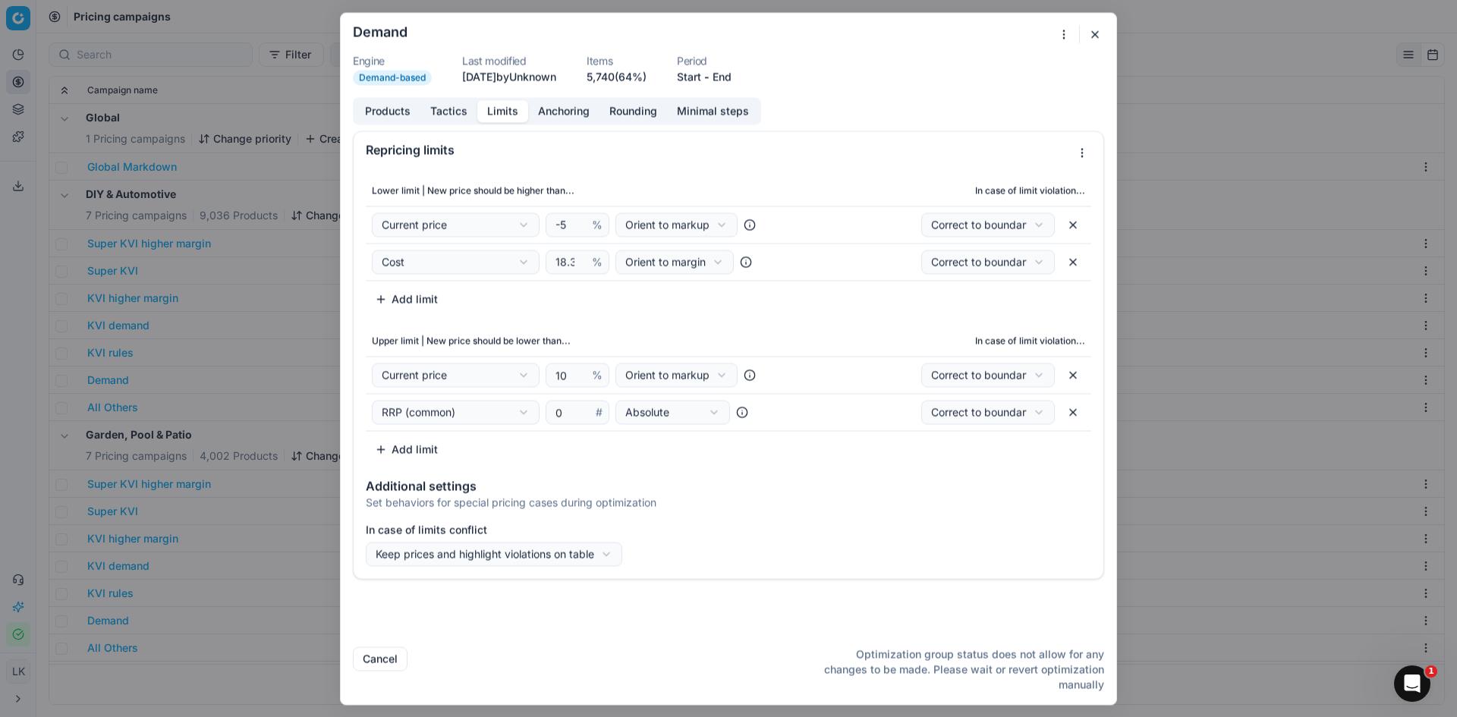
click at [444, 109] on button "Tactics" at bounding box center [449, 111] width 57 height 22
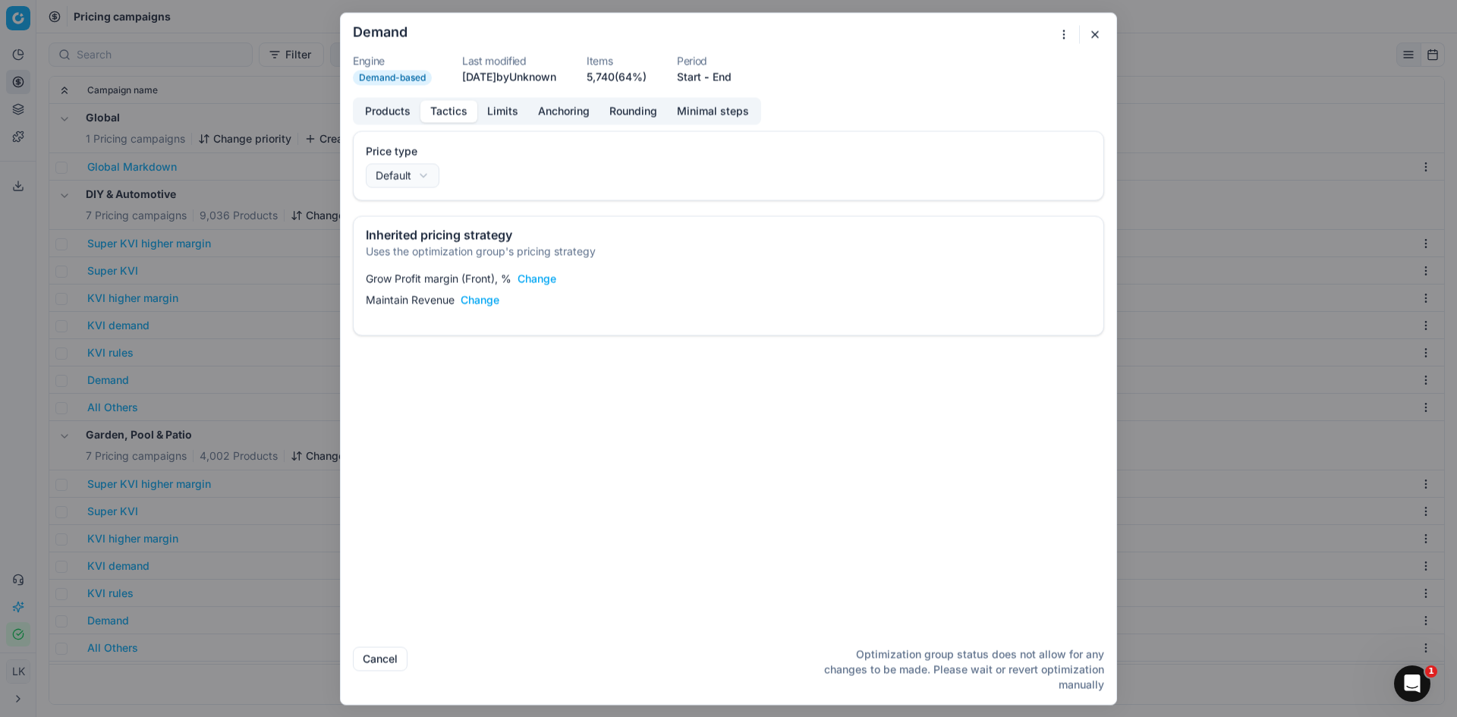
click at [395, 112] on button "Products" at bounding box center [387, 111] width 65 height 22
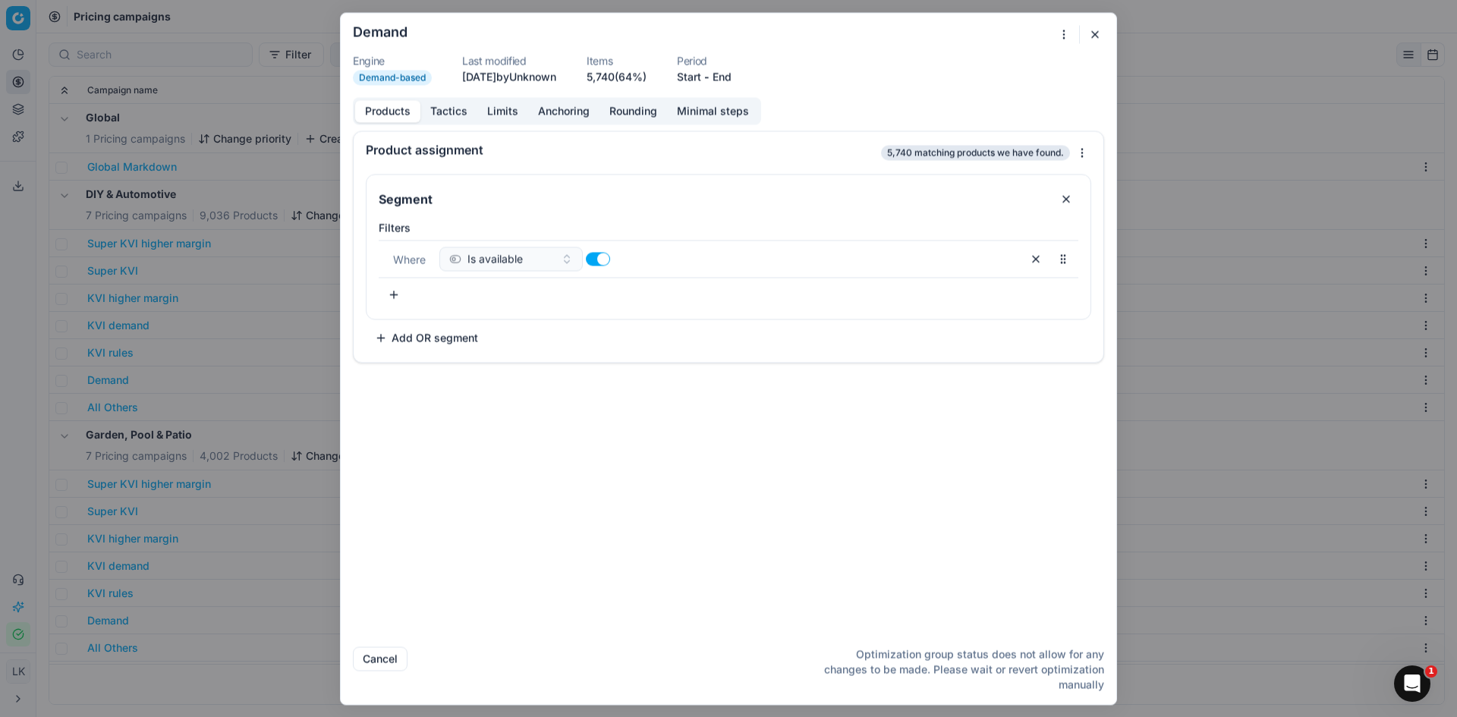
click at [460, 118] on button "Tactics" at bounding box center [449, 111] width 57 height 22
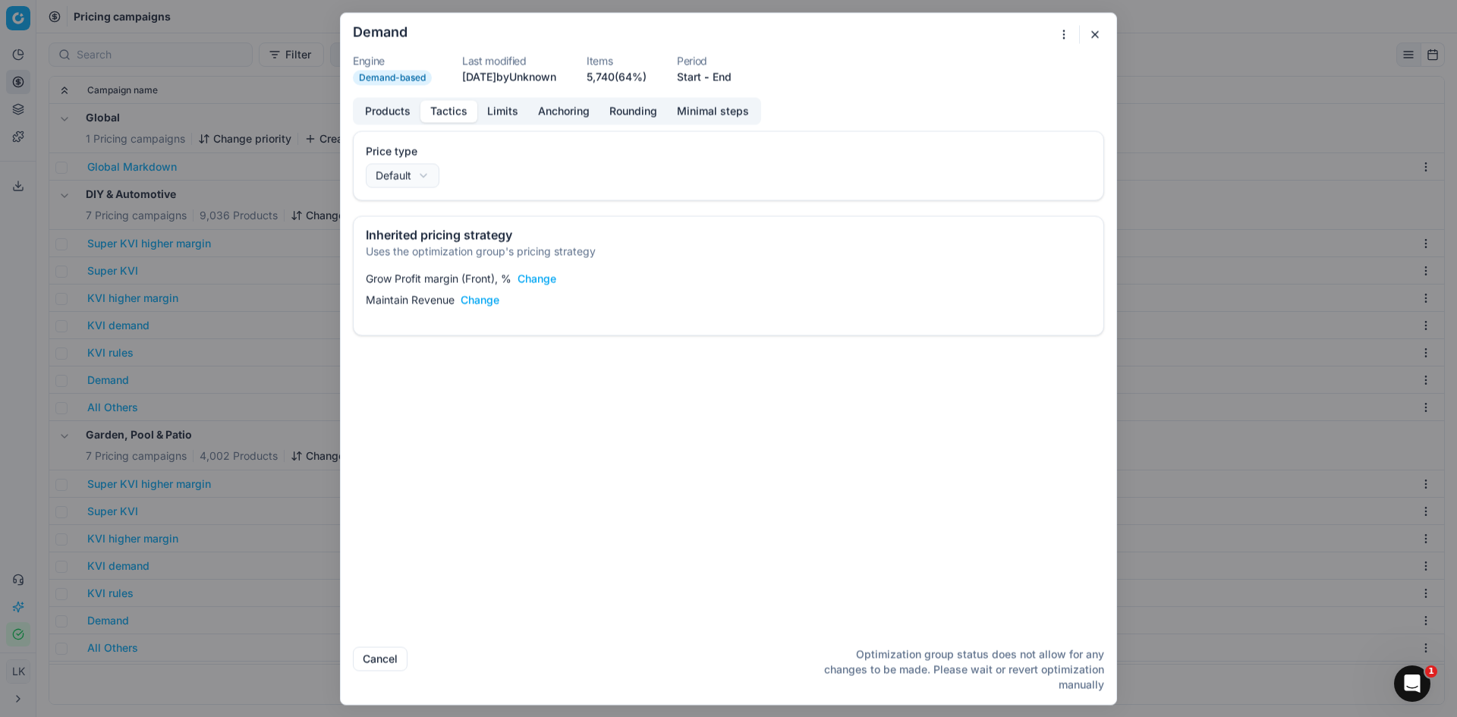
click at [509, 118] on button "Limits" at bounding box center [502, 111] width 51 height 22
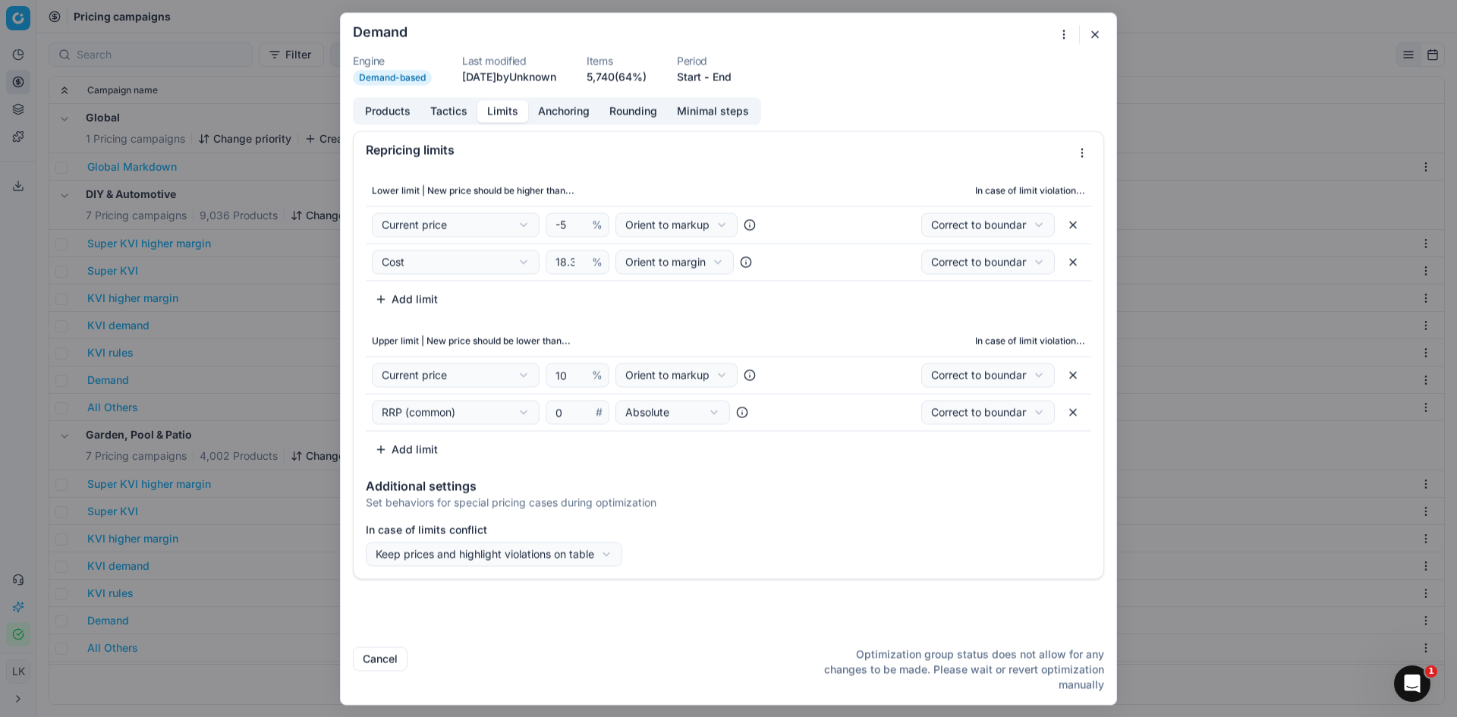
click at [717, 375] on div "We are saving PC settings. Please wait, it should take a few minutes Demand Eng…" at bounding box center [728, 358] width 1457 height 717
click at [840, 498] on div "We are saving PC settings. Please wait, it should take a few minutes Demand Eng…" at bounding box center [728, 358] width 1457 height 717
click at [1039, 374] on div "We are saving PC settings. Please wait, it should take a few minutes Demand Eng…" at bounding box center [728, 358] width 1457 height 717
click at [829, 472] on div "We are saving PC settings. Please wait, it should take a few minutes Demand Eng…" at bounding box center [728, 358] width 1457 height 717
click at [517, 376] on div "We are saving PC settings. Please wait, it should take a few minutes Demand Eng…" at bounding box center [728, 358] width 1457 height 717
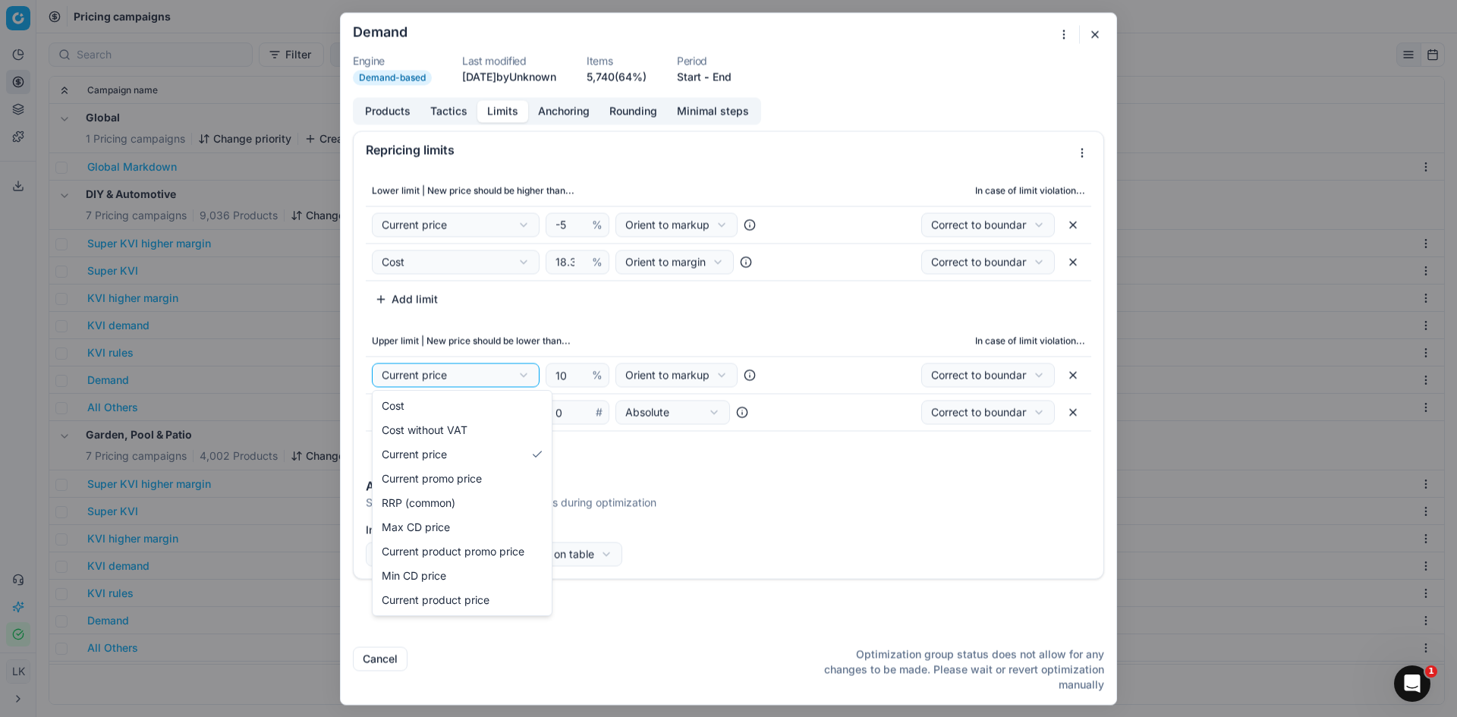
click at [940, 480] on div "We are saving PC settings. Please wait, it should take a few minutes Demand Eng…" at bounding box center [728, 358] width 1457 height 717
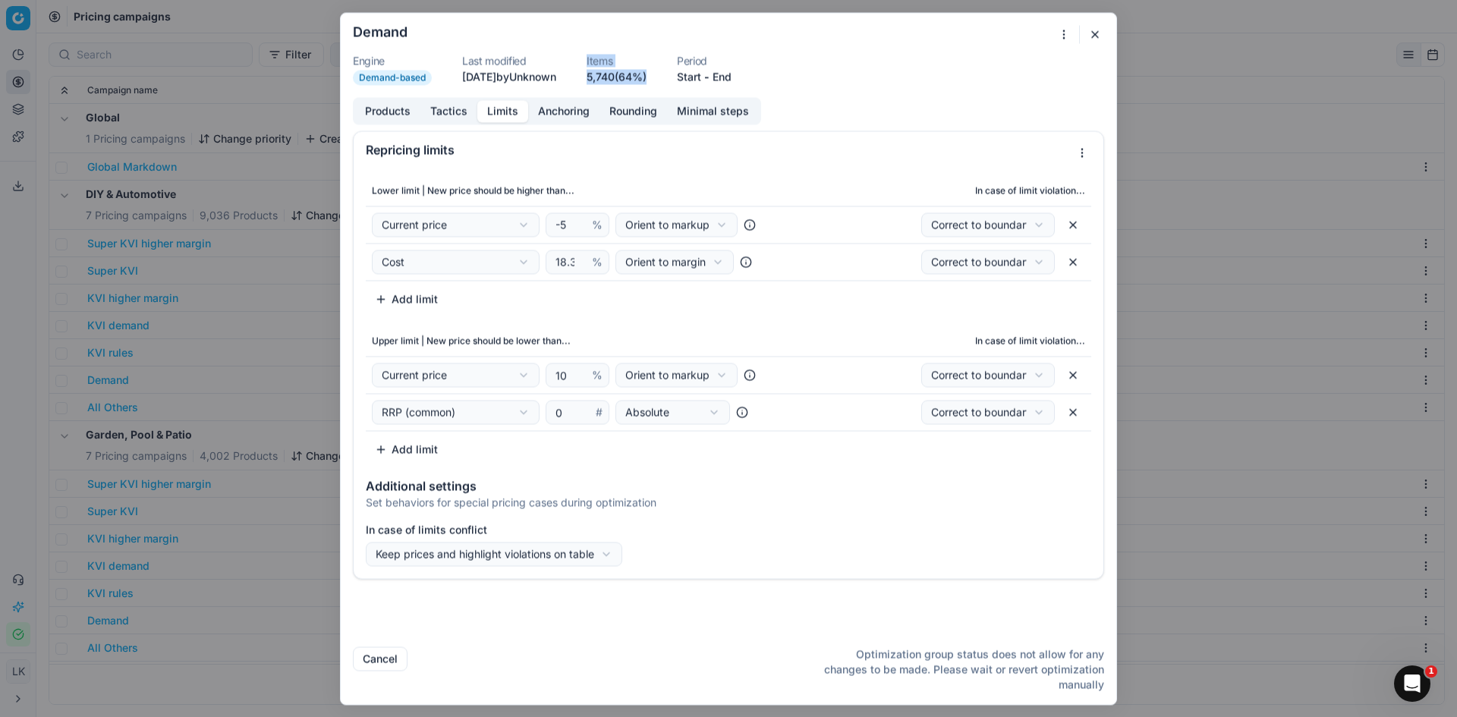
drag, startPoint x: 605, startPoint y: 76, endPoint x: 679, endPoint y: 76, distance: 73.6
click at [679, 76] on dl "Engine Demand-based Last modified 24 days ago by Unknown Items 5,740 (64%) Peri…" at bounding box center [728, 70] width 751 height 30
click at [1102, 39] on button "button" at bounding box center [1095, 34] width 18 height 18
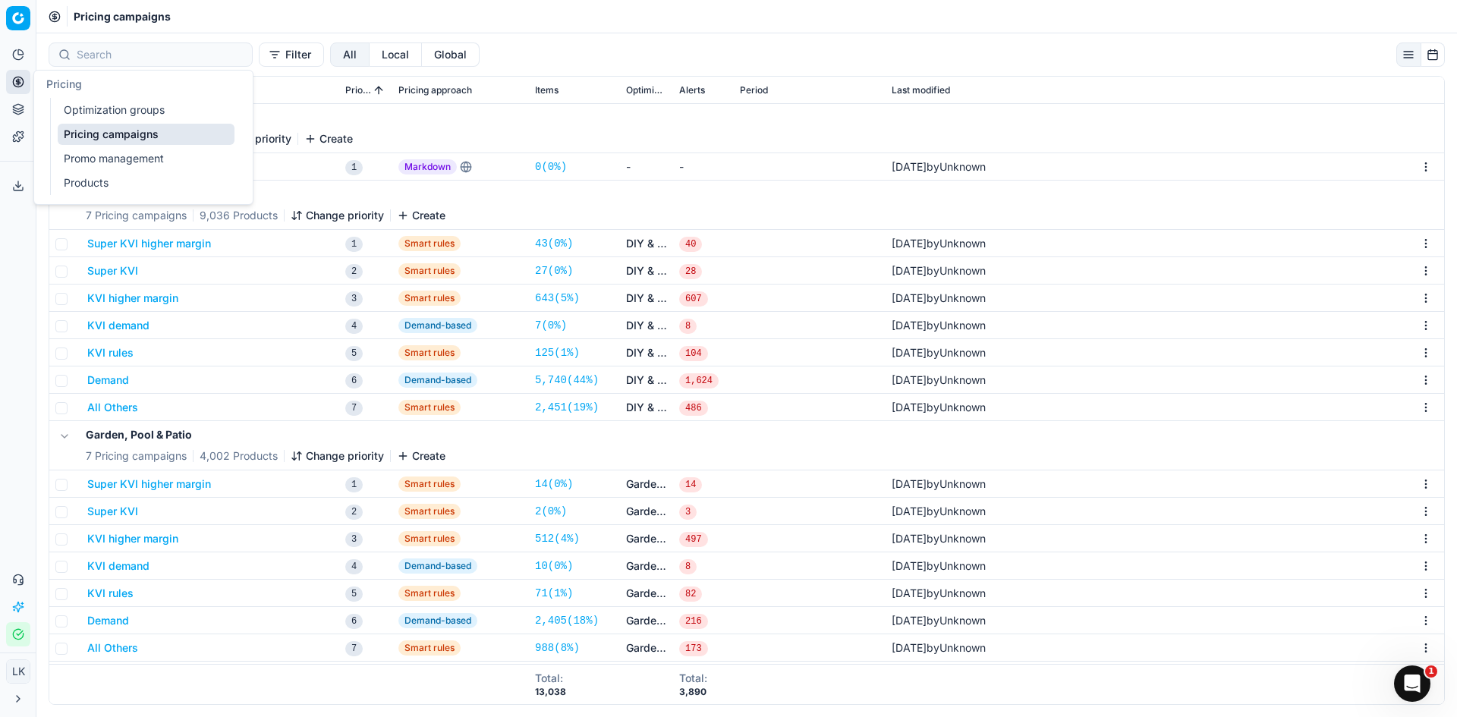
click at [115, 108] on link "Optimization groups" at bounding box center [146, 109] width 177 height 21
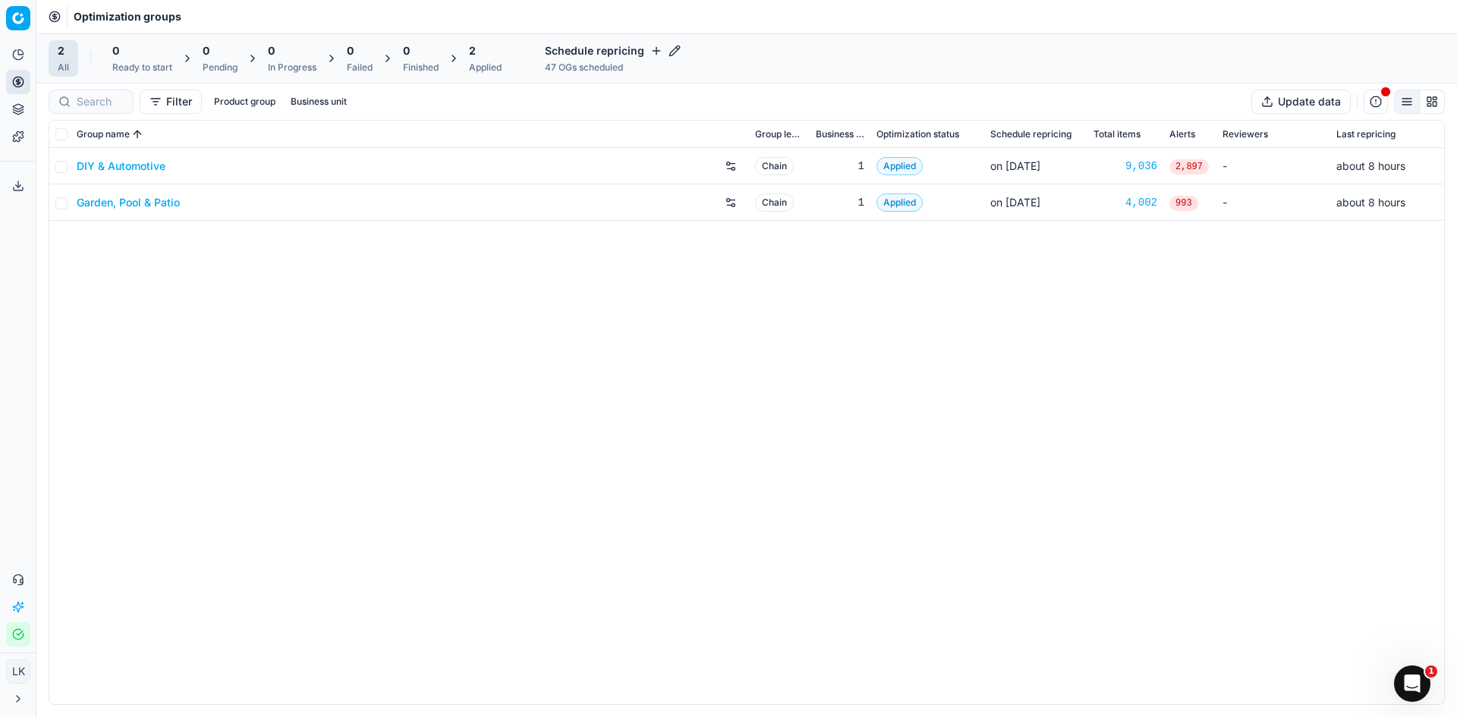
click at [278, 165] on div "DIY & Automotive" at bounding box center [410, 166] width 666 height 24
click at [61, 162] on input "checkbox" at bounding box center [61, 167] width 12 height 12
checkbox input "true"
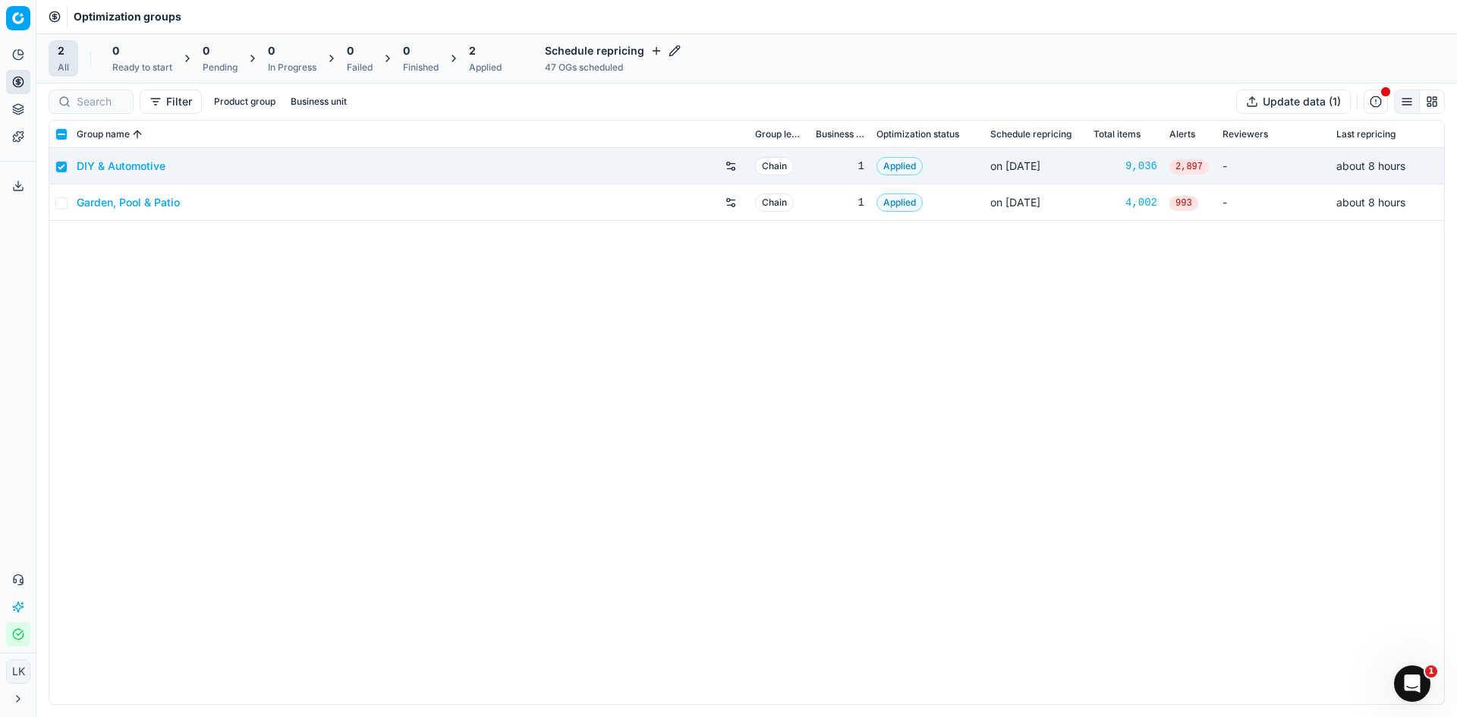
click at [180, 169] on div "DIY & Automotive" at bounding box center [410, 166] width 666 height 24
click at [125, 170] on link "DIY & Automotive" at bounding box center [121, 166] width 89 height 15
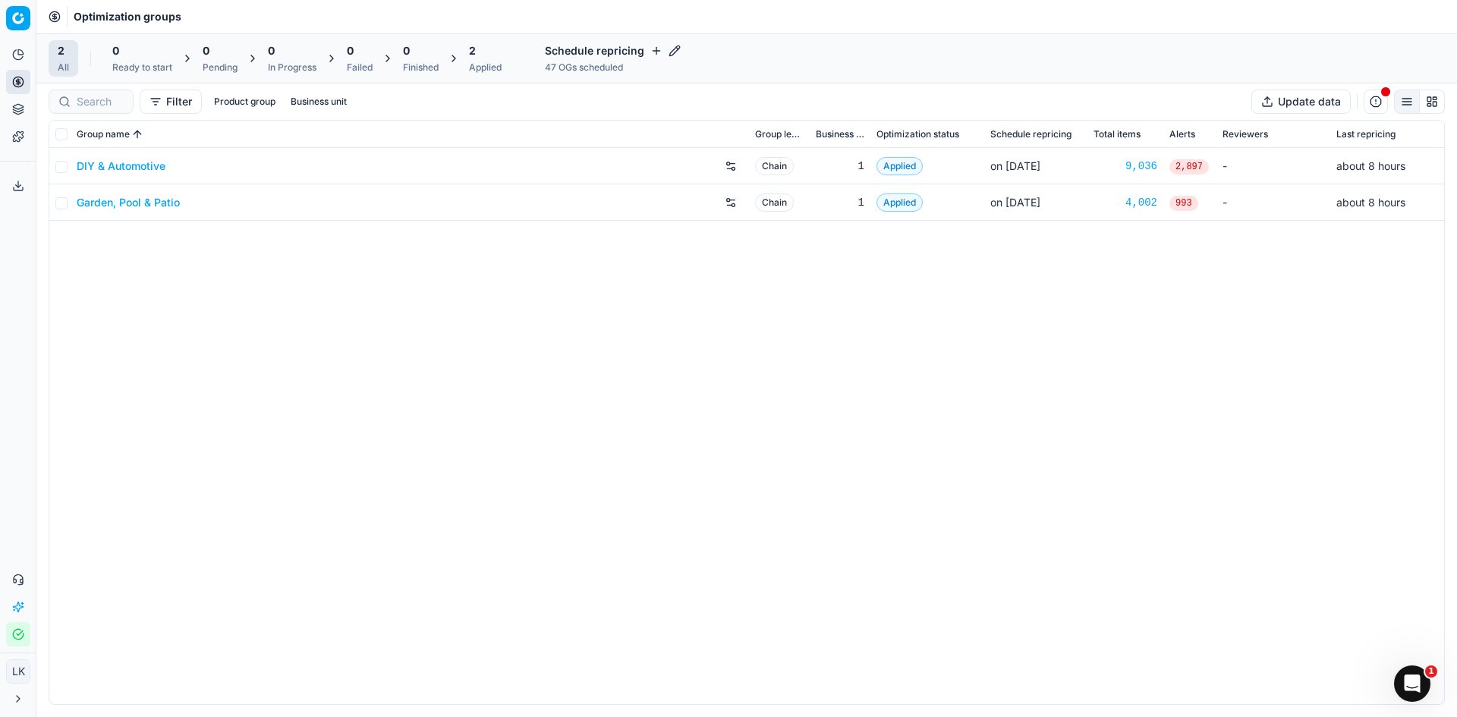
click at [901, 159] on span "Applied" at bounding box center [900, 166] width 46 height 18
click at [134, 169] on link "DIY & Automotive" at bounding box center [121, 166] width 89 height 15
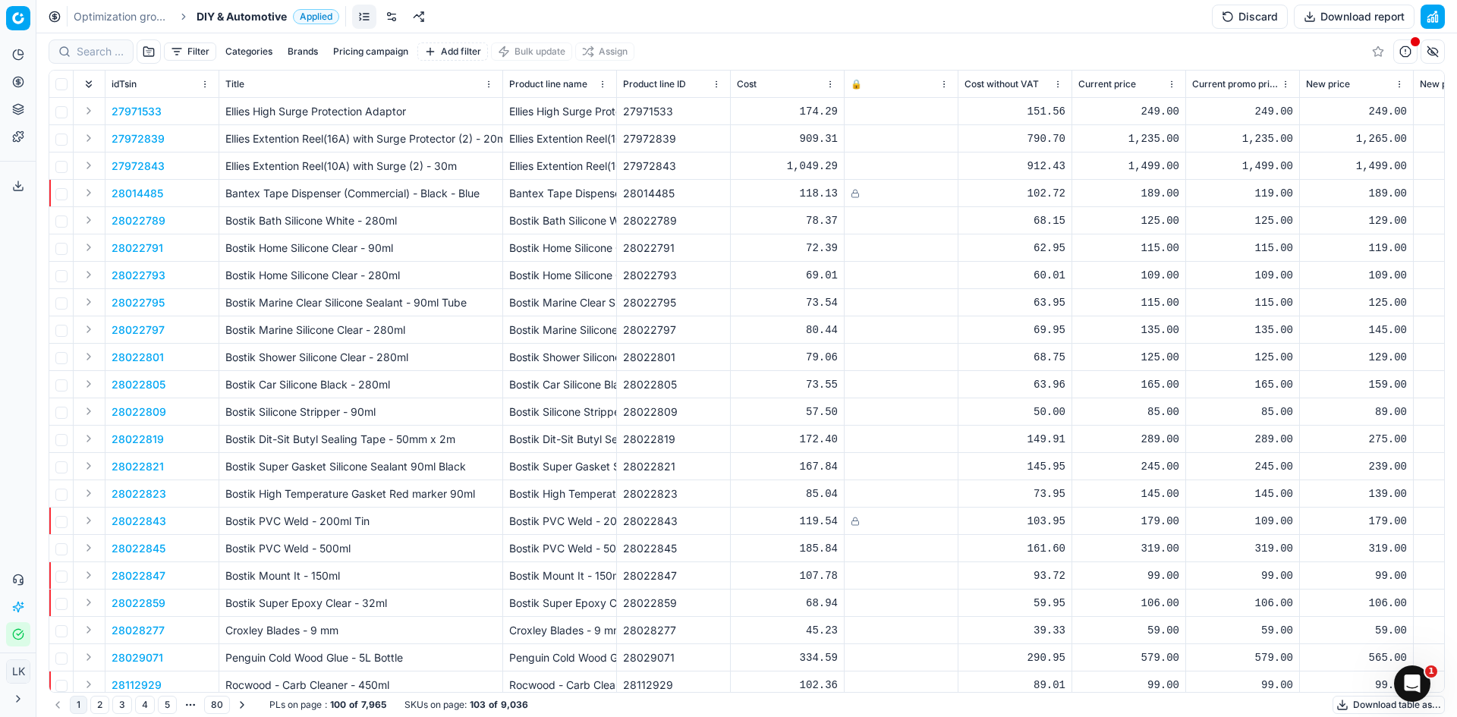
click at [313, 17] on span "Applied" at bounding box center [316, 16] width 46 height 15
click at [357, 66] on div "DIY & Automotive Applied" at bounding box center [342, 70] width 285 height 25
click at [458, 70] on span "Applied" at bounding box center [456, 71] width 46 height 15
click at [690, 6] on div "Optimization groups DIY & Automotive Applied Discard Download report" at bounding box center [746, 16] width 1421 height 33
click at [1257, 18] on button "Discard" at bounding box center [1250, 17] width 76 height 24
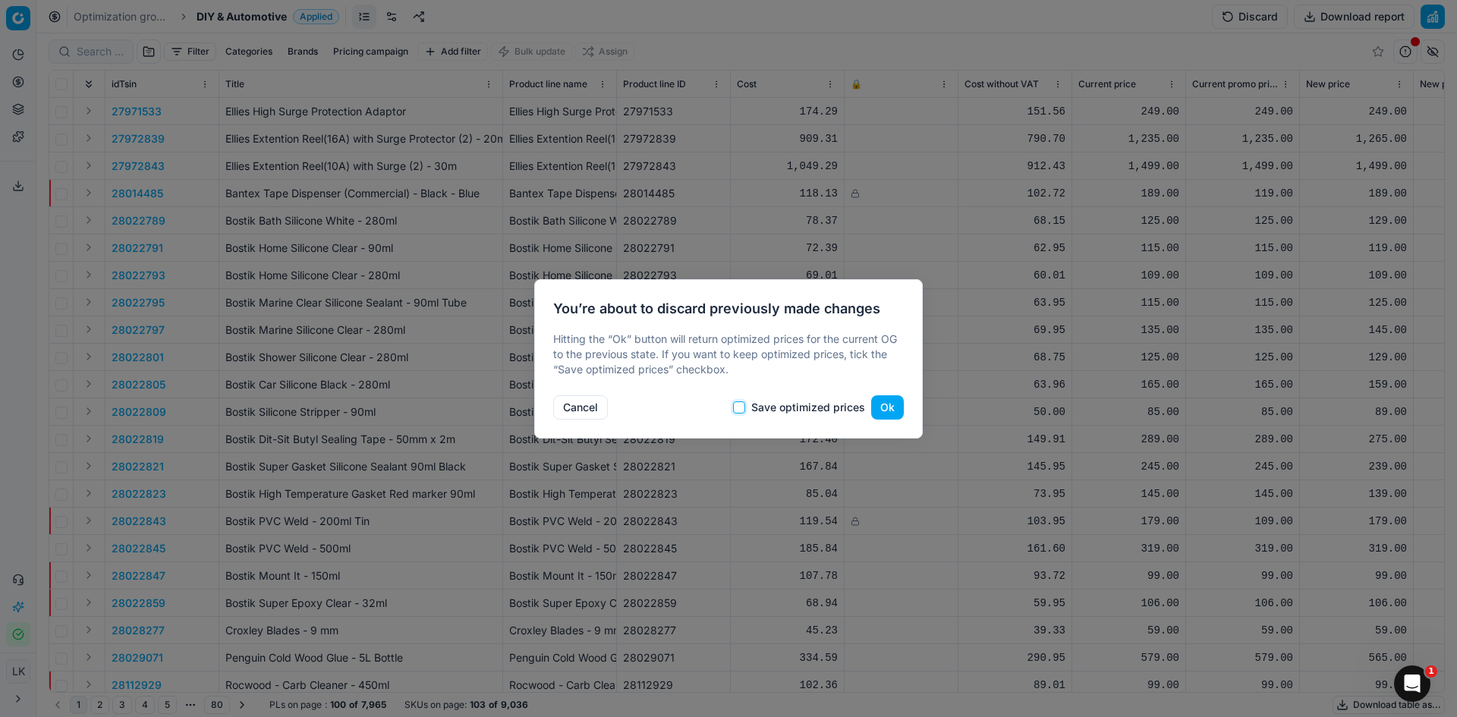
click at [745, 407] on input "Save optimized prices" at bounding box center [739, 408] width 12 height 12
checkbox input "true"
click at [896, 401] on button "Ok" at bounding box center [887, 407] width 33 height 24
